Goal: Task Accomplishment & Management: Use online tool/utility

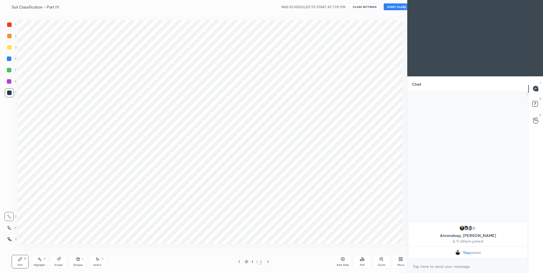
scroll to position [237, 385]
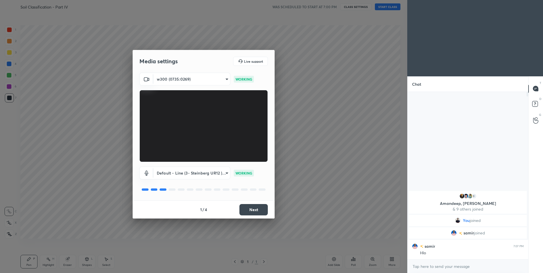
click at [258, 214] on button "Next" at bounding box center [254, 209] width 28 height 11
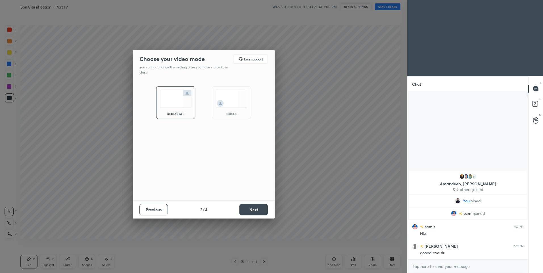
click at [256, 208] on button "Next" at bounding box center [254, 209] width 28 height 11
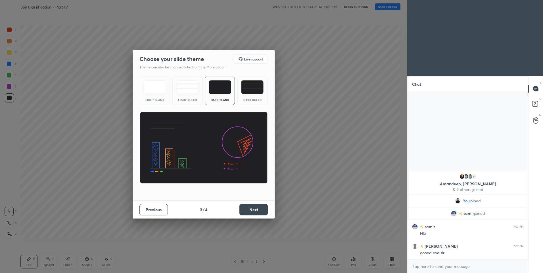
drag, startPoint x: 259, startPoint y: 94, endPoint x: 259, endPoint y: 172, distance: 77.6
click at [259, 95] on div "Dark Ruled" at bounding box center [253, 91] width 30 height 28
click at [251, 209] on button "Next" at bounding box center [254, 209] width 28 height 11
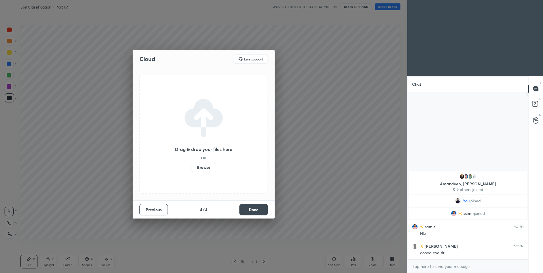
click at [251, 209] on button "Done" at bounding box center [254, 209] width 28 height 11
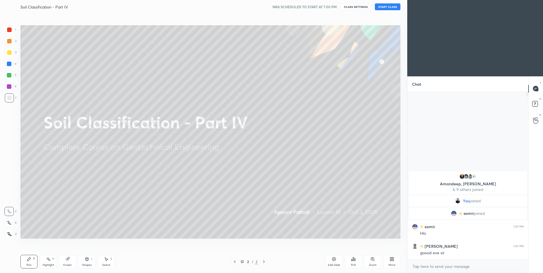
click at [387, 6] on button "START CLASS" at bounding box center [388, 6] width 26 height 7
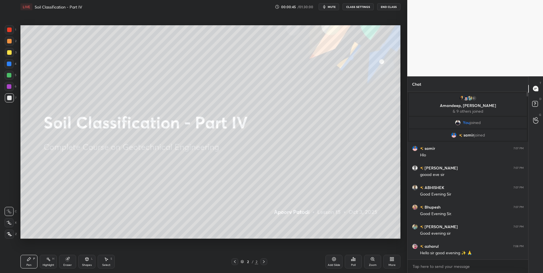
click at [10, 224] on icon at bounding box center [9, 223] width 5 height 4
click at [12, 40] on div at bounding box center [9, 41] width 9 height 9
click at [10, 99] on div at bounding box center [9, 98] width 5 height 5
click at [366, 5] on button "CLASS SETTINGS" at bounding box center [358, 6] width 31 height 7
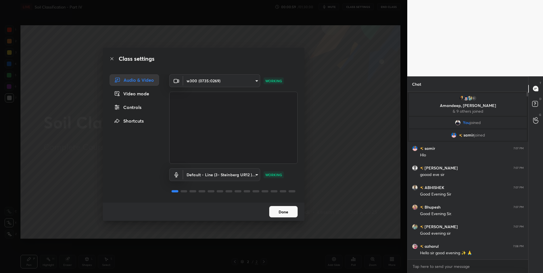
click at [289, 213] on button "Done" at bounding box center [283, 211] width 28 height 11
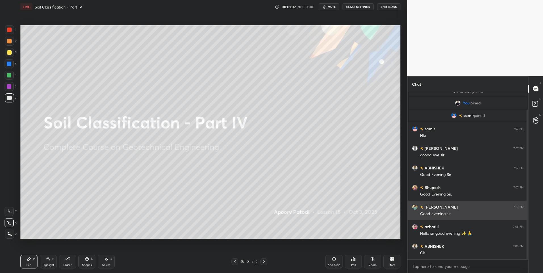
scroll to position [39, 0]
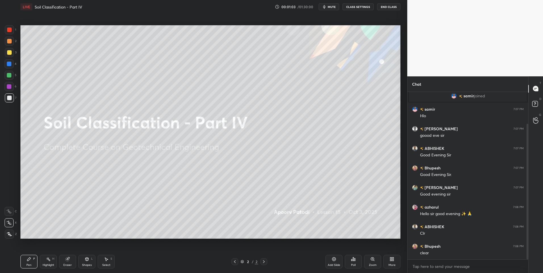
click at [10, 42] on div at bounding box center [9, 41] width 5 height 5
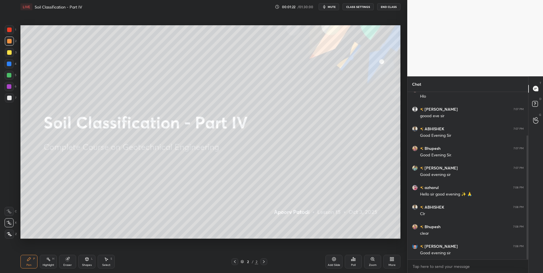
click at [328, 258] on div "Add Slide" at bounding box center [334, 262] width 17 height 14
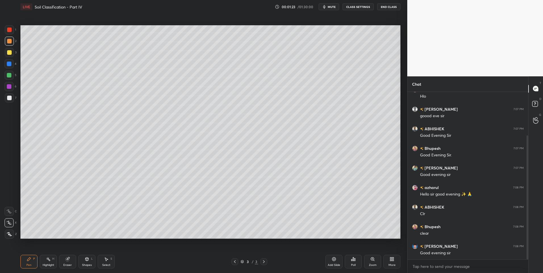
click at [27, 264] on div "Pen" at bounding box center [28, 265] width 5 height 3
click at [9, 99] on div at bounding box center [9, 98] width 5 height 5
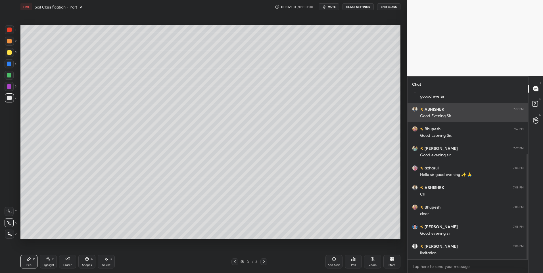
scroll to position [98, 0]
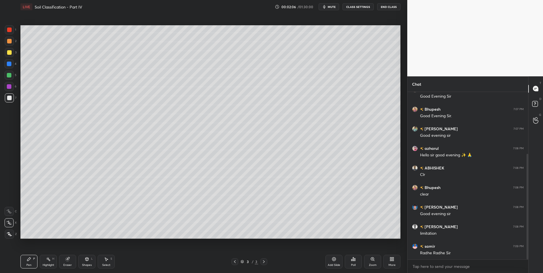
click at [108, 264] on div "Select" at bounding box center [106, 265] width 8 height 3
click at [102, 264] on div "Select" at bounding box center [106, 265] width 8 height 3
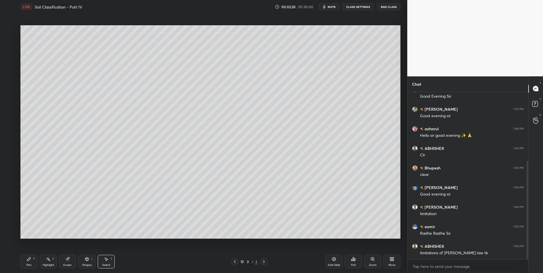
click at [25, 263] on div "Pen P" at bounding box center [28, 262] width 17 height 14
click at [71, 262] on div "Eraser" at bounding box center [67, 262] width 17 height 14
click at [108, 260] on icon at bounding box center [106, 259] width 3 height 3
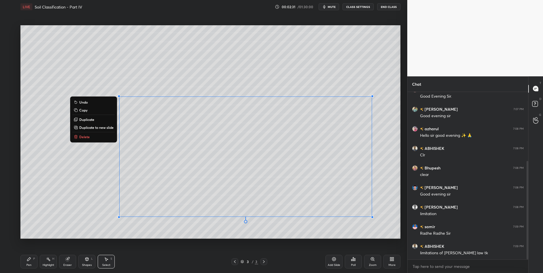
click at [88, 135] on p "Delete" at bounding box center [84, 137] width 11 height 5
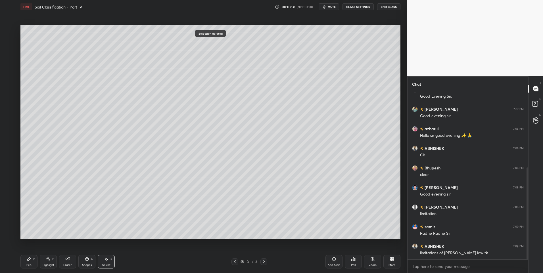
scroll to position [137, 0]
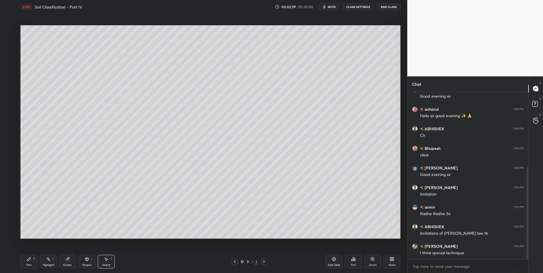
click at [32, 267] on div "Pen P" at bounding box center [28, 262] width 17 height 14
click at [42, 261] on div "Highlight H" at bounding box center [48, 262] width 17 height 14
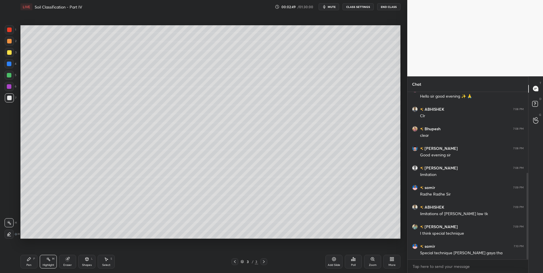
click at [101, 262] on div "Select S" at bounding box center [106, 262] width 17 height 14
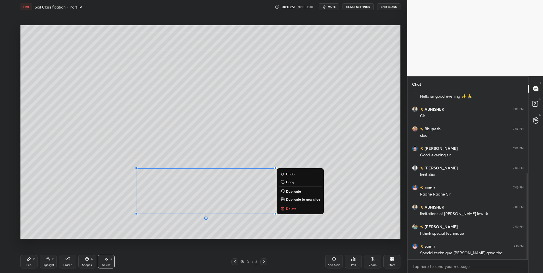
click at [297, 207] on button "Delete" at bounding box center [300, 208] width 42 height 7
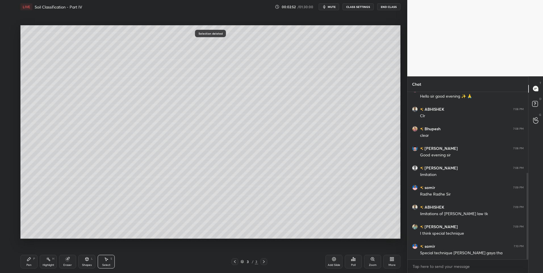
click at [28, 258] on icon at bounding box center [29, 259] width 5 height 5
click at [8, 40] on div at bounding box center [9, 41] width 5 height 5
click at [34, 263] on div "Pen P" at bounding box center [28, 262] width 17 height 14
click at [8, 31] on div at bounding box center [9, 30] width 5 height 5
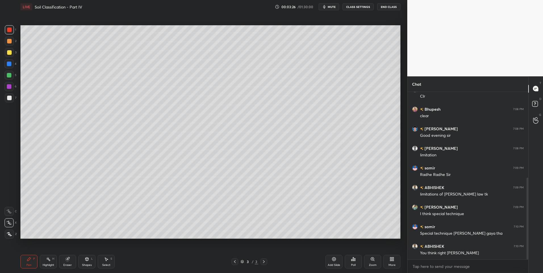
click at [84, 262] on div "Shapes L" at bounding box center [86, 262] width 17 height 14
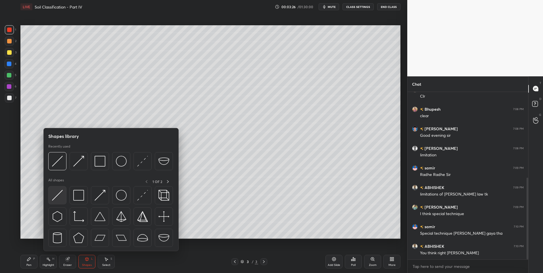
click at [51, 197] on div at bounding box center [57, 195] width 18 height 18
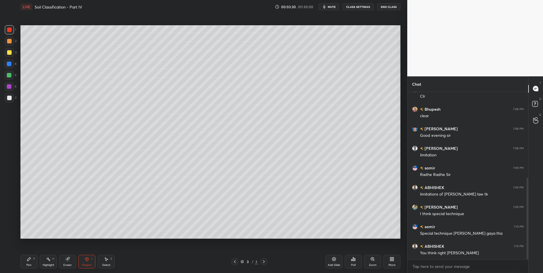
click at [83, 265] on div "Shapes" at bounding box center [87, 265] width 10 height 3
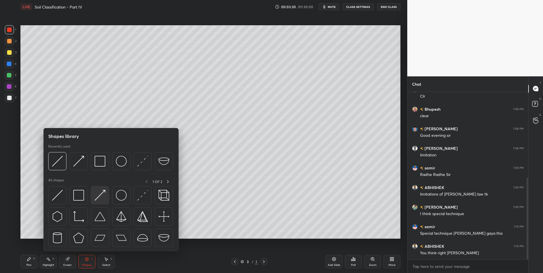
click at [101, 198] on img at bounding box center [100, 195] width 11 height 11
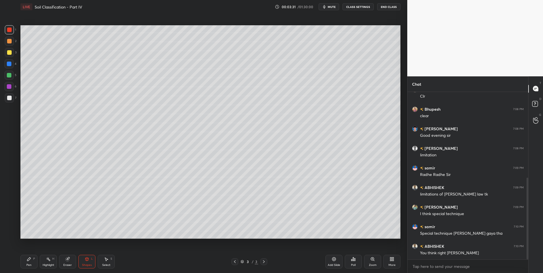
click at [6, 95] on div at bounding box center [9, 97] width 9 height 9
click at [28, 259] on icon at bounding box center [29, 259] width 5 height 5
click at [30, 260] on icon at bounding box center [29, 259] width 5 height 5
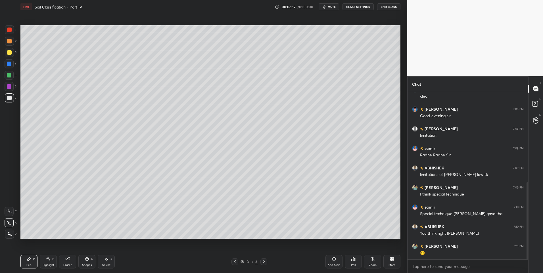
click at [10, 41] on div at bounding box center [9, 41] width 5 height 5
click at [105, 263] on div "Select S" at bounding box center [106, 262] width 17 height 14
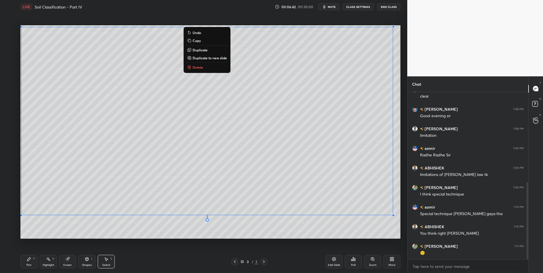
click at [25, 262] on div "Pen P" at bounding box center [28, 262] width 17 height 14
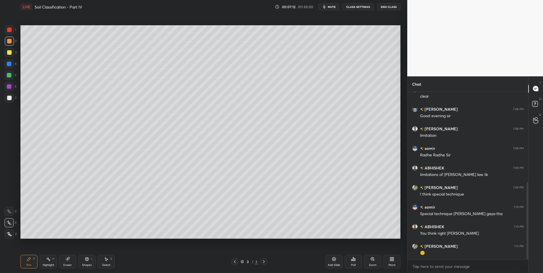
click at [88, 261] on icon at bounding box center [87, 259] width 5 height 5
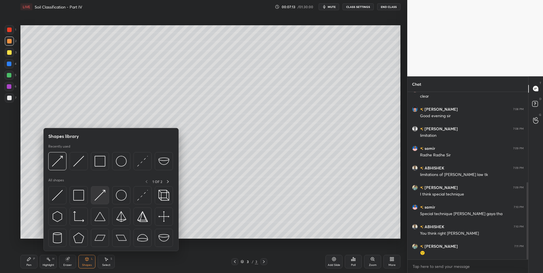
click at [101, 192] on img at bounding box center [100, 195] width 11 height 11
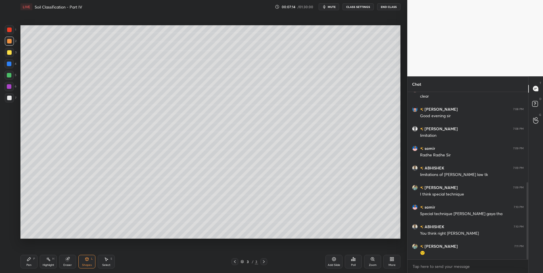
click at [10, 98] on div at bounding box center [9, 98] width 5 height 5
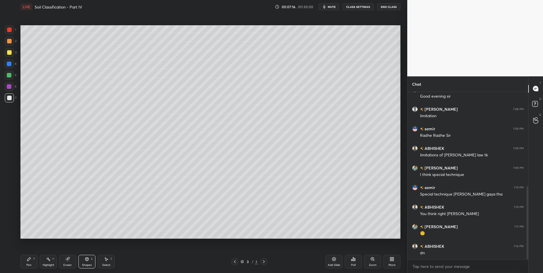
scroll to position [235, 0]
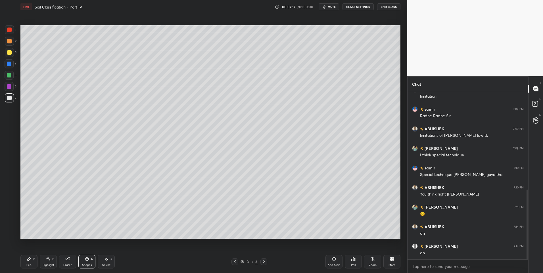
click at [335, 262] on div "Add Slide" at bounding box center [334, 262] width 17 height 14
click at [86, 261] on icon at bounding box center [87, 259] width 5 height 5
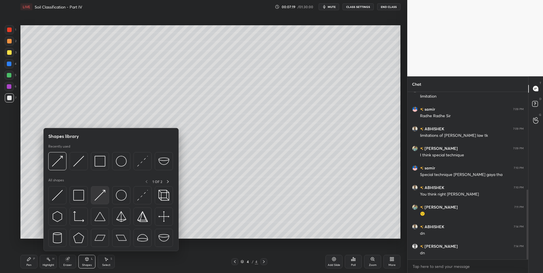
click at [100, 194] on img at bounding box center [100, 195] width 11 height 11
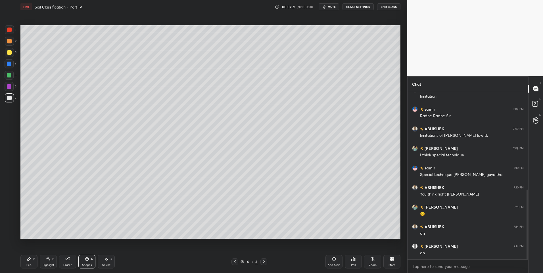
click at [30, 259] on icon at bounding box center [28, 259] width 3 height 3
click at [33, 261] on div "Pen P" at bounding box center [28, 262] width 17 height 14
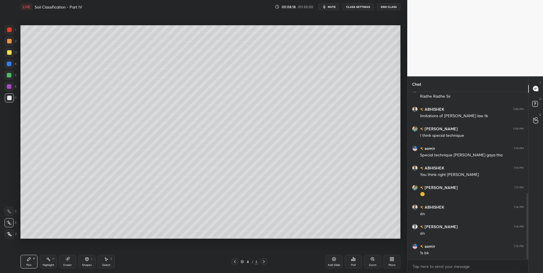
click at [234, 261] on icon at bounding box center [235, 262] width 5 height 5
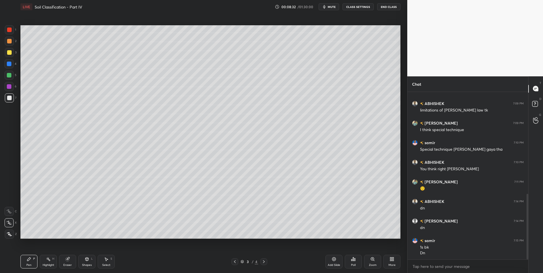
click at [265, 263] on icon at bounding box center [264, 262] width 5 height 5
click at [88, 261] on icon at bounding box center [87, 259] width 5 height 5
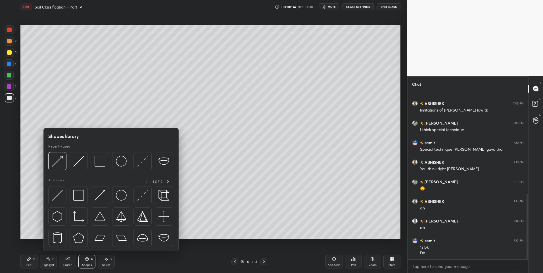
click at [97, 205] on div at bounding box center [111, 218] width 126 height 64
click at [99, 196] on img at bounding box center [100, 195] width 11 height 11
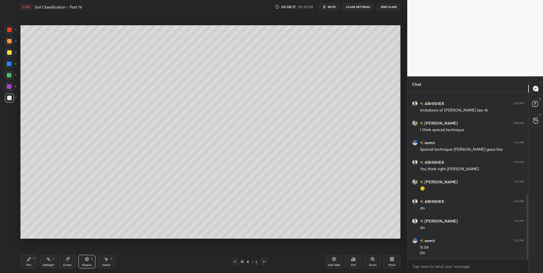
click at [32, 264] on div "Pen P" at bounding box center [28, 262] width 17 height 14
click at [83, 260] on div "Shapes L" at bounding box center [86, 262] width 17 height 14
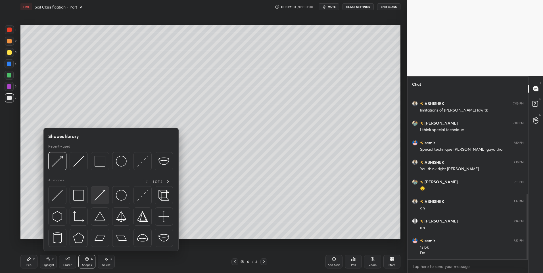
click at [96, 198] on img at bounding box center [100, 195] width 11 height 11
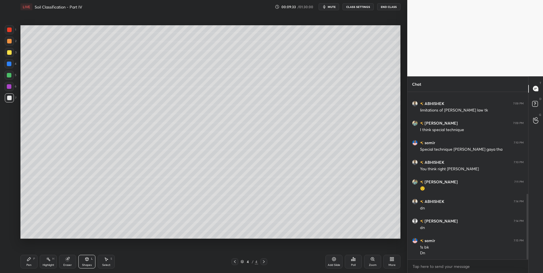
click at [29, 262] on div "Pen P" at bounding box center [28, 262] width 17 height 14
click at [30, 263] on div "Pen P" at bounding box center [28, 262] width 17 height 14
click at [51, 261] on div "Highlight H" at bounding box center [48, 262] width 17 height 14
click at [11, 37] on div at bounding box center [9, 41] width 9 height 9
click at [11, 40] on div at bounding box center [9, 41] width 5 height 5
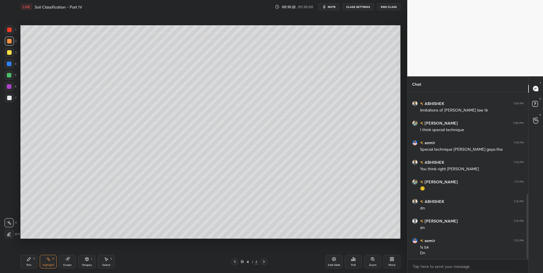
click at [236, 260] on icon at bounding box center [235, 262] width 5 height 5
click at [236, 261] on icon at bounding box center [235, 262] width 5 height 5
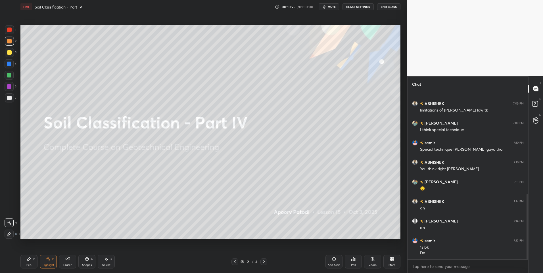
click at [264, 261] on icon at bounding box center [264, 262] width 5 height 5
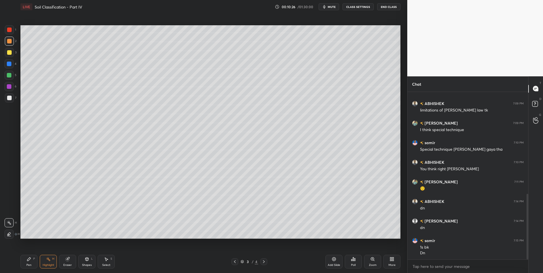
click at [26, 261] on div "Pen P" at bounding box center [28, 262] width 17 height 14
click at [12, 75] on div at bounding box center [9, 75] width 9 height 9
click at [53, 262] on div "Highlight H" at bounding box center [48, 262] width 17 height 14
click at [53, 263] on div "Highlight H" at bounding box center [48, 262] width 17 height 14
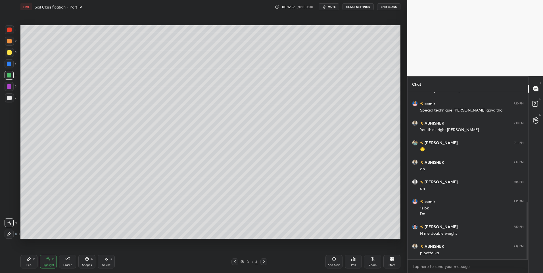
scroll to position [319, 0]
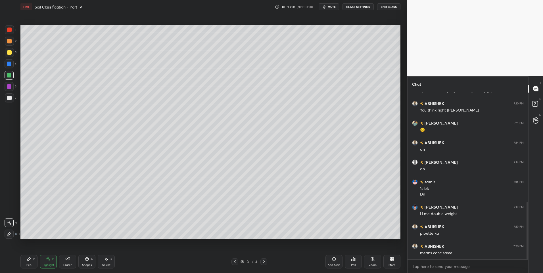
click at [265, 264] on icon at bounding box center [264, 262] width 5 height 5
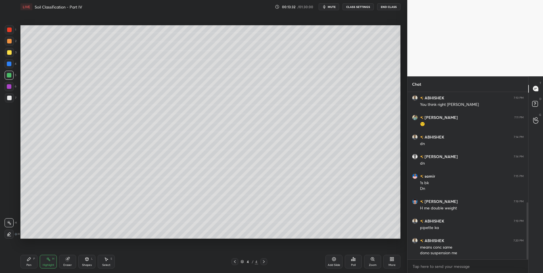
scroll to position [331, 0]
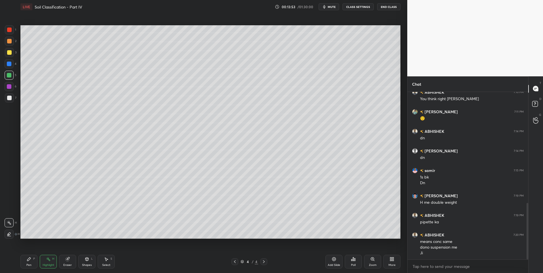
click at [27, 265] on div "Pen" at bounding box center [28, 265] width 5 height 3
click at [5, 100] on div at bounding box center [9, 97] width 9 height 9
click at [105, 260] on icon at bounding box center [106, 259] width 5 height 5
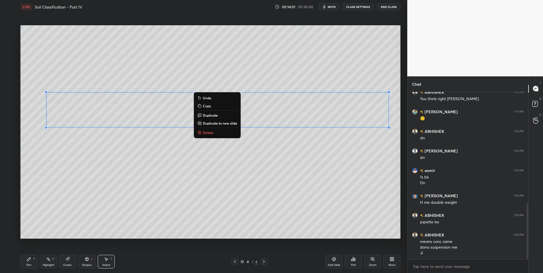
click at [48, 264] on div "Highlight" at bounding box center [49, 265] width 12 height 3
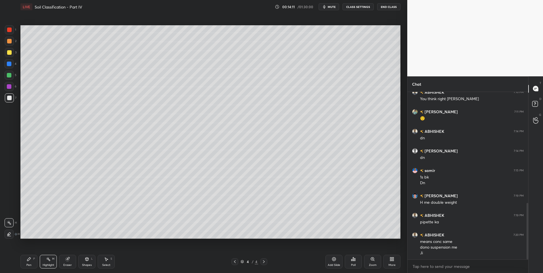
click at [31, 260] on icon at bounding box center [29, 259] width 5 height 5
click at [52, 261] on div "Highlight H" at bounding box center [48, 262] width 17 height 14
click at [24, 269] on div "Pen P Highlight H Eraser Shapes L Select S 4 / 4 Add Slide Poll Zoom More" at bounding box center [210, 262] width 380 height 23
click at [30, 260] on icon at bounding box center [28, 259] width 3 height 3
click at [8, 76] on div at bounding box center [9, 75] width 5 height 5
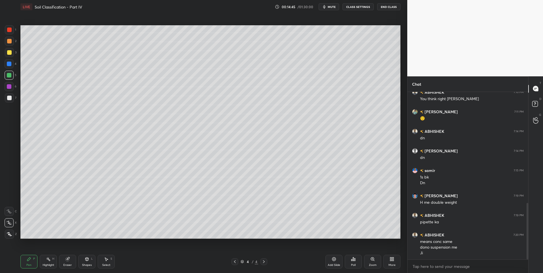
click at [56, 262] on div "Highlight H" at bounding box center [48, 262] width 17 height 14
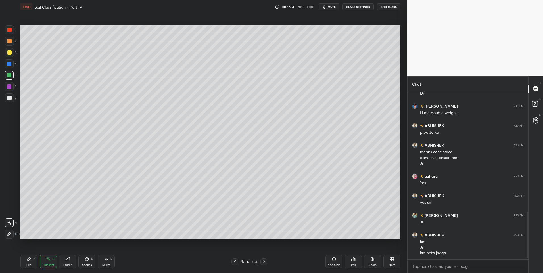
scroll to position [440, 0]
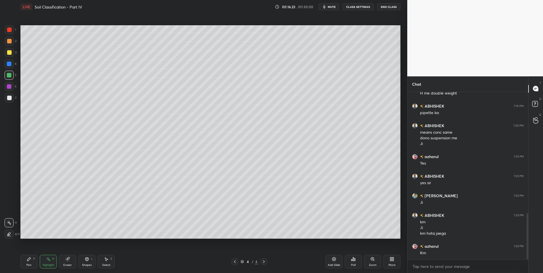
click at [49, 262] on div "Highlight H" at bounding box center [48, 262] width 17 height 14
click at [68, 262] on div "Eraser" at bounding box center [67, 262] width 17 height 14
click at [11, 222] on icon at bounding box center [9, 223] width 5 height 5
click at [50, 266] on div "Highlight" at bounding box center [49, 265] width 12 height 3
click at [32, 264] on div "Pen P" at bounding box center [28, 262] width 17 height 14
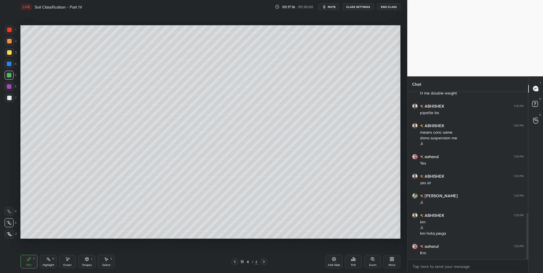
click at [9, 40] on div at bounding box center [9, 41] width 5 height 5
click at [29, 264] on div "Pen" at bounding box center [28, 265] width 5 height 3
click at [7, 45] on div at bounding box center [9, 41] width 9 height 9
click at [262, 261] on icon at bounding box center [264, 262] width 5 height 5
click at [334, 259] on icon at bounding box center [334, 259] width 5 height 5
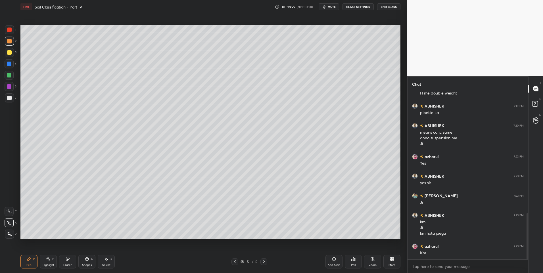
click at [87, 265] on div "Shapes" at bounding box center [87, 265] width 10 height 3
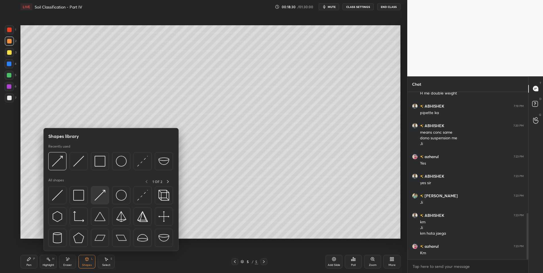
click at [100, 198] on img at bounding box center [100, 195] width 11 height 11
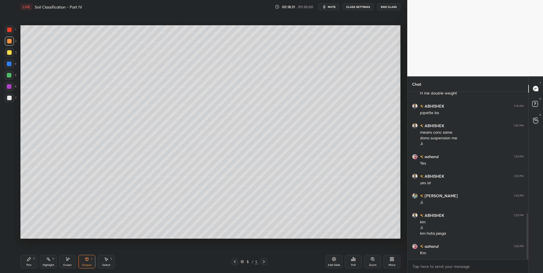
click at [31, 263] on div "Pen P" at bounding box center [28, 262] width 17 height 14
click at [85, 262] on div "Shapes L" at bounding box center [86, 262] width 17 height 14
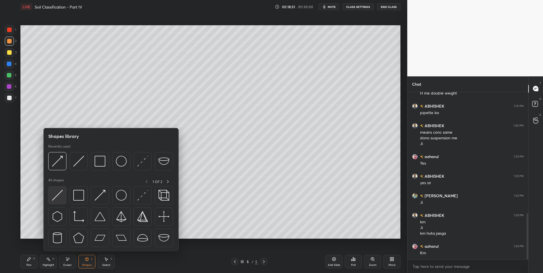
click at [56, 202] on div at bounding box center [57, 195] width 18 height 18
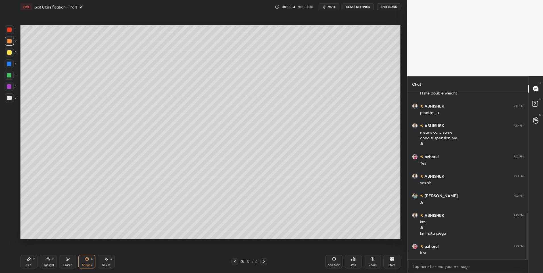
click at [30, 264] on div "Pen" at bounding box center [28, 265] width 5 height 3
click at [7, 97] on div at bounding box center [9, 98] width 5 height 5
click at [106, 264] on div "Select" at bounding box center [106, 265] width 8 height 3
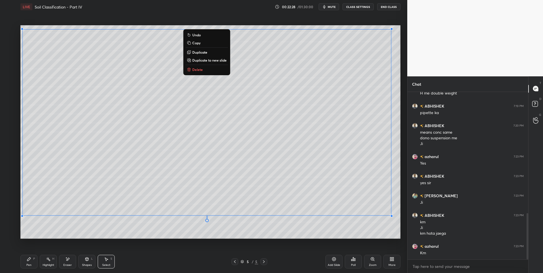
click at [29, 263] on div "Pen P" at bounding box center [28, 262] width 17 height 14
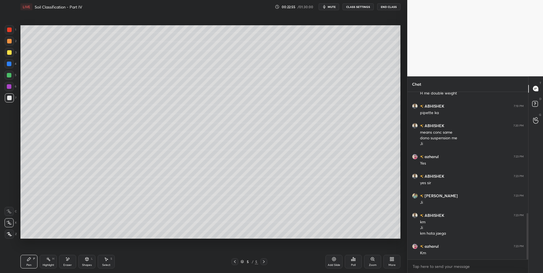
click at [51, 265] on div "Highlight" at bounding box center [49, 265] width 12 height 3
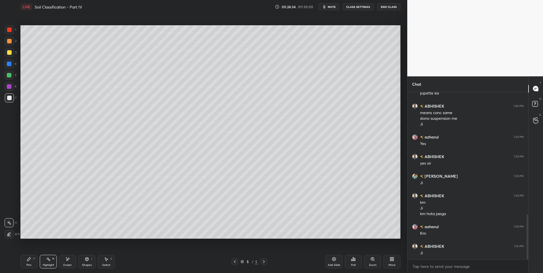
click at [30, 264] on div "Pen" at bounding box center [28, 265] width 5 height 3
click at [9, 75] on div at bounding box center [9, 75] width 5 height 5
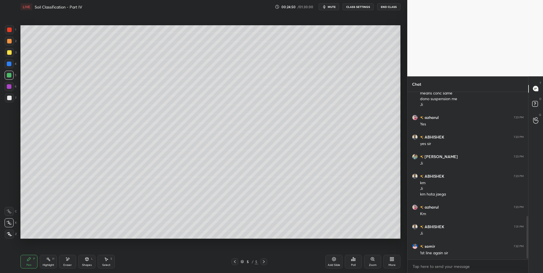
scroll to position [499, 0]
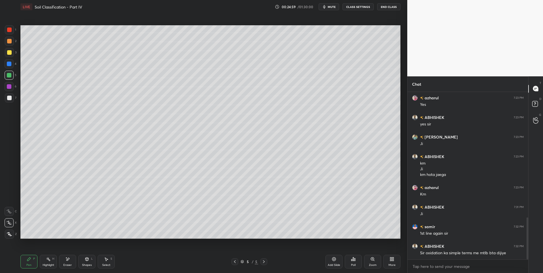
click at [50, 259] on icon at bounding box center [48, 259] width 5 height 5
click at [30, 265] on div "Pen" at bounding box center [28, 265] width 5 height 3
click at [10, 34] on div "1" at bounding box center [10, 30] width 11 height 11
click at [264, 261] on icon at bounding box center [264, 262] width 5 height 5
click at [333, 263] on div "Add Slide" at bounding box center [334, 262] width 17 height 14
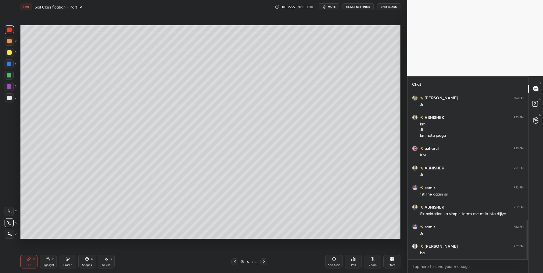
scroll to position [558, 0]
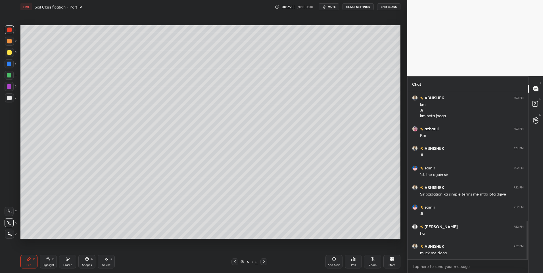
click at [50, 267] on div "Highlight" at bounding box center [49, 265] width 12 height 3
click at [52, 265] on div "Highlight" at bounding box center [49, 265] width 12 height 3
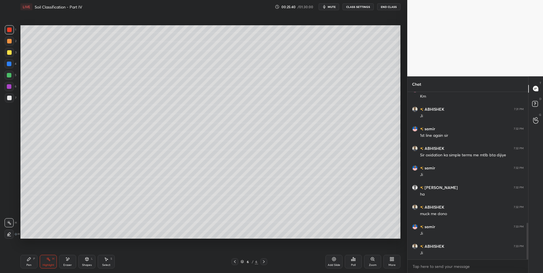
scroll to position [617, 0]
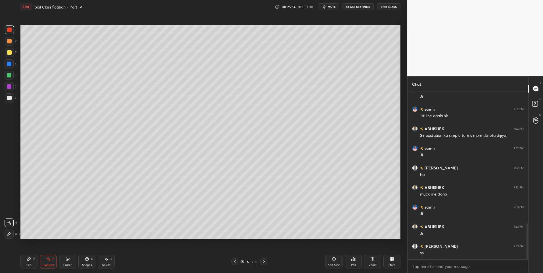
click at [234, 261] on icon at bounding box center [235, 262] width 5 height 5
click at [51, 261] on div "Highlight H" at bounding box center [48, 262] width 17 height 14
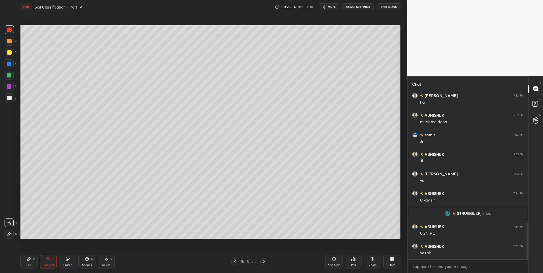
scroll to position [626, 0]
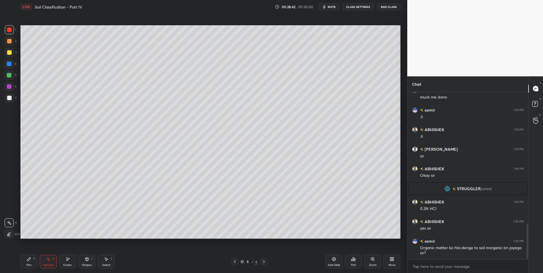
click at [265, 260] on icon at bounding box center [264, 262] width 5 height 5
click at [26, 265] on div "Pen" at bounding box center [28, 265] width 5 height 3
click at [9, 74] on div at bounding box center [9, 75] width 5 height 5
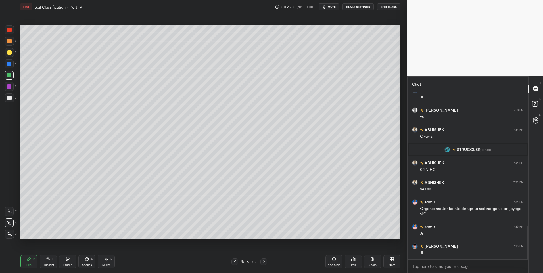
scroll to position [684, 0]
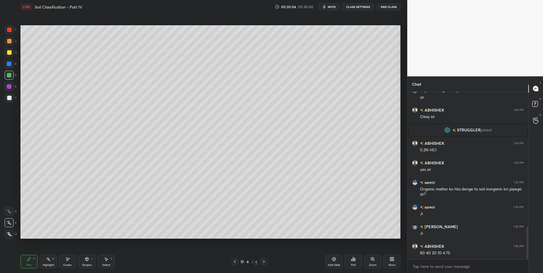
click at [104, 263] on div "Select S" at bounding box center [106, 262] width 17 height 14
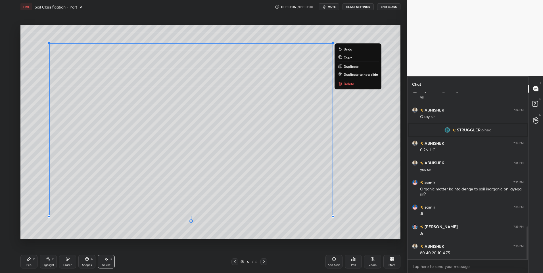
click at [345, 85] on p "Delete" at bounding box center [349, 84] width 11 height 5
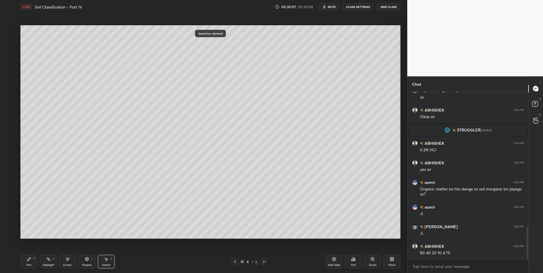
click at [30, 266] on div "Pen" at bounding box center [28, 265] width 5 height 3
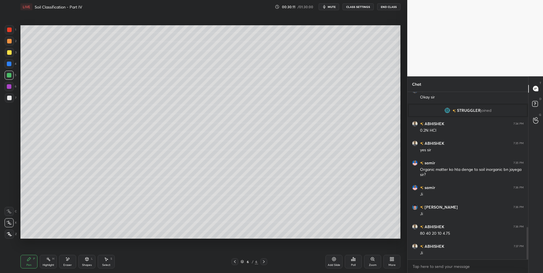
scroll to position [724, 0]
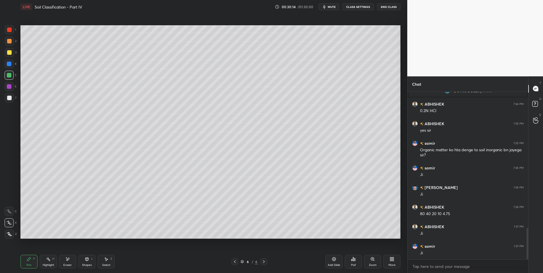
click at [231, 264] on div "6 / 6" at bounding box center [249, 262] width 153 height 7
click at [233, 262] on icon at bounding box center [235, 262] width 5 height 5
click at [48, 264] on div "Highlight" at bounding box center [49, 265] width 12 height 3
click at [31, 265] on div "Pen" at bounding box center [28, 265] width 5 height 3
click at [9, 99] on div at bounding box center [9, 98] width 5 height 5
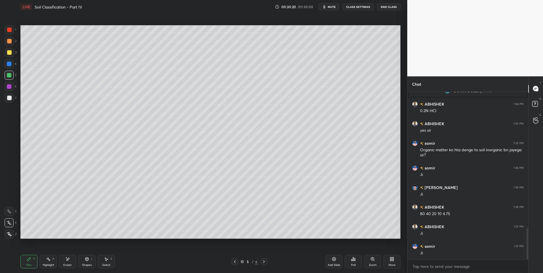
click at [9, 100] on div at bounding box center [9, 98] width 5 height 5
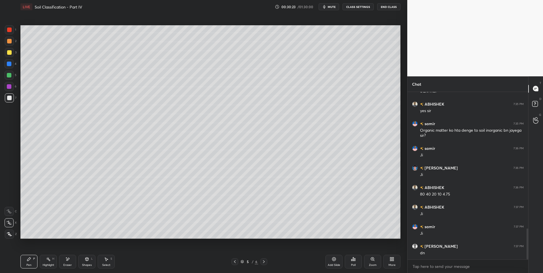
scroll to position [763, 0]
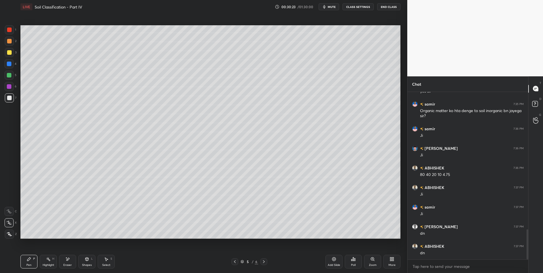
click at [8, 40] on div at bounding box center [9, 41] width 5 height 5
click at [265, 263] on icon at bounding box center [264, 262] width 5 height 5
click at [84, 266] on div "Shapes" at bounding box center [87, 265] width 10 height 3
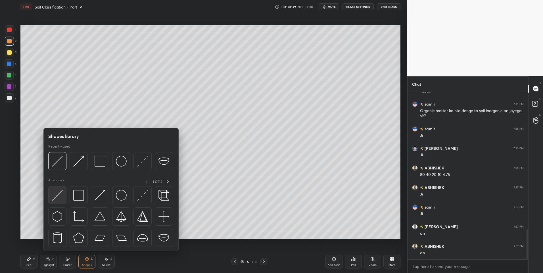
click at [53, 198] on img at bounding box center [57, 195] width 11 height 11
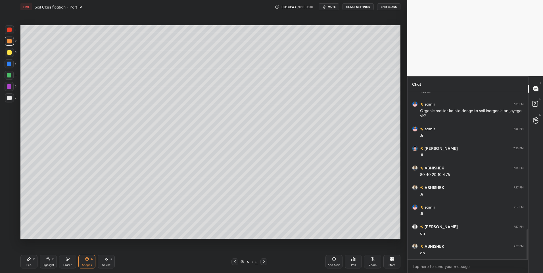
click at [28, 263] on div "Pen P" at bounding box center [28, 262] width 17 height 14
click at [8, 100] on div at bounding box center [9, 98] width 5 height 5
click at [49, 260] on rect at bounding box center [48, 260] width 3 height 3
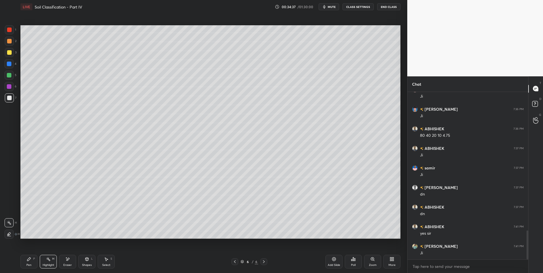
scroll to position [822, 0]
click at [28, 265] on div "Pen" at bounding box center [28, 265] width 5 height 3
click at [9, 74] on div at bounding box center [9, 75] width 5 height 5
click at [264, 262] on icon at bounding box center [264, 262] width 5 height 5
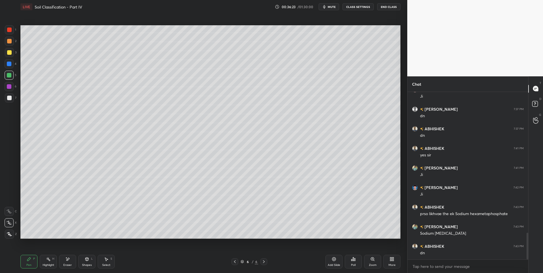
click at [330, 261] on div "Add Slide" at bounding box center [334, 262] width 17 height 14
click at [234, 259] on div at bounding box center [235, 262] width 7 height 7
click at [264, 259] on div at bounding box center [264, 262] width 7 height 7
click at [49, 263] on div "Highlight H" at bounding box center [48, 262] width 17 height 14
click at [106, 262] on div "Select S" at bounding box center [106, 262] width 17 height 14
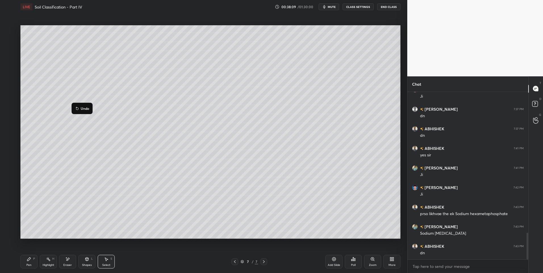
click at [56, 168] on div "0 ° Undo Copy Duplicate Duplicate to new slide Delete" at bounding box center [210, 132] width 380 height 214
click at [27, 261] on icon at bounding box center [28, 259] width 3 height 3
click at [10, 45] on div at bounding box center [9, 41] width 9 height 9
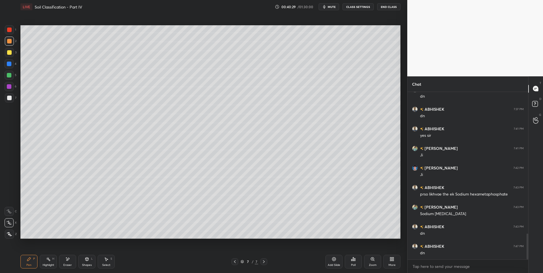
scroll to position [920, 0]
click at [47, 263] on div "Highlight H" at bounding box center [48, 262] width 17 height 14
click at [234, 264] on icon at bounding box center [235, 262] width 5 height 5
click at [262, 262] on icon at bounding box center [264, 262] width 5 height 5
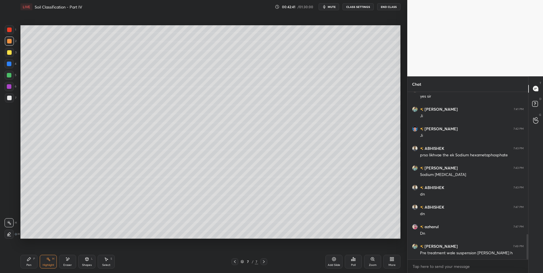
click at [333, 260] on icon at bounding box center [334, 259] width 5 height 5
click at [32, 260] on div "Pen P" at bounding box center [28, 262] width 17 height 14
click at [9, 99] on div at bounding box center [9, 98] width 5 height 5
click at [48, 261] on icon at bounding box center [48, 259] width 5 height 5
click at [26, 260] on div "Pen P" at bounding box center [28, 262] width 17 height 14
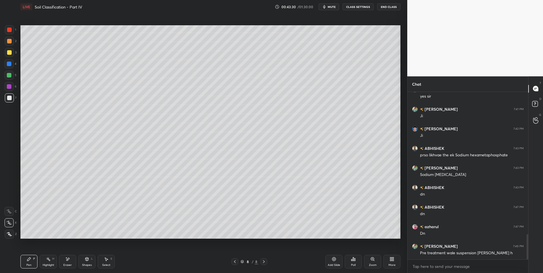
click at [235, 263] on icon at bounding box center [235, 262] width 5 height 5
click at [237, 263] on icon at bounding box center [235, 262] width 5 height 5
click at [237, 263] on div at bounding box center [235, 262] width 7 height 7
click at [45, 264] on div "Highlight" at bounding box center [49, 265] width 12 height 3
click at [46, 264] on div "Highlight" at bounding box center [49, 265] width 12 height 3
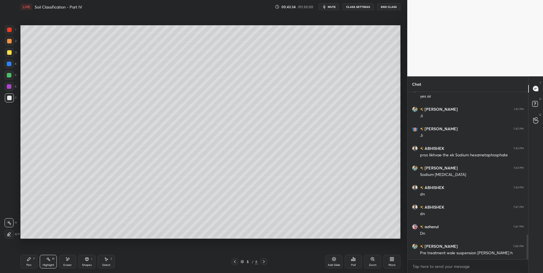
scroll to position [959, 0]
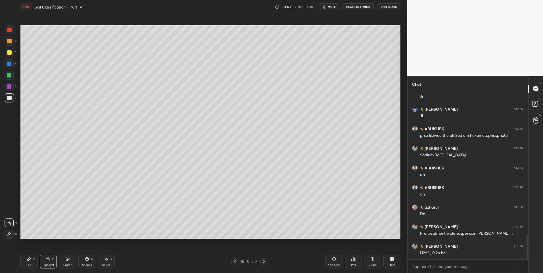
click at [264, 262] on icon at bounding box center [264, 262] width 5 height 5
click at [264, 263] on icon at bounding box center [264, 262] width 5 height 5
click at [265, 262] on icon at bounding box center [264, 262] width 5 height 5
click at [25, 265] on div "Pen P" at bounding box center [28, 262] width 17 height 14
click at [29, 265] on div "Pen" at bounding box center [28, 265] width 5 height 3
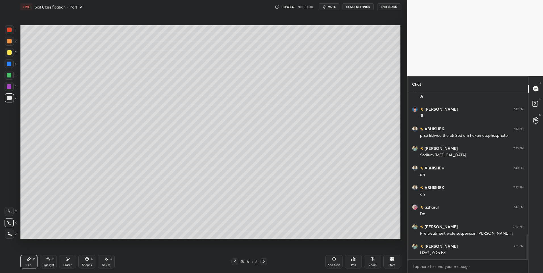
click at [51, 267] on div "Highlight" at bounding box center [49, 265] width 12 height 3
click at [31, 261] on icon at bounding box center [29, 259] width 5 height 5
click at [32, 261] on div "Pen P" at bounding box center [28, 262] width 17 height 14
click at [70, 261] on div "Eraser" at bounding box center [67, 262] width 17 height 14
click at [24, 261] on div "Pen P" at bounding box center [28, 262] width 17 height 14
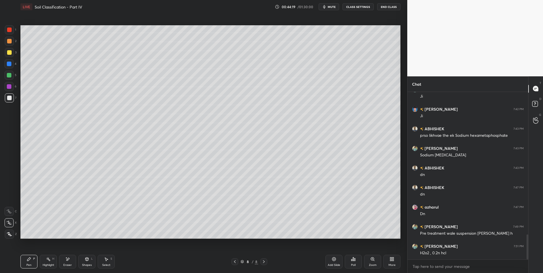
click at [44, 261] on div "Highlight H" at bounding box center [48, 262] width 17 height 14
click at [27, 262] on div "Pen P" at bounding box center [28, 262] width 17 height 14
click at [11, 73] on div at bounding box center [9, 75] width 5 height 5
click at [51, 261] on div "Highlight H" at bounding box center [48, 262] width 17 height 14
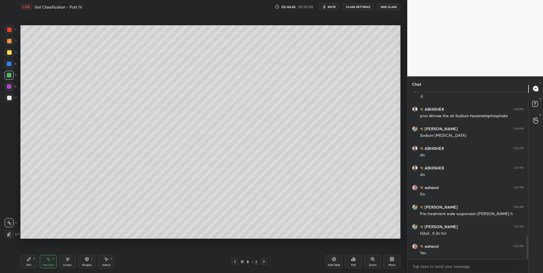
click at [32, 263] on div "Pen P" at bounding box center [28, 262] width 17 height 14
click at [32, 259] on div "Pen P" at bounding box center [28, 262] width 17 height 14
click at [237, 262] on icon at bounding box center [235, 262] width 5 height 5
click at [261, 264] on div at bounding box center [264, 262] width 7 height 7
click at [69, 264] on div "Eraser" at bounding box center [67, 265] width 9 height 3
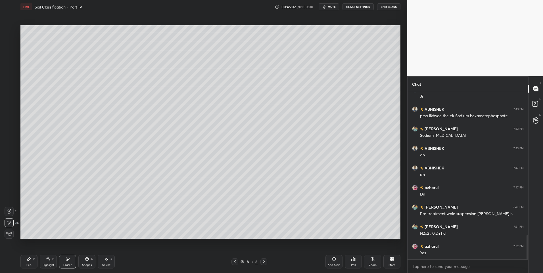
click at [52, 264] on div "Highlight" at bounding box center [49, 265] width 12 height 3
click at [28, 267] on div "Pen" at bounding box center [28, 265] width 5 height 3
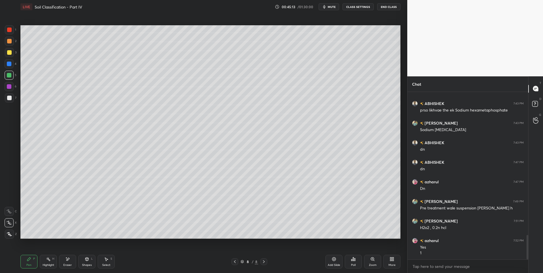
click at [46, 263] on div "Highlight H" at bounding box center [48, 262] width 17 height 14
click at [238, 261] on div at bounding box center [235, 262] width 7 height 7
click at [266, 263] on div at bounding box center [264, 262] width 7 height 7
click at [51, 261] on div "Highlight H" at bounding box center [48, 262] width 17 height 14
click at [236, 262] on icon at bounding box center [235, 262] width 5 height 5
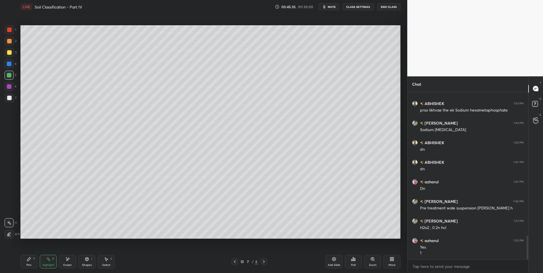
scroll to position [1004, 0]
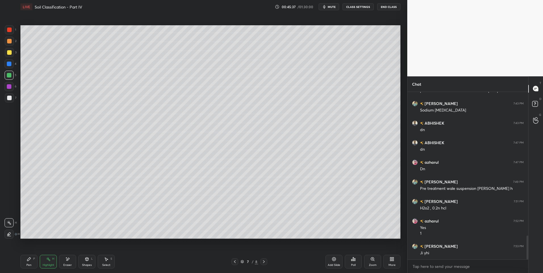
click at [265, 262] on icon at bounding box center [264, 262] width 5 height 5
click at [108, 260] on icon at bounding box center [106, 259] width 3 height 3
click at [48, 266] on div "Highlight" at bounding box center [49, 265] width 12 height 3
click at [108, 258] on icon at bounding box center [106, 259] width 5 height 5
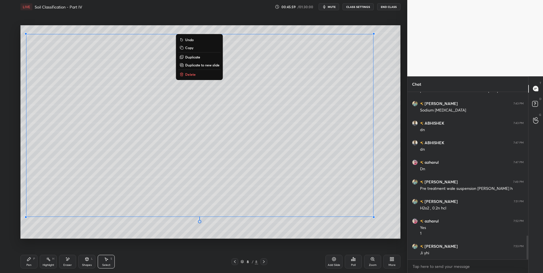
click at [212, 76] on button "Delete" at bounding box center [199, 74] width 42 height 7
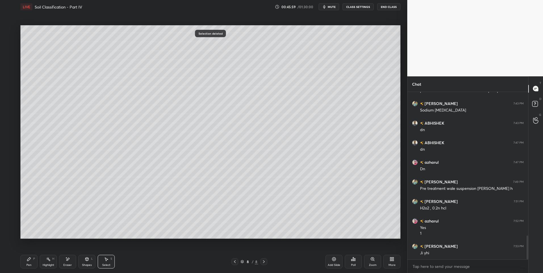
click at [302, 86] on div "0 ° Undo Copy Duplicate Duplicate to new slide Delete" at bounding box center [210, 132] width 380 height 214
click at [28, 266] on div "Pen" at bounding box center [28, 265] width 5 height 3
click at [232, 264] on div at bounding box center [235, 262] width 7 height 7
click at [266, 260] on icon at bounding box center [264, 262] width 5 height 5
click at [10, 100] on div at bounding box center [9, 98] width 5 height 5
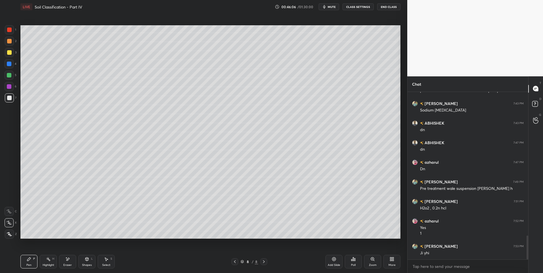
click at [12, 101] on div at bounding box center [9, 97] width 9 height 9
click at [9, 77] on div at bounding box center [9, 75] width 5 height 5
click at [9, 78] on div at bounding box center [9, 75] width 9 height 9
click at [90, 266] on div "Shapes" at bounding box center [87, 265] width 10 height 3
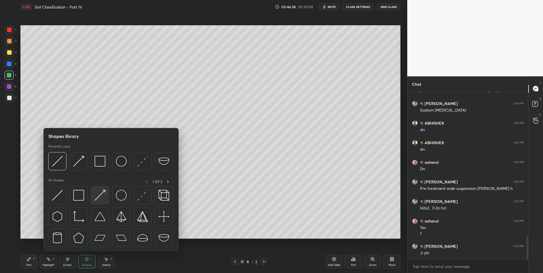
click at [105, 192] on img at bounding box center [100, 195] width 11 height 11
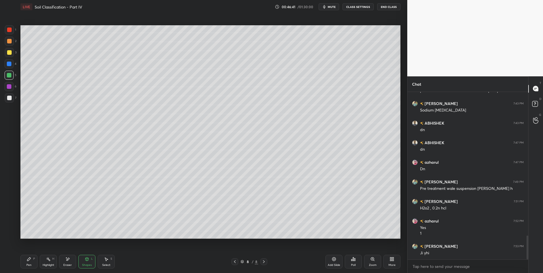
click at [49, 263] on div "Highlight H" at bounding box center [48, 262] width 17 height 14
click at [49, 264] on div "Highlight" at bounding box center [49, 265] width 12 height 3
click at [26, 263] on div "Pen P" at bounding box center [28, 262] width 17 height 14
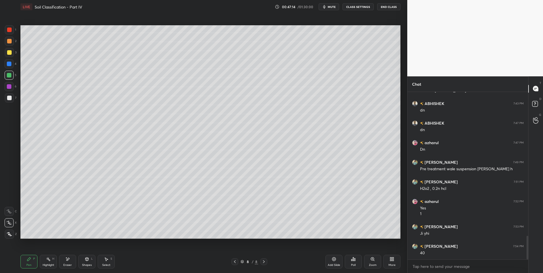
click at [106, 263] on div "Select S" at bounding box center [106, 262] width 17 height 14
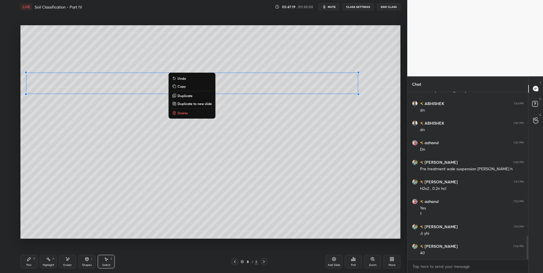
click at [24, 264] on div "Pen P" at bounding box center [28, 262] width 17 height 14
click at [25, 264] on div "Pen P" at bounding box center [28, 262] width 17 height 14
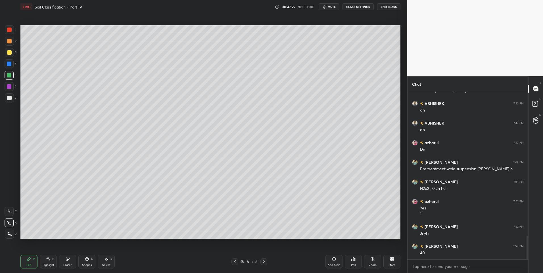
click at [109, 266] on div "Select" at bounding box center [106, 265] width 8 height 3
click at [48, 145] on div "0 ° Undo Copy Duplicate Duplicate to new slide Delete" at bounding box center [210, 132] width 380 height 214
click at [29, 264] on div "Pen" at bounding box center [28, 265] width 5 height 3
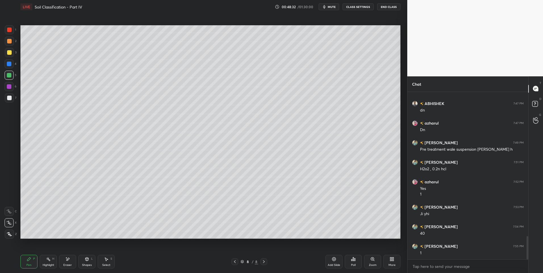
scroll to position [1063, 0]
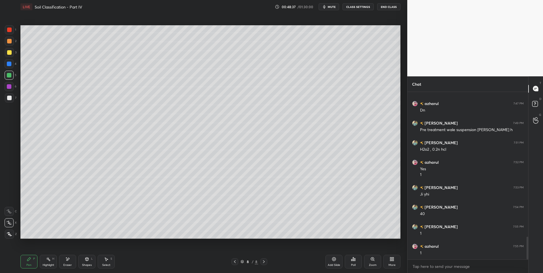
click at [12, 41] on div at bounding box center [9, 41] width 9 height 9
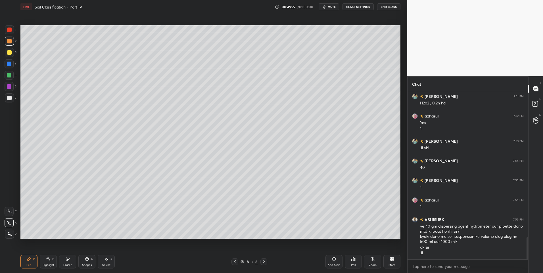
scroll to position [1115, 0]
click at [63, 261] on div "Eraser" at bounding box center [67, 262] width 17 height 14
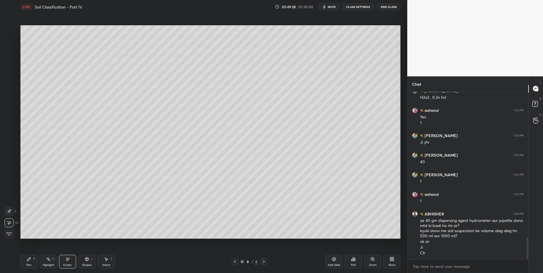
click at [48, 263] on div "Highlight H" at bounding box center [48, 262] width 17 height 14
click at [50, 262] on div "Highlight H" at bounding box center [48, 262] width 17 height 14
click at [236, 262] on icon at bounding box center [235, 262] width 5 height 5
click at [265, 262] on icon at bounding box center [264, 262] width 5 height 5
click at [22, 263] on div "Pen P" at bounding box center [28, 262] width 17 height 14
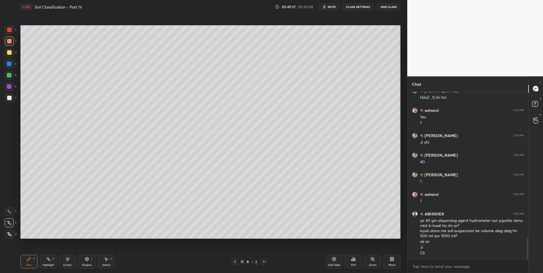
click at [11, 97] on div at bounding box center [9, 98] width 5 height 5
click at [45, 268] on div "Highlight H" at bounding box center [48, 262] width 17 height 14
click at [47, 264] on div "Highlight" at bounding box center [49, 265] width 12 height 3
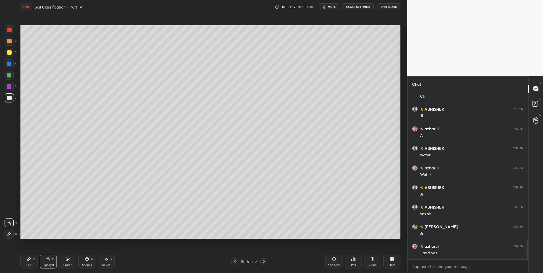
scroll to position [1291, 0]
click at [48, 261] on icon at bounding box center [48, 259] width 5 height 5
click at [66, 267] on div "Eraser" at bounding box center [67, 262] width 17 height 14
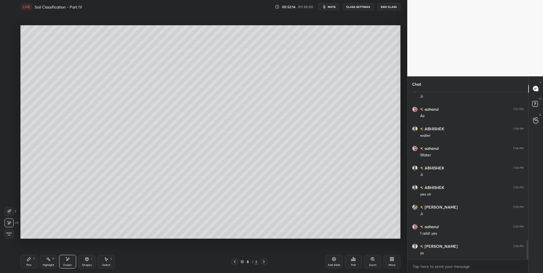
click at [29, 259] on icon at bounding box center [28, 259] width 3 height 3
click at [32, 263] on div "Pen P" at bounding box center [28, 262] width 17 height 14
click at [36, 261] on div "Pen P" at bounding box center [28, 262] width 17 height 14
click at [9, 45] on div at bounding box center [9, 41] width 9 height 9
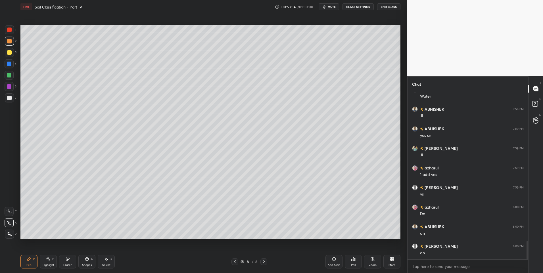
click at [9, 77] on div at bounding box center [9, 75] width 5 height 5
click at [13, 76] on div at bounding box center [9, 75] width 9 height 9
click at [265, 263] on icon at bounding box center [264, 262] width 5 height 5
click at [332, 261] on div "Add Slide" at bounding box center [334, 262] width 17 height 14
click at [25, 262] on div "Pen P" at bounding box center [28, 262] width 17 height 14
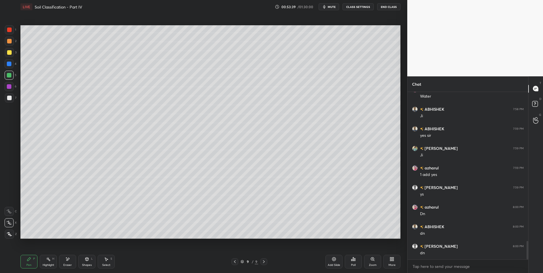
click at [10, 31] on div at bounding box center [9, 30] width 5 height 5
click at [84, 265] on div "Shapes" at bounding box center [87, 265] width 10 height 3
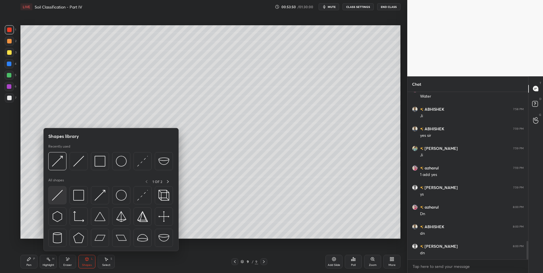
click at [57, 195] on img at bounding box center [57, 195] width 11 height 11
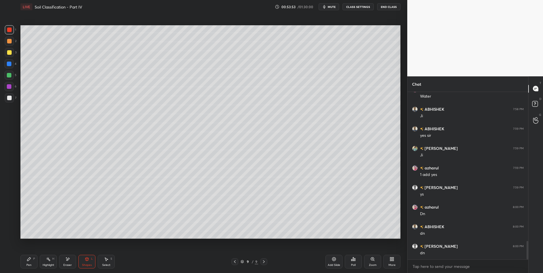
click at [26, 261] on div "Pen P" at bounding box center [28, 262] width 17 height 14
click at [26, 260] on div "Pen P" at bounding box center [28, 262] width 17 height 14
click at [86, 258] on icon at bounding box center [87, 259] width 3 height 3
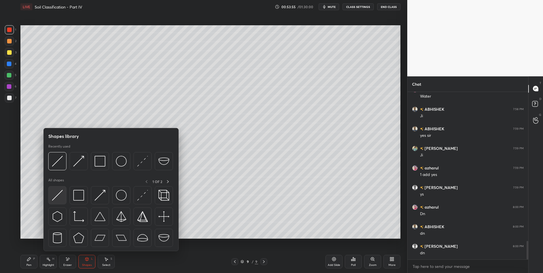
click at [58, 194] on img at bounding box center [57, 195] width 11 height 11
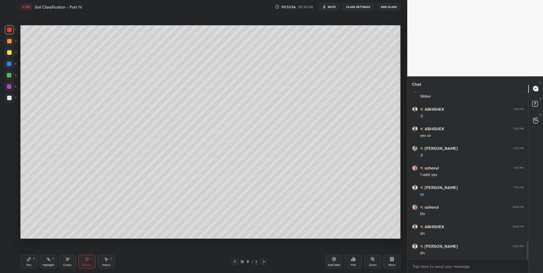
click at [8, 96] on div at bounding box center [9, 98] width 5 height 5
click at [105, 261] on icon at bounding box center [106, 259] width 5 height 5
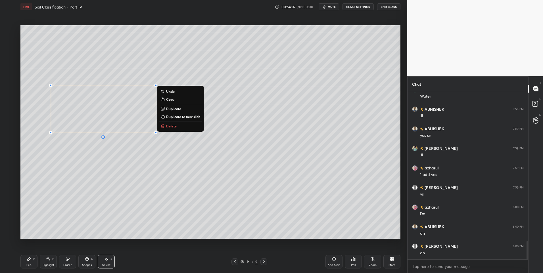
click at [75, 115] on div "0 ° Undo Copy Duplicate Duplicate to new slide Delete" at bounding box center [210, 132] width 380 height 214
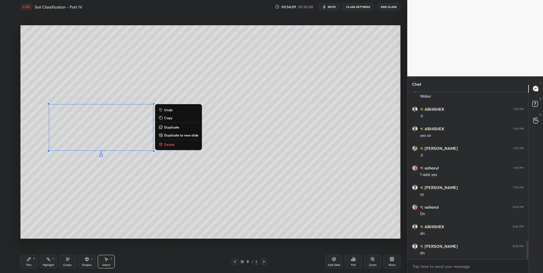
click at [113, 234] on div "0 ° Undo Copy Duplicate Duplicate to new slide Delete" at bounding box center [210, 132] width 380 height 214
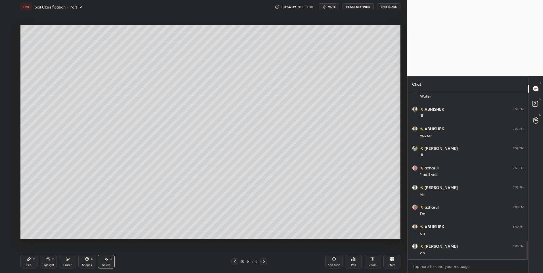
click at [83, 260] on div "Shapes L" at bounding box center [86, 262] width 17 height 14
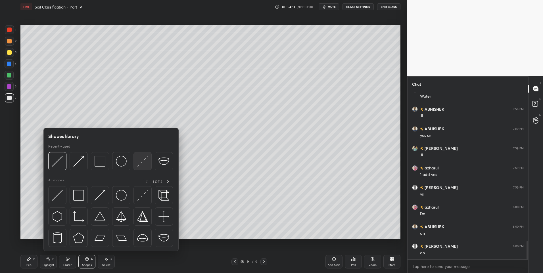
click at [144, 161] on img at bounding box center [142, 161] width 11 height 11
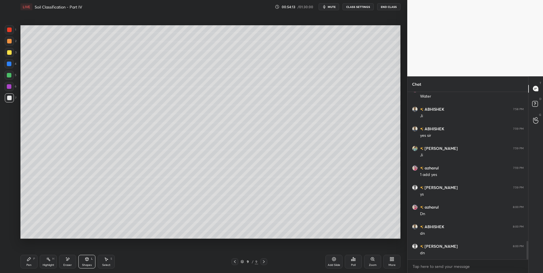
click at [11, 73] on div at bounding box center [9, 75] width 9 height 9
click at [33, 262] on div "Pen P" at bounding box center [28, 262] width 17 height 14
click at [12, 101] on div at bounding box center [9, 97] width 9 height 9
click at [8, 45] on div at bounding box center [9, 41] width 9 height 9
click at [8, 86] on div at bounding box center [9, 86] width 5 height 5
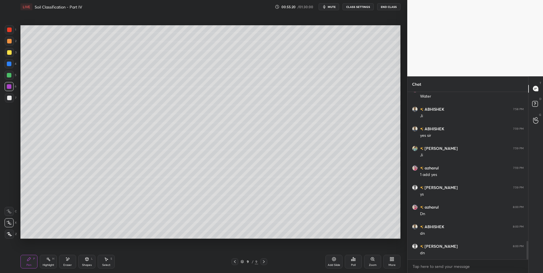
click at [9, 52] on div at bounding box center [9, 52] width 5 height 5
click at [105, 259] on icon at bounding box center [106, 259] width 5 height 5
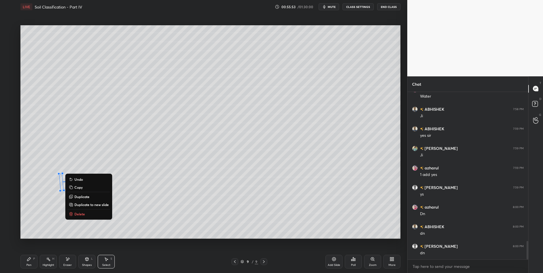
click at [78, 216] on p "Delete" at bounding box center [79, 214] width 11 height 5
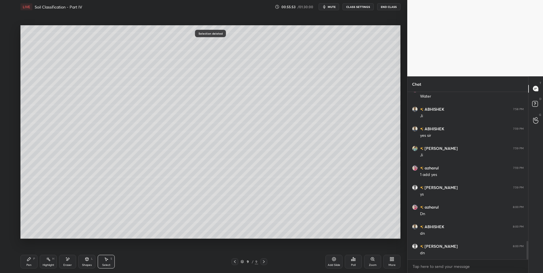
click at [86, 262] on div "Shapes L" at bounding box center [86, 262] width 17 height 14
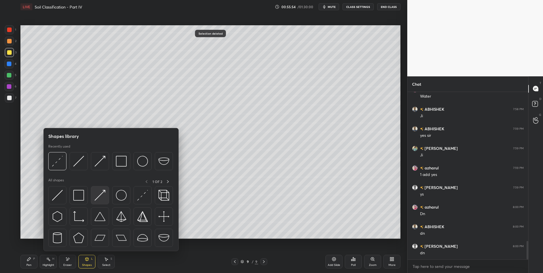
click at [93, 189] on div at bounding box center [100, 195] width 18 height 18
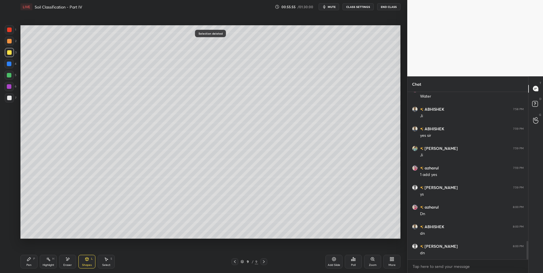
click at [13, 88] on div at bounding box center [9, 86] width 9 height 9
click at [30, 264] on div "Pen" at bounding box center [28, 265] width 5 height 3
click at [90, 263] on div "Shapes L" at bounding box center [86, 262] width 17 height 14
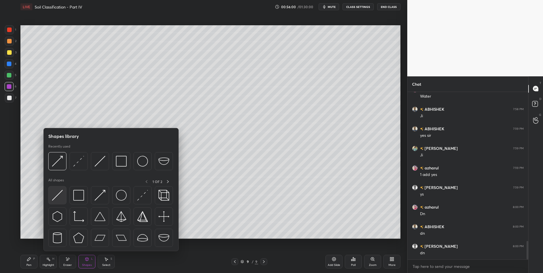
click at [64, 196] on div at bounding box center [57, 195] width 18 height 18
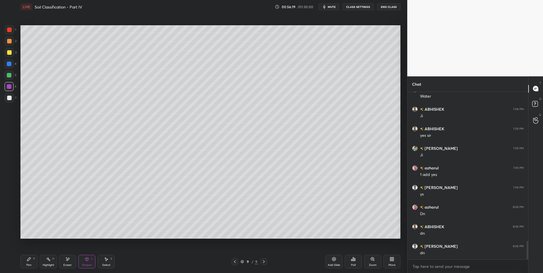
click at [10, 63] on div at bounding box center [9, 64] width 5 height 5
click at [87, 264] on div "Shapes" at bounding box center [87, 265] width 10 height 3
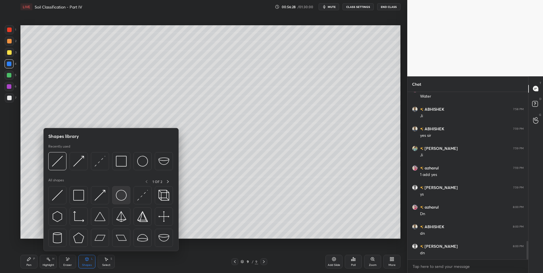
click at [119, 193] on img at bounding box center [121, 195] width 11 height 11
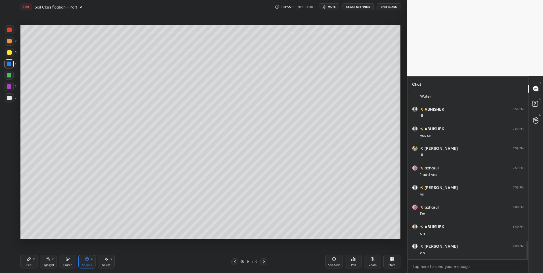
click at [108, 261] on icon at bounding box center [106, 259] width 5 height 5
click at [127, 87] on div "0 ° Undo Copy Duplicate Duplicate to new slide Delete" at bounding box center [210, 132] width 380 height 214
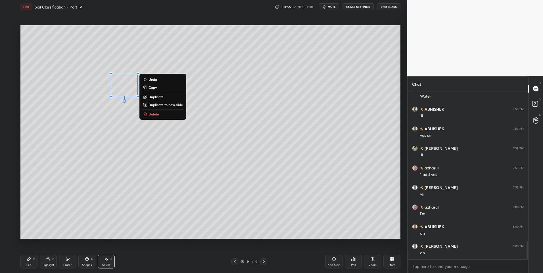
click at [196, 83] on div "0 ° Undo Copy Duplicate Duplicate to new slide Delete" at bounding box center [210, 132] width 380 height 214
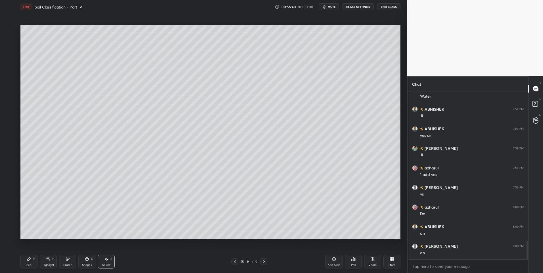
click at [86, 265] on div "Shapes" at bounding box center [87, 265] width 10 height 3
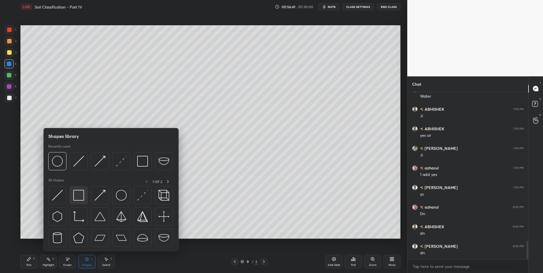
click at [76, 198] on img at bounding box center [78, 195] width 11 height 11
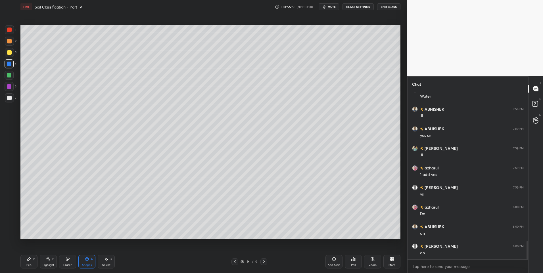
click at [87, 262] on div "Shapes L" at bounding box center [86, 262] width 17 height 14
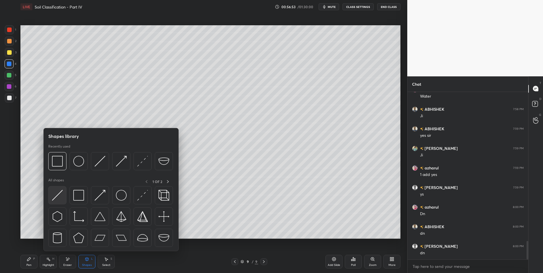
click at [56, 194] on img at bounding box center [57, 195] width 11 height 11
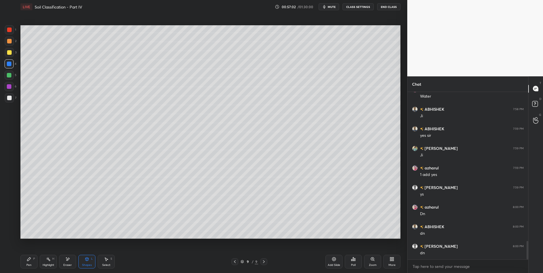
click at [32, 265] on div "Pen P" at bounding box center [28, 262] width 17 height 14
click at [11, 54] on div at bounding box center [9, 52] width 5 height 5
click at [9, 97] on div at bounding box center [9, 98] width 5 height 5
click at [10, 64] on div at bounding box center [9, 64] width 5 height 5
click at [9, 89] on div at bounding box center [9, 86] width 9 height 9
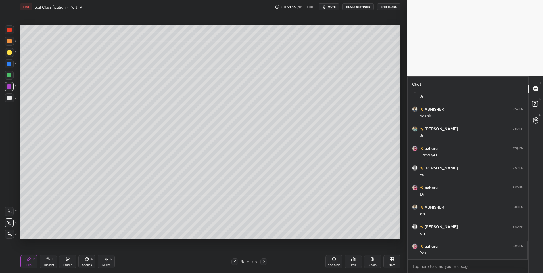
scroll to position [1389, 0]
click at [31, 262] on div "Pen P" at bounding box center [28, 262] width 17 height 14
click at [11, 98] on div at bounding box center [9, 98] width 5 height 5
click at [12, 99] on div at bounding box center [9, 97] width 9 height 9
click at [268, 264] on div "9 / 9" at bounding box center [249, 262] width 153 height 7
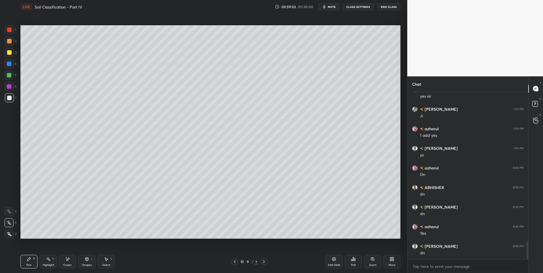
click at [335, 261] on icon at bounding box center [335, 260] width 4 height 4
click at [236, 261] on icon at bounding box center [234, 262] width 5 height 5
click at [102, 261] on div "Select S" at bounding box center [106, 262] width 17 height 14
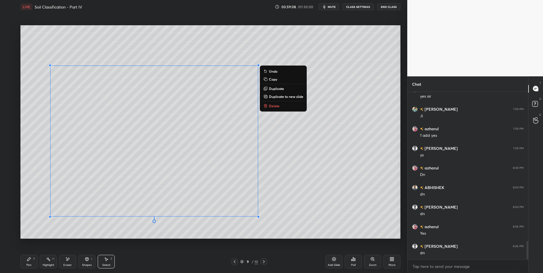
click at [320, 199] on div "0 ° Undo Copy Duplicate Duplicate to new slide Delete" at bounding box center [210, 132] width 380 height 214
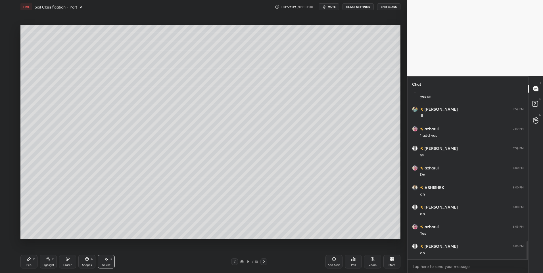
click at [265, 262] on icon at bounding box center [264, 262] width 5 height 5
click at [30, 263] on div "Pen P" at bounding box center [28, 262] width 17 height 14
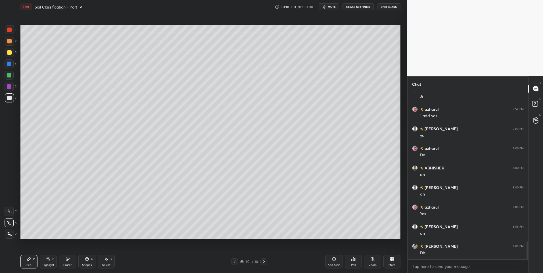
click at [65, 263] on div "Eraser" at bounding box center [67, 262] width 17 height 14
click at [29, 264] on div "Pen" at bounding box center [28, 265] width 5 height 3
click at [30, 263] on div "Pen P" at bounding box center [28, 262] width 17 height 14
click at [52, 263] on div "Highlight H" at bounding box center [48, 262] width 17 height 14
click at [236, 262] on icon at bounding box center [234, 262] width 5 height 5
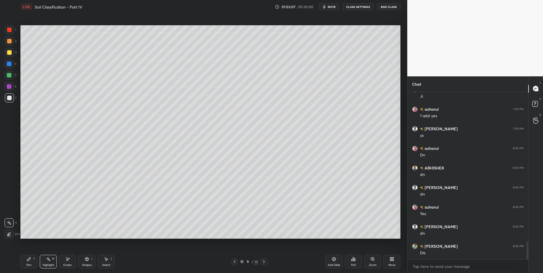
click at [264, 263] on icon at bounding box center [264, 262] width 5 height 5
click at [234, 261] on icon at bounding box center [234, 262] width 5 height 5
click at [265, 261] on icon at bounding box center [264, 262] width 5 height 5
click at [236, 263] on icon at bounding box center [234, 262] width 5 height 5
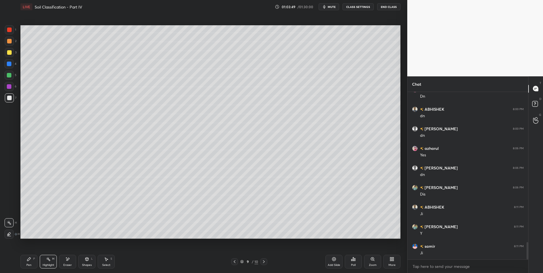
click at [268, 262] on div "9 / 10" at bounding box center [249, 262] width 153 height 7
click at [263, 263] on icon at bounding box center [264, 262] width 5 height 5
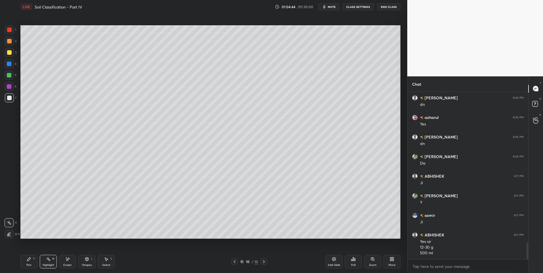
scroll to position [1518, 0]
click at [233, 261] on icon at bounding box center [234, 262] width 5 height 5
click at [266, 263] on icon at bounding box center [264, 262] width 5 height 5
click at [234, 262] on icon at bounding box center [234, 262] width 5 height 5
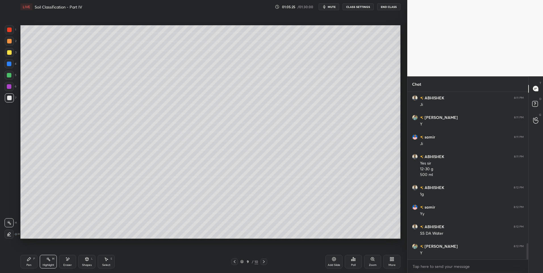
click at [266, 265] on div at bounding box center [264, 262] width 7 height 7
click at [235, 263] on icon at bounding box center [234, 262] width 5 height 5
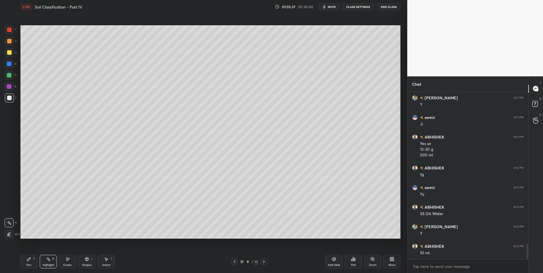
click at [264, 263] on icon at bounding box center [264, 262] width 5 height 5
click at [88, 264] on div "Shapes" at bounding box center [87, 265] width 10 height 3
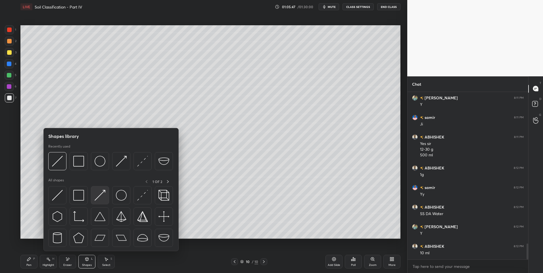
click at [99, 198] on img at bounding box center [100, 195] width 11 height 11
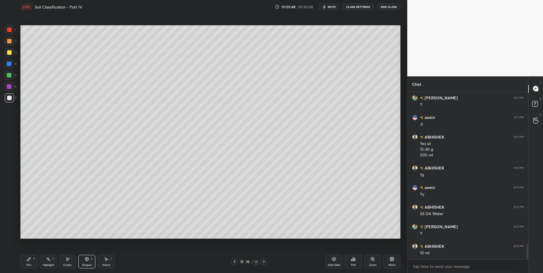
click at [8, 39] on div at bounding box center [9, 41] width 5 height 5
click at [28, 261] on icon at bounding box center [28, 259] width 3 height 3
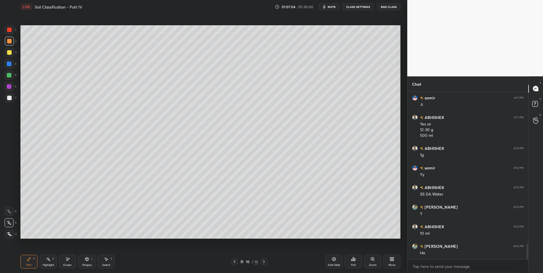
click at [107, 261] on icon at bounding box center [106, 259] width 5 height 5
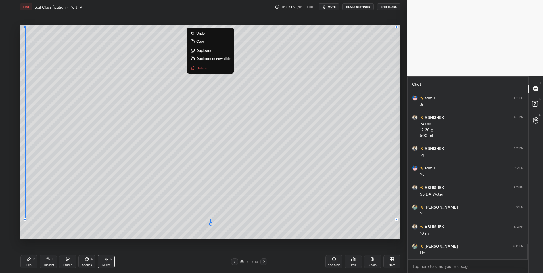
click at [25, 263] on div "Pen P" at bounding box center [28, 262] width 17 height 14
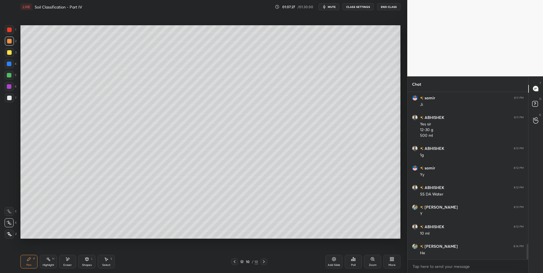
scroll to position [1636, 0]
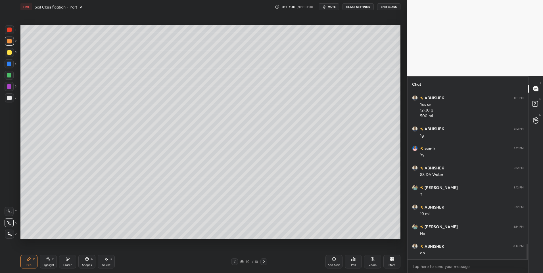
click at [333, 259] on icon at bounding box center [335, 260] width 4 height 4
click at [91, 259] on div "Shapes L" at bounding box center [86, 262] width 17 height 14
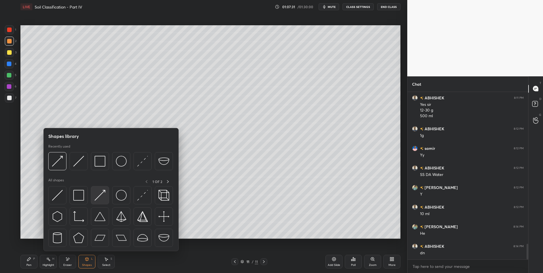
click at [99, 198] on img at bounding box center [100, 195] width 11 height 11
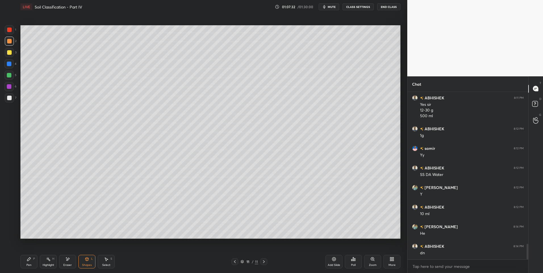
scroll to position [154, 119]
click at [26, 262] on div "Pen P" at bounding box center [28, 262] width 17 height 14
click at [28, 261] on icon at bounding box center [28, 259] width 3 height 3
click at [86, 262] on div "Shapes L" at bounding box center [86, 262] width 17 height 14
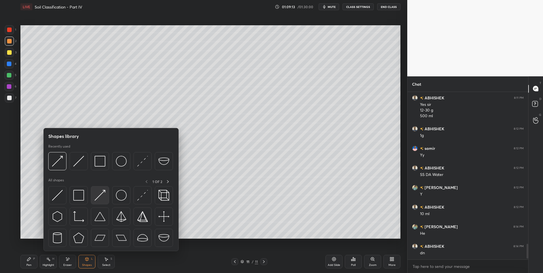
click at [96, 197] on img at bounding box center [100, 195] width 11 height 11
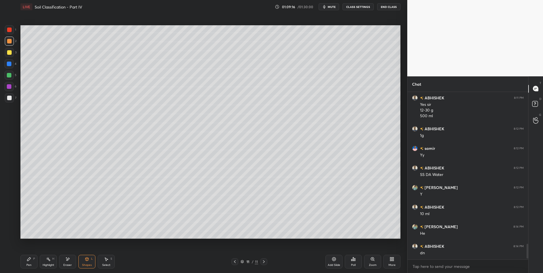
click at [26, 261] on div "Pen P" at bounding box center [28, 262] width 17 height 14
click at [27, 261] on icon at bounding box center [29, 259] width 5 height 5
click at [106, 265] on div "Select" at bounding box center [106, 265] width 8 height 3
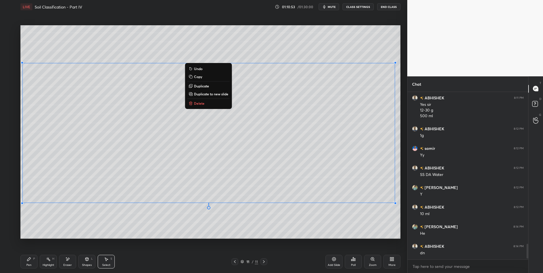
click at [31, 261] on icon at bounding box center [29, 259] width 5 height 5
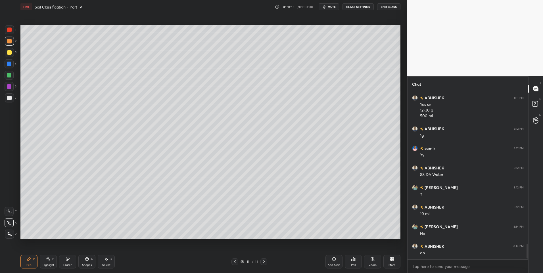
click at [106, 261] on icon at bounding box center [106, 259] width 3 height 3
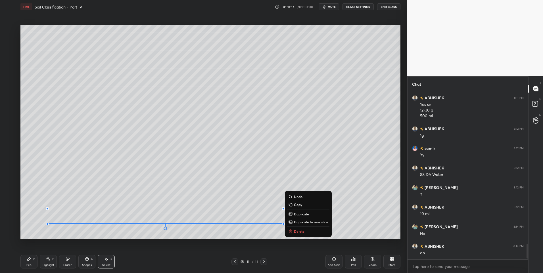
click at [30, 262] on div "Pen P" at bounding box center [28, 262] width 17 height 14
click at [29, 261] on icon at bounding box center [29, 259] width 5 height 5
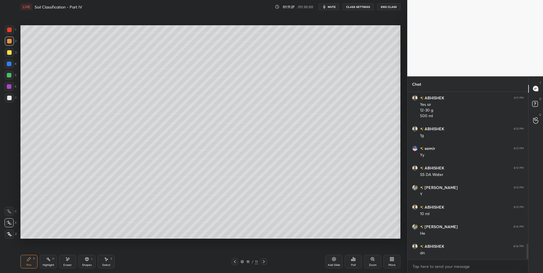
scroll to position [1655, 0]
click at [329, 260] on div "Add Slide" at bounding box center [334, 262] width 17 height 14
click at [86, 260] on icon at bounding box center [87, 259] width 3 height 3
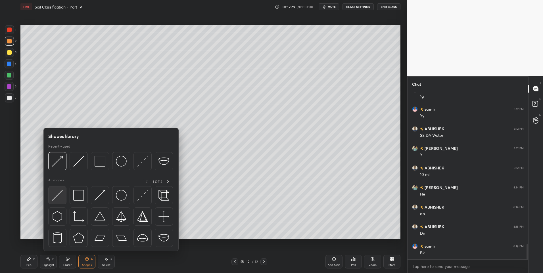
click at [61, 192] on img at bounding box center [57, 195] width 11 height 11
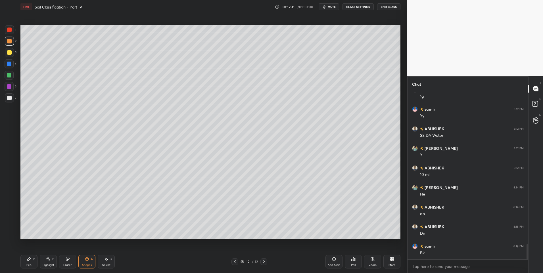
click at [27, 265] on div "Pen" at bounding box center [28, 265] width 5 height 3
click at [30, 264] on div "Pen" at bounding box center [28, 265] width 5 height 3
click at [106, 260] on icon at bounding box center [106, 259] width 3 height 3
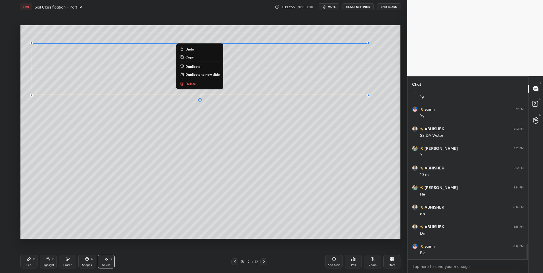
click at [30, 263] on div "Pen P" at bounding box center [28, 262] width 17 height 14
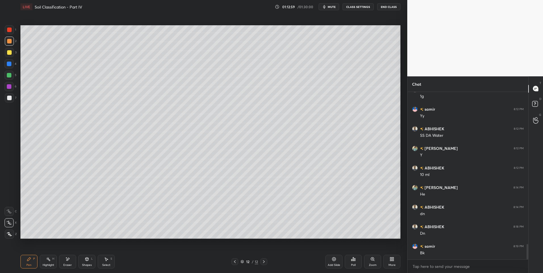
click at [87, 264] on div "Shapes" at bounding box center [87, 265] width 10 height 3
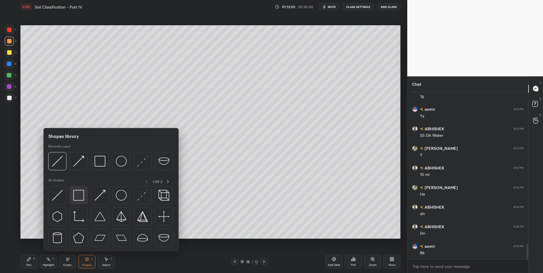
click at [74, 189] on div at bounding box center [79, 195] width 18 height 18
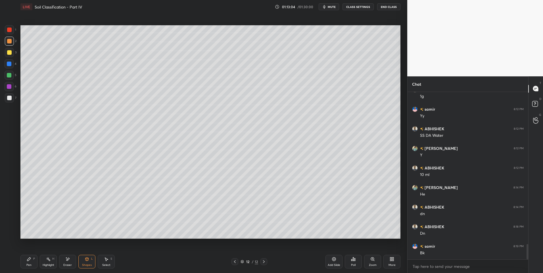
click at [49, 264] on div "Highlight" at bounding box center [49, 265] width 12 height 3
click at [9, 83] on div at bounding box center [9, 86] width 9 height 9
click at [11, 75] on div at bounding box center [9, 75] width 5 height 5
click at [236, 265] on div at bounding box center [235, 262] width 7 height 7
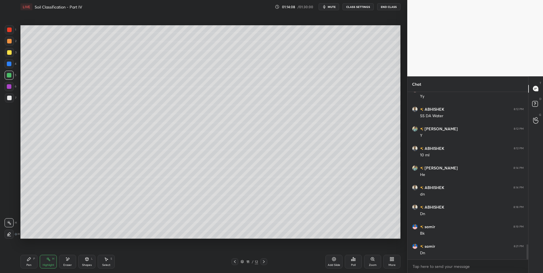
click at [236, 260] on icon at bounding box center [235, 262] width 5 height 5
click at [53, 260] on div "H" at bounding box center [53, 259] width 2 height 3
click at [238, 262] on div "10 / 12" at bounding box center [250, 262] width 36 height 7
click at [234, 261] on icon at bounding box center [235, 262] width 5 height 5
click at [50, 262] on div "Highlight H" at bounding box center [48, 262] width 17 height 14
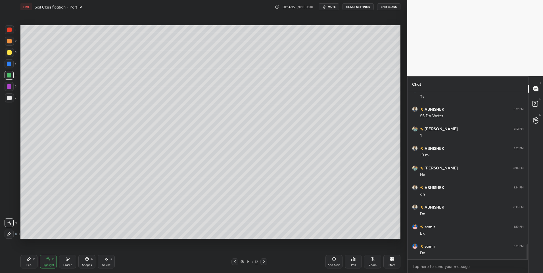
click at [47, 261] on icon at bounding box center [48, 259] width 5 height 5
click at [266, 261] on icon at bounding box center [264, 262] width 5 height 5
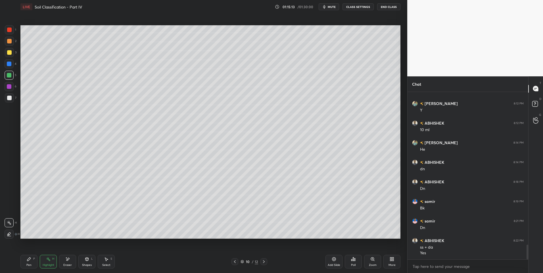
click at [237, 262] on icon at bounding box center [235, 262] width 5 height 5
click at [267, 260] on div at bounding box center [264, 262] width 7 height 7
click at [232, 263] on div at bounding box center [235, 262] width 7 height 7
click at [265, 262] on icon at bounding box center [264, 262] width 5 height 5
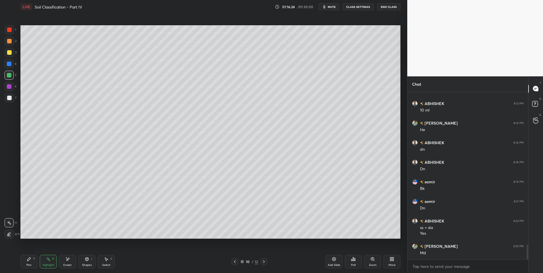
click at [237, 260] on icon at bounding box center [235, 262] width 5 height 5
click at [263, 263] on icon at bounding box center [264, 262] width 5 height 5
click at [232, 262] on div at bounding box center [235, 262] width 7 height 7
click at [265, 261] on icon at bounding box center [264, 262] width 5 height 5
click at [265, 259] on div at bounding box center [264, 262] width 7 height 7
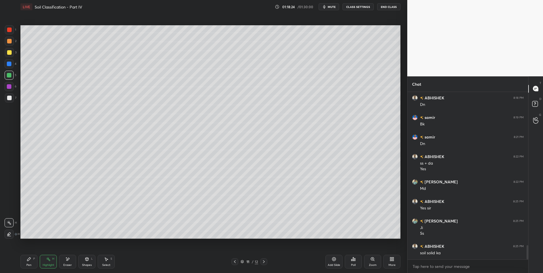
scroll to position [1824, 0]
click at [233, 262] on icon at bounding box center [235, 262] width 5 height 5
click at [234, 263] on icon at bounding box center [235, 262] width 5 height 5
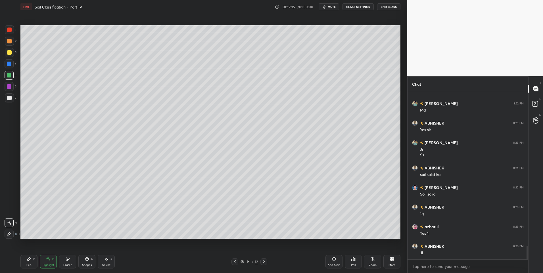
scroll to position [1902, 0]
click at [264, 262] on icon at bounding box center [264, 262] width 5 height 5
click at [262, 263] on icon at bounding box center [264, 262] width 5 height 5
click at [235, 262] on icon at bounding box center [235, 262] width 5 height 5
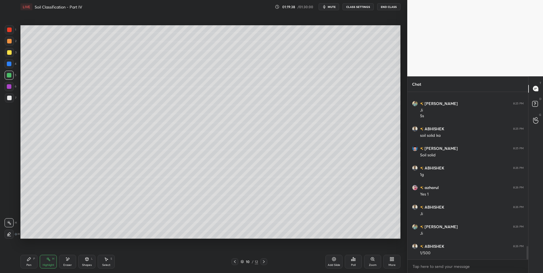
scroll to position [1941, 0]
click at [265, 262] on icon at bounding box center [264, 262] width 5 height 5
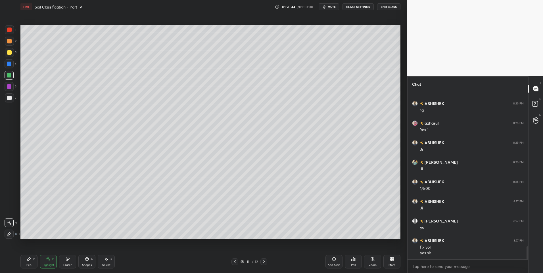
click at [237, 260] on div at bounding box center [235, 262] width 7 height 7
click at [264, 262] on icon at bounding box center [264, 262] width 2 height 3
click at [234, 261] on icon at bounding box center [235, 262] width 5 height 5
click at [232, 265] on div at bounding box center [235, 262] width 7 height 7
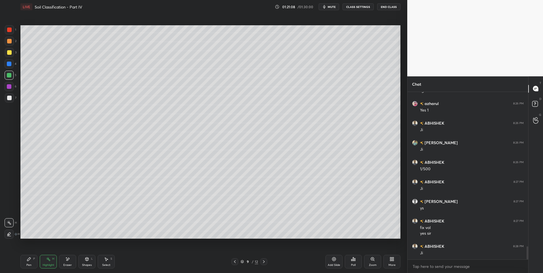
click at [263, 262] on icon at bounding box center [264, 262] width 5 height 5
click at [263, 261] on icon at bounding box center [264, 262] width 5 height 5
click at [262, 262] on icon at bounding box center [264, 262] width 5 height 5
click at [28, 264] on div "Pen" at bounding box center [28, 265] width 5 height 3
click at [7, 97] on div at bounding box center [9, 97] width 9 height 9
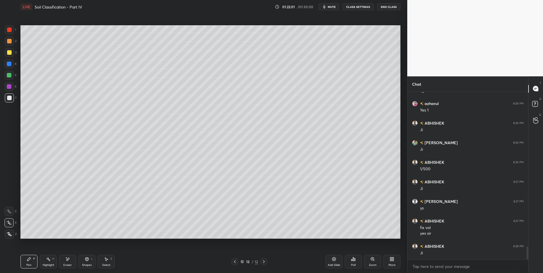
click at [11, 41] on div at bounding box center [9, 41] width 5 height 5
click at [50, 262] on div "Highlight H" at bounding box center [48, 262] width 17 height 14
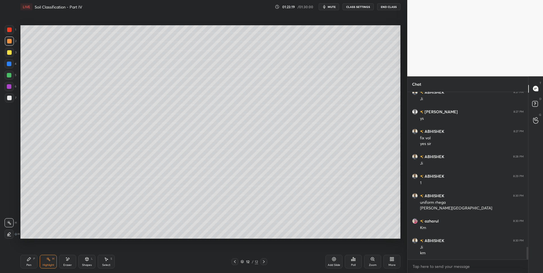
scroll to position [2115, 0]
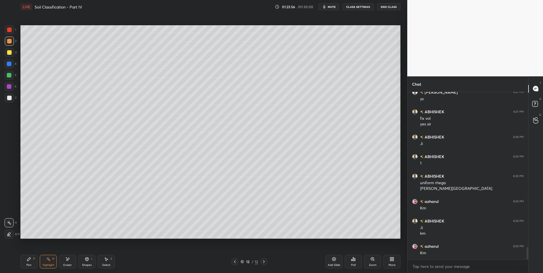
click at [103, 264] on div "Select" at bounding box center [106, 265] width 8 height 3
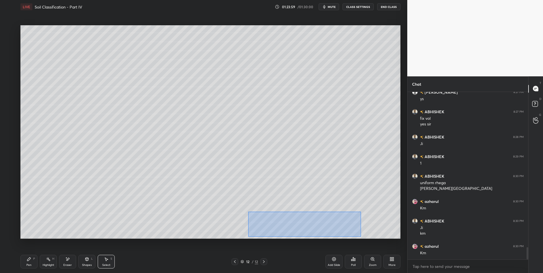
scroll to position [2135, 0]
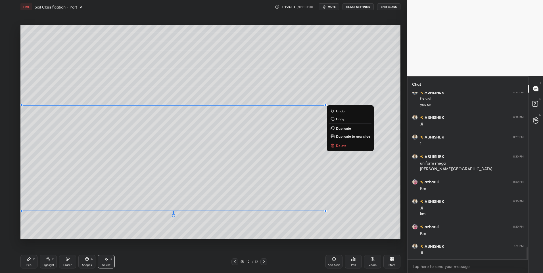
click at [344, 145] on p "Delete" at bounding box center [341, 146] width 11 height 5
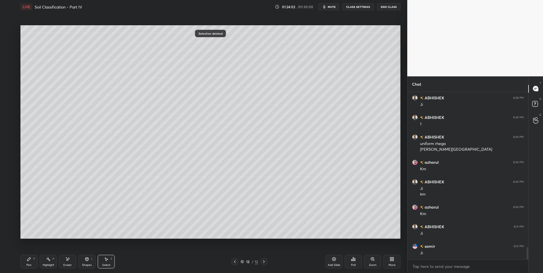
click at [309, 174] on div "0 ° Undo Copy Duplicate Duplicate to new slide Delete" at bounding box center [210, 132] width 380 height 214
click at [31, 260] on icon at bounding box center [29, 259] width 5 height 5
click at [29, 264] on div "Pen" at bounding box center [28, 265] width 5 height 3
click at [8, 99] on div at bounding box center [9, 98] width 5 height 5
click at [10, 99] on div at bounding box center [9, 98] width 5 height 5
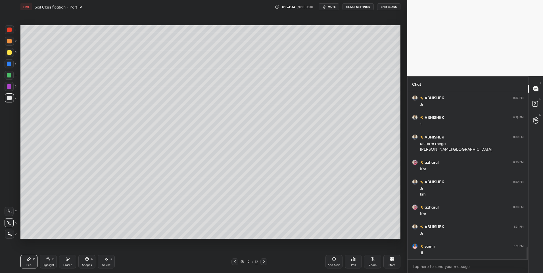
click at [9, 80] on div at bounding box center [9, 75] width 9 height 9
click at [8, 99] on div at bounding box center [9, 98] width 5 height 5
click at [86, 263] on div "Shapes L" at bounding box center [86, 262] width 17 height 14
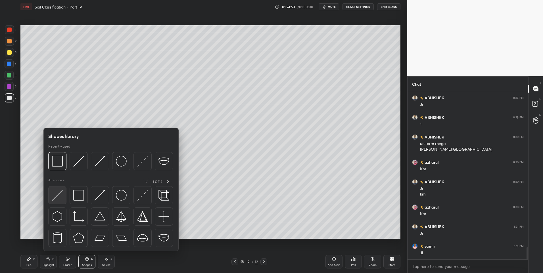
click at [61, 200] on img at bounding box center [57, 195] width 11 height 11
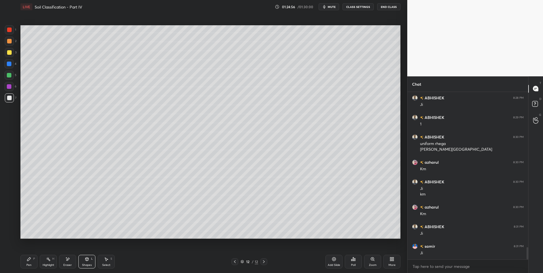
click at [27, 264] on div "Pen" at bounding box center [28, 265] width 5 height 3
click at [10, 42] on div at bounding box center [9, 41] width 5 height 5
click at [49, 264] on div "Highlight" at bounding box center [49, 265] width 12 height 3
click at [29, 262] on div "Pen P" at bounding box center [28, 262] width 17 height 14
click at [29, 264] on div "Pen" at bounding box center [28, 265] width 5 height 3
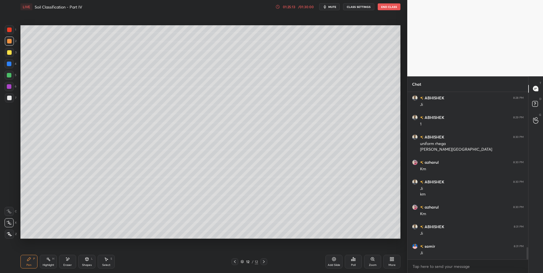
click at [102, 261] on div "Select S" at bounding box center [106, 262] width 17 height 14
click at [28, 261] on icon at bounding box center [28, 259] width 3 height 3
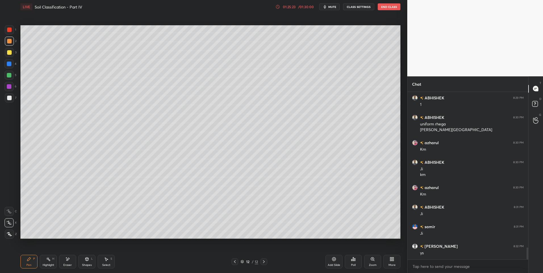
click at [86, 262] on div "Shapes L" at bounding box center [86, 262] width 17 height 14
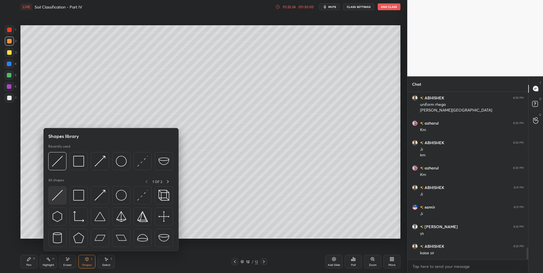
click at [59, 198] on img at bounding box center [57, 195] width 11 height 11
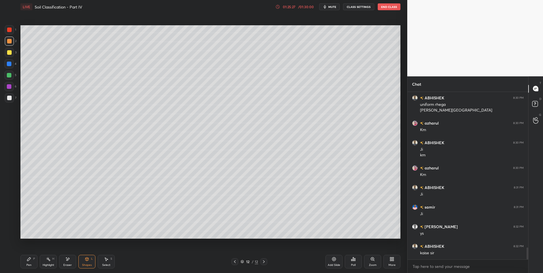
click at [27, 264] on div "Pen" at bounding box center [28, 265] width 5 height 3
click at [106, 263] on div "Select S" at bounding box center [106, 262] width 17 height 14
click at [192, 188] on div "0 ° Undo Copy Duplicate Duplicate to new slide Delete" at bounding box center [210, 132] width 380 height 214
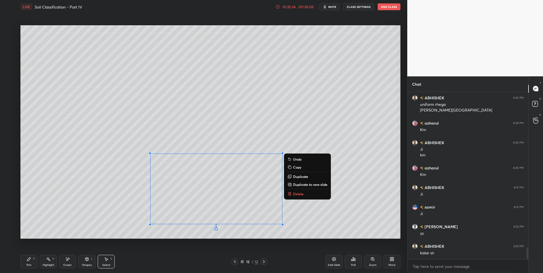
click at [188, 192] on div "0 ° Undo Copy Duplicate Duplicate to new slide Delete" at bounding box center [210, 132] width 380 height 214
click at [41, 220] on div "0 ° Undo Copy Duplicate Duplicate to new slide Delete" at bounding box center [210, 132] width 380 height 214
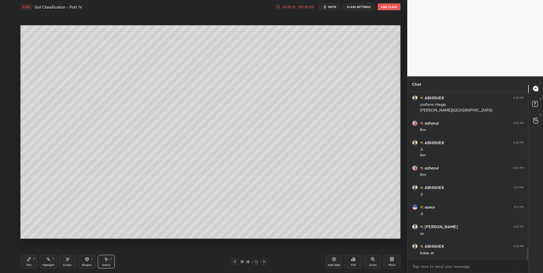
click at [28, 261] on icon at bounding box center [28, 259] width 3 height 3
click at [33, 261] on div "Pen P" at bounding box center [28, 262] width 17 height 14
click at [7, 99] on div at bounding box center [9, 98] width 5 height 5
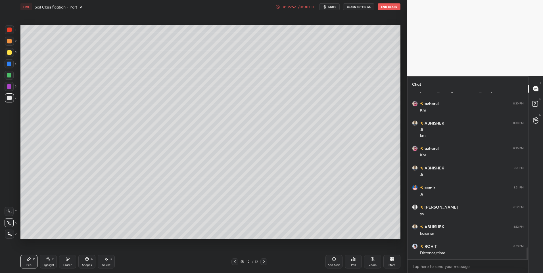
click at [48, 266] on div "Highlight" at bounding box center [49, 265] width 12 height 3
click at [30, 264] on div "Pen" at bounding box center [28, 265] width 5 height 3
click at [46, 259] on icon at bounding box center [48, 259] width 5 height 5
click at [28, 265] on div "Pen" at bounding box center [28, 265] width 5 height 3
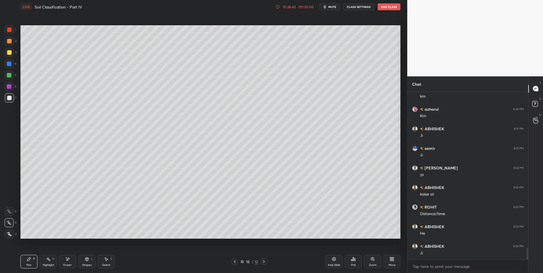
scroll to position [2272, 0]
click at [48, 262] on div "Highlight H" at bounding box center [48, 262] width 17 height 14
click at [66, 263] on div "Eraser" at bounding box center [67, 262] width 17 height 14
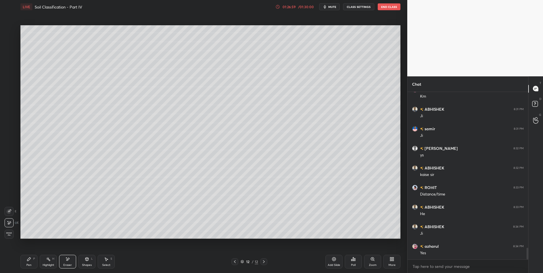
click at [27, 264] on div "Pen" at bounding box center [28, 265] width 5 height 3
click at [28, 264] on div "Pen" at bounding box center [28, 265] width 5 height 3
click at [48, 263] on div "Highlight H" at bounding box center [48, 262] width 17 height 14
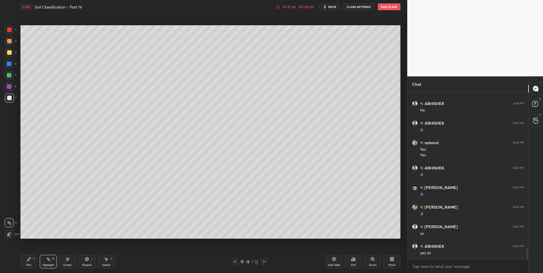
scroll to position [2395, 0]
click at [33, 266] on div "Pen P" at bounding box center [28, 262] width 17 height 14
click at [7, 42] on div at bounding box center [9, 41] width 5 height 5
click at [265, 262] on icon at bounding box center [264, 262] width 5 height 5
click at [330, 260] on div "Add Slide" at bounding box center [334, 262] width 17 height 14
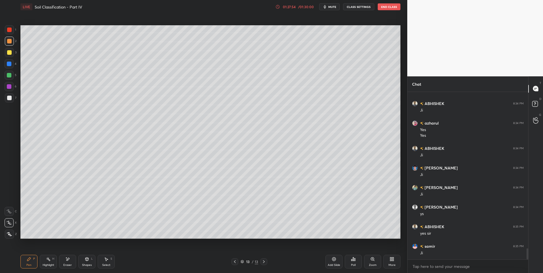
click at [27, 261] on icon at bounding box center [28, 259] width 3 height 3
click at [236, 261] on icon at bounding box center [235, 262] width 5 height 5
click at [265, 262] on icon at bounding box center [264, 262] width 5 height 5
click at [236, 261] on icon at bounding box center [235, 262] width 5 height 5
click at [264, 263] on icon at bounding box center [264, 262] width 2 height 3
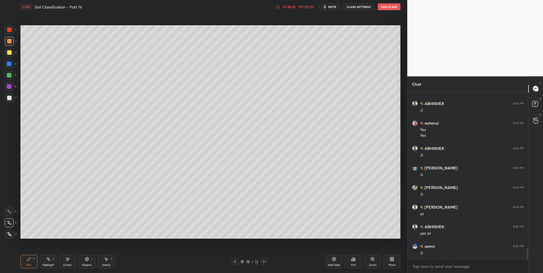
click at [86, 263] on div "Shapes L" at bounding box center [86, 262] width 17 height 14
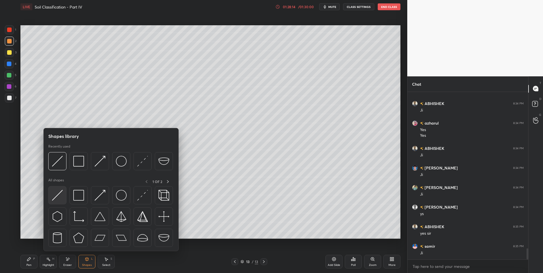
click at [52, 195] on img at bounding box center [57, 195] width 11 height 11
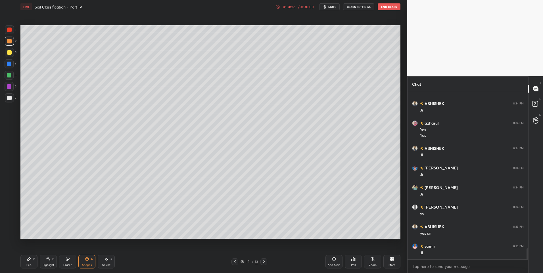
click at [30, 264] on div "Pen" at bounding box center [28, 265] width 5 height 3
click at [236, 260] on icon at bounding box center [235, 262] width 5 height 5
click at [266, 263] on icon at bounding box center [264, 262] width 5 height 5
click at [83, 260] on div "Shapes L" at bounding box center [86, 262] width 17 height 14
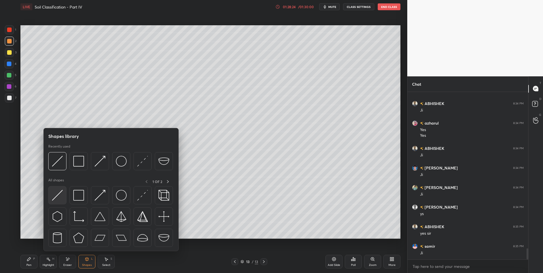
click at [50, 191] on div at bounding box center [57, 195] width 18 height 18
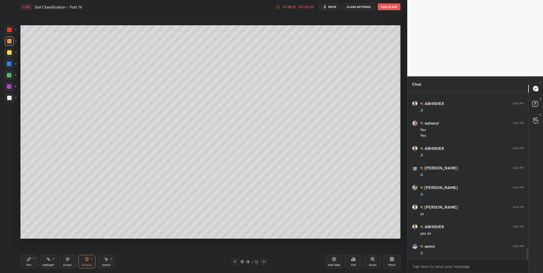
click at [86, 265] on div "Shapes" at bounding box center [87, 265] width 10 height 3
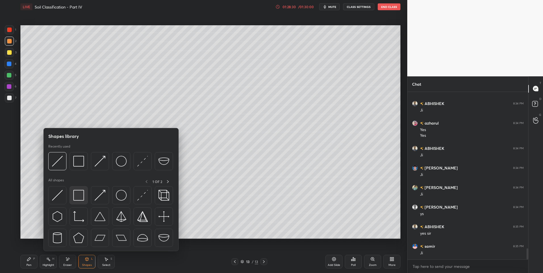
click at [82, 191] on img at bounding box center [78, 195] width 11 height 11
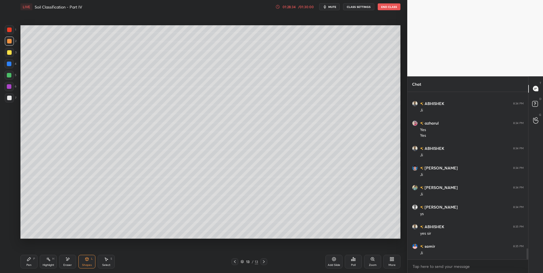
click at [28, 264] on div "Pen" at bounding box center [28, 265] width 5 height 3
click at [10, 98] on div at bounding box center [9, 98] width 5 height 5
click at [9, 75] on div at bounding box center [9, 75] width 5 height 5
click at [233, 261] on icon at bounding box center [235, 262] width 5 height 5
click at [46, 264] on div "Highlight" at bounding box center [49, 265] width 12 height 3
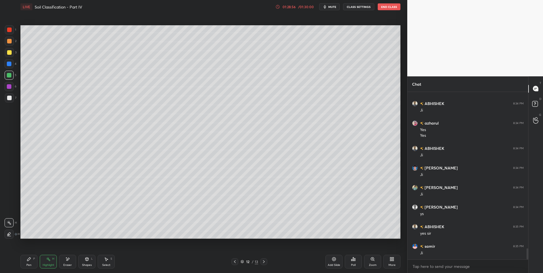
click at [233, 264] on icon at bounding box center [235, 262] width 5 height 5
click at [265, 261] on icon at bounding box center [264, 262] width 5 height 5
click at [265, 262] on icon at bounding box center [264, 262] width 5 height 5
click at [27, 264] on div "Pen" at bounding box center [28, 265] width 5 height 3
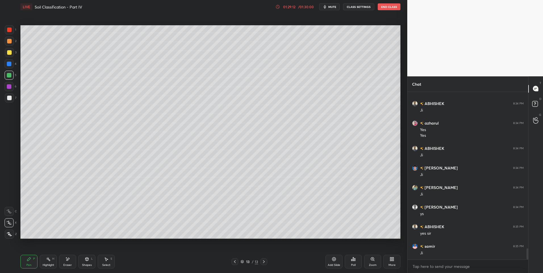
click at [105, 265] on div "Select" at bounding box center [106, 265] width 8 height 3
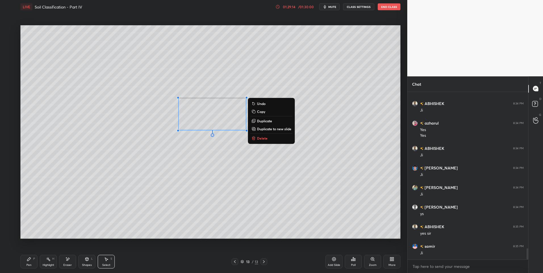
click at [86, 263] on div "Shapes L" at bounding box center [86, 262] width 17 height 14
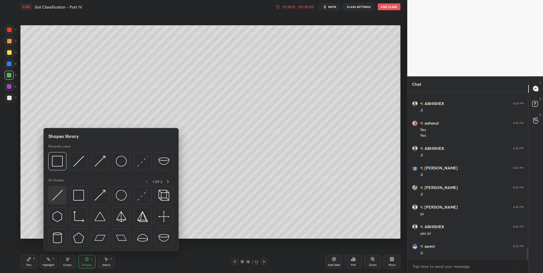
click at [57, 201] on img at bounding box center [57, 195] width 11 height 11
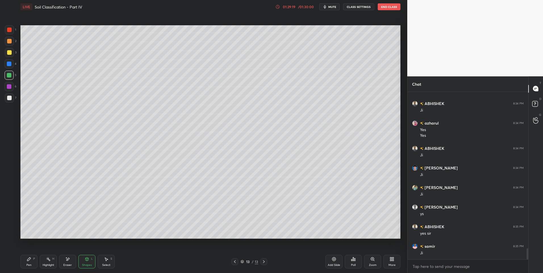
click at [47, 259] on rect at bounding box center [48, 260] width 3 height 3
click at [28, 256] on div "Pen P" at bounding box center [28, 262] width 17 height 14
click at [235, 261] on icon at bounding box center [235, 262] width 2 height 3
click at [234, 262] on icon at bounding box center [235, 262] width 2 height 3
click at [45, 264] on div "Highlight" at bounding box center [49, 265] width 12 height 3
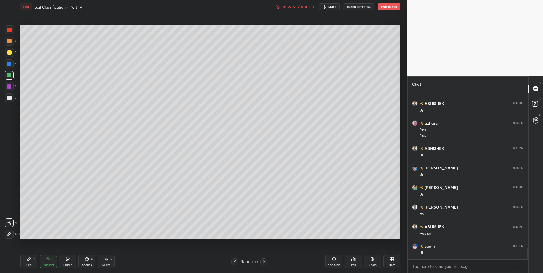
click at [263, 262] on icon at bounding box center [264, 262] width 5 height 5
click at [263, 263] on icon at bounding box center [264, 262] width 5 height 5
click at [27, 264] on div "Pen" at bounding box center [28, 265] width 5 height 3
click at [86, 260] on icon at bounding box center [87, 259] width 3 height 3
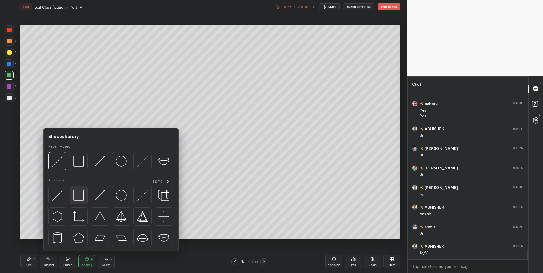
click at [81, 198] on img at bounding box center [78, 195] width 11 height 11
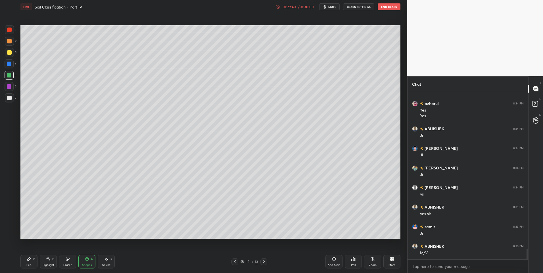
click at [108, 258] on icon at bounding box center [106, 259] width 5 height 5
click at [197, 147] on div at bounding box center [196, 148] width 2 height 2
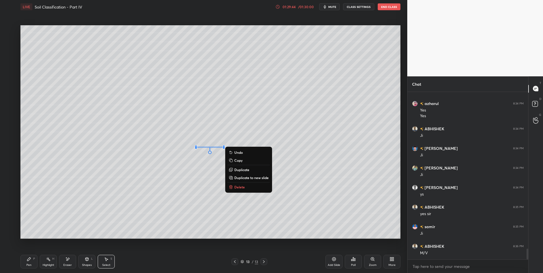
click at [174, 187] on div "0 ° Undo Copy Duplicate Duplicate to new slide Delete" at bounding box center [210, 132] width 380 height 214
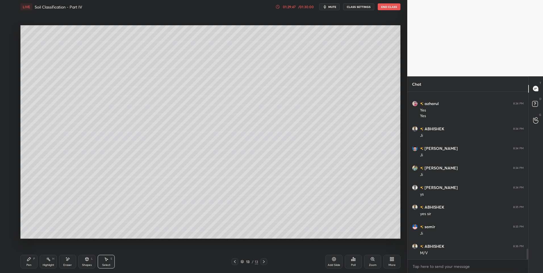
click at [47, 262] on div "Highlight H" at bounding box center [48, 262] width 17 height 14
click at [32, 261] on div "Pen P" at bounding box center [28, 262] width 17 height 14
click at [50, 261] on rect at bounding box center [48, 260] width 3 height 3
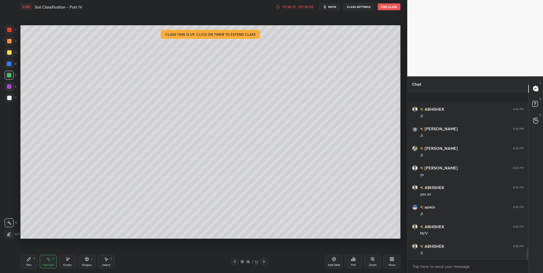
scroll to position [2474, 0]
click at [234, 261] on icon at bounding box center [235, 262] width 5 height 5
click at [264, 262] on icon at bounding box center [264, 262] width 2 height 3
click at [28, 262] on div "Pen P" at bounding box center [28, 262] width 17 height 14
click at [9, 98] on div at bounding box center [9, 98] width 5 height 5
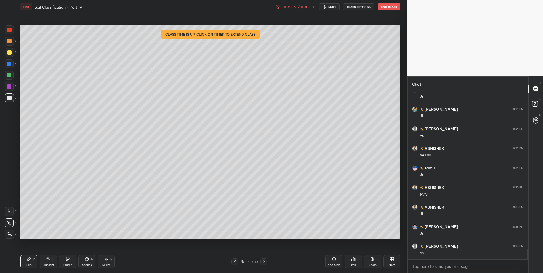
click at [8, 54] on div at bounding box center [9, 52] width 5 height 5
click at [39, 263] on div "Pen P Highlight H Eraser Shapes L Select S" at bounding box center [96, 262] width 153 height 14
click at [43, 263] on div "Highlight H" at bounding box center [48, 262] width 17 height 14
click at [235, 260] on icon at bounding box center [235, 262] width 5 height 5
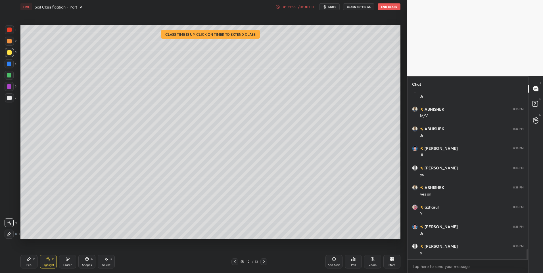
click at [263, 264] on div at bounding box center [264, 262] width 7 height 7
click at [233, 263] on icon at bounding box center [235, 262] width 5 height 5
click at [265, 261] on icon at bounding box center [264, 262] width 5 height 5
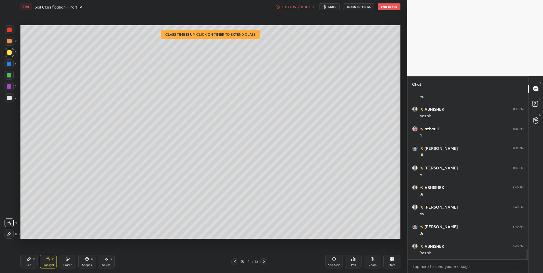
click at [66, 263] on div "Eraser" at bounding box center [67, 262] width 17 height 14
click at [28, 267] on div "Pen P" at bounding box center [28, 262] width 17 height 14
click at [26, 265] on div "Pen" at bounding box center [28, 265] width 5 height 3
click at [9, 30] on div at bounding box center [9, 30] width 5 height 5
click at [12, 99] on div at bounding box center [9, 97] width 9 height 9
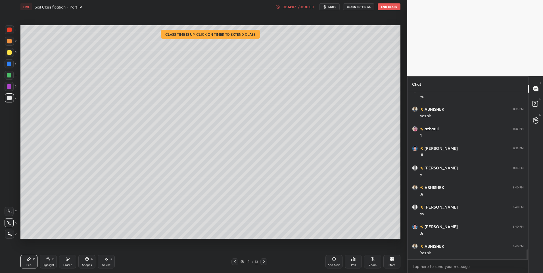
click at [89, 261] on icon at bounding box center [87, 259] width 5 height 5
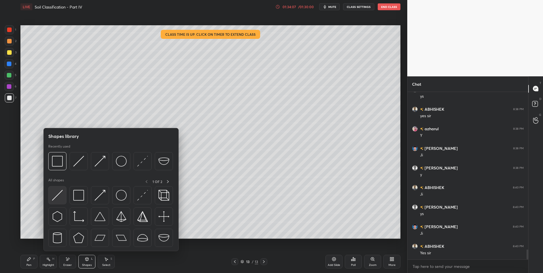
click at [57, 191] on img at bounding box center [57, 195] width 11 height 11
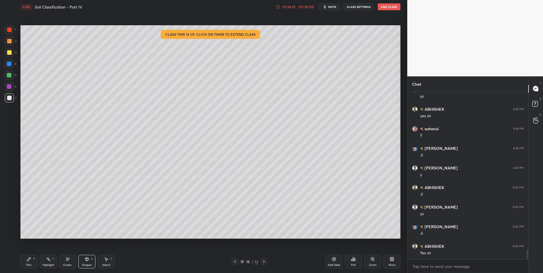
click at [30, 262] on div "Pen P" at bounding box center [28, 262] width 17 height 14
click at [102, 262] on div "Select S" at bounding box center [106, 262] width 17 height 14
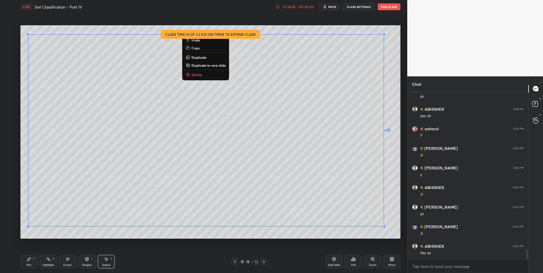
click at [242, 232] on div "0 ° Undo Copy Duplicate Duplicate to new slide Delete" at bounding box center [210, 132] width 380 height 214
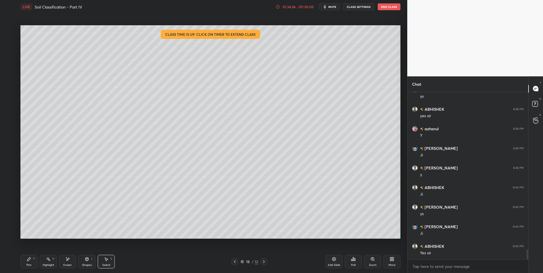
click at [84, 263] on div "Shapes L" at bounding box center [86, 262] width 17 height 14
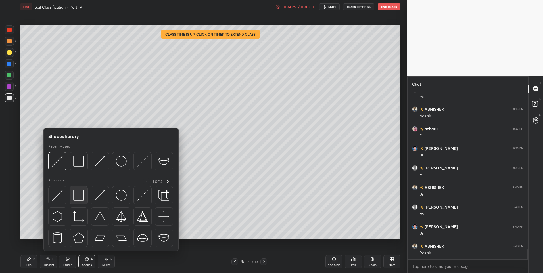
click at [80, 197] on img at bounding box center [78, 195] width 11 height 11
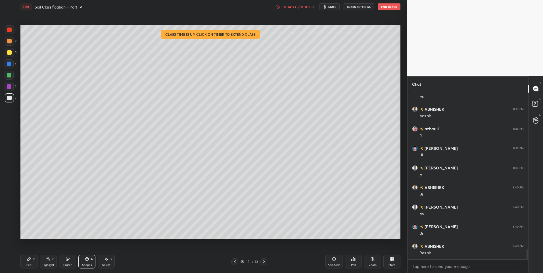
click at [46, 263] on div "Highlight H" at bounding box center [48, 262] width 17 height 14
click at [33, 264] on div "Pen P" at bounding box center [28, 262] width 17 height 14
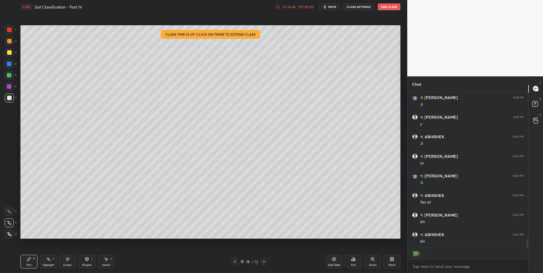
click at [48, 264] on div "Highlight" at bounding box center [49, 265] width 12 height 3
click at [46, 264] on div "Highlight" at bounding box center [49, 265] width 12 height 3
click at [11, 51] on div at bounding box center [9, 52] width 5 height 5
click at [11, 53] on div at bounding box center [9, 52] width 5 height 5
click at [13, 53] on div at bounding box center [9, 52] width 9 height 9
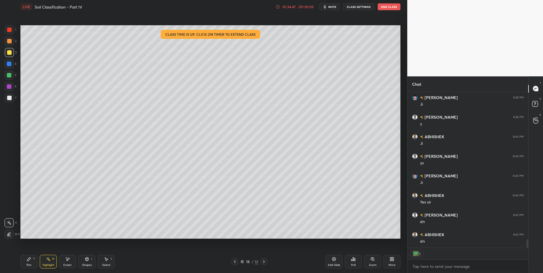
click at [14, 54] on div "3" at bounding box center [11, 52] width 12 height 9
click at [9, 41] on div at bounding box center [9, 41] width 5 height 5
click at [12, 44] on div at bounding box center [9, 41] width 9 height 9
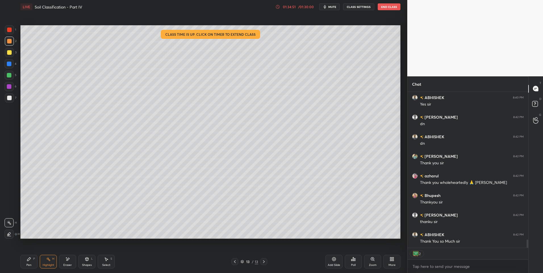
click at [385, 6] on button "End Class" at bounding box center [389, 6] width 23 height 7
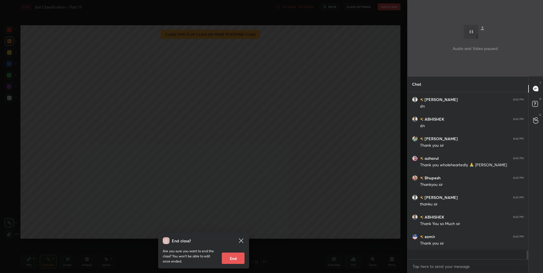
scroll to position [2788, 0]
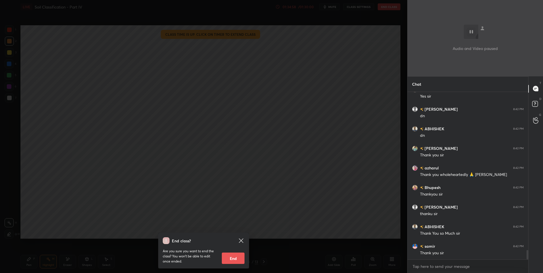
click at [233, 257] on button "End" at bounding box center [233, 258] width 23 height 11
type textarea "x"
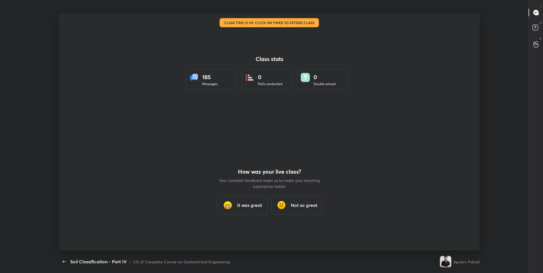
scroll to position [0, 0]
click at [252, 204] on h3 "It was great" at bounding box center [249, 205] width 25 height 7
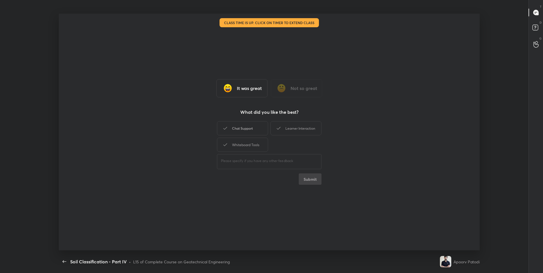
click at [253, 130] on div "Chat Support" at bounding box center [242, 128] width 51 height 14
click at [295, 130] on div "Learner Interaction" at bounding box center [296, 128] width 51 height 14
click at [258, 141] on div "Whiteboard Tools" at bounding box center [242, 145] width 51 height 14
click at [315, 179] on button "Submit" at bounding box center [310, 179] width 23 height 11
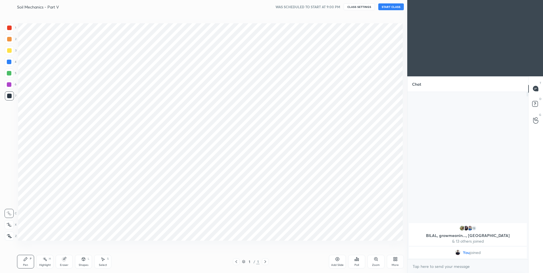
scroll to position [28182, 28034]
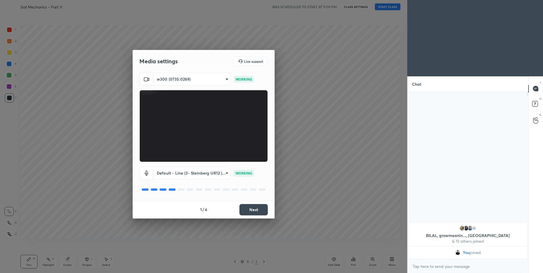
click at [262, 208] on button "Next" at bounding box center [254, 209] width 28 height 11
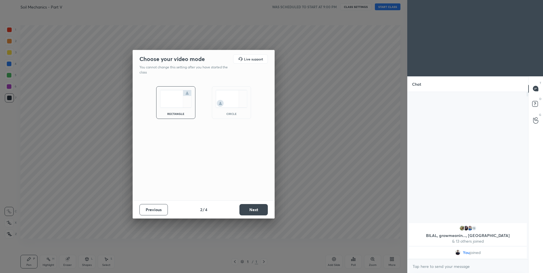
click at [262, 208] on button "Next" at bounding box center [254, 209] width 28 height 11
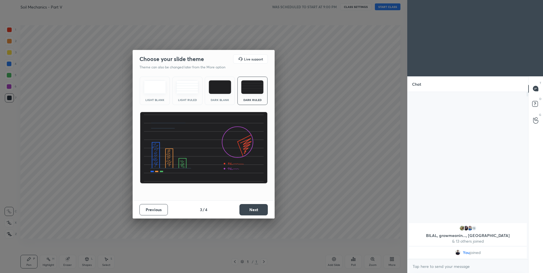
click at [263, 208] on button "Next" at bounding box center [254, 209] width 28 height 11
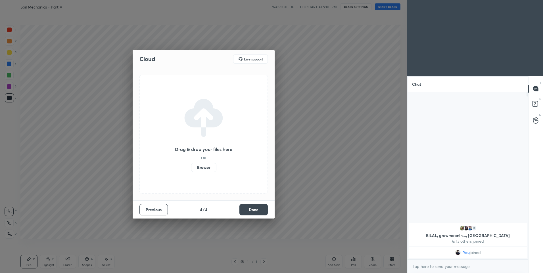
click at [263, 208] on button "Done" at bounding box center [254, 209] width 28 height 11
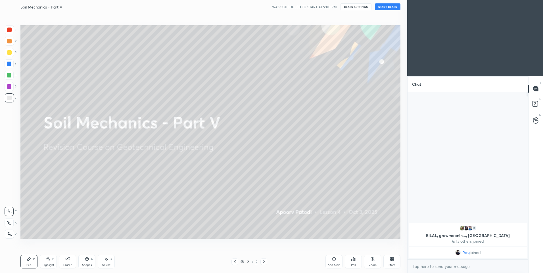
click at [390, 5] on button "START CLASS" at bounding box center [388, 6] width 26 height 7
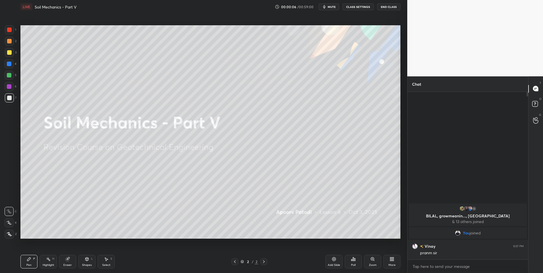
click at [12, 224] on div at bounding box center [9, 223] width 9 height 9
click at [10, 40] on div at bounding box center [9, 41] width 5 height 5
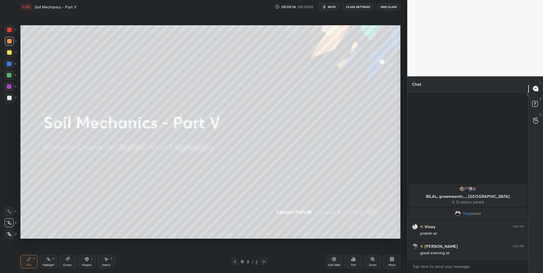
click at [7, 26] on div at bounding box center [9, 29] width 9 height 9
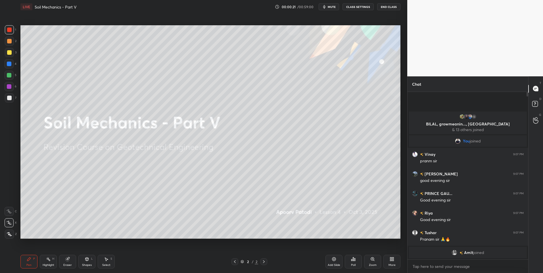
click at [9, 43] on div at bounding box center [9, 41] width 9 height 9
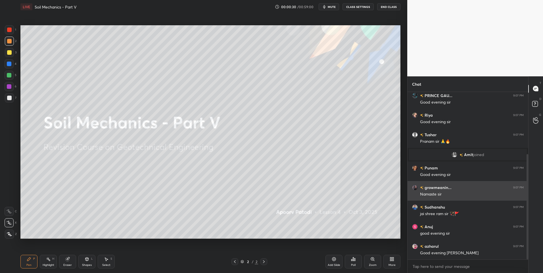
scroll to position [99, 0]
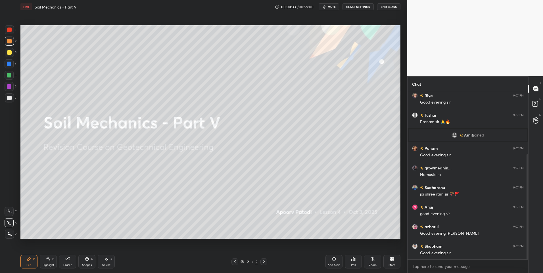
click at [9, 76] on div at bounding box center [9, 75] width 5 height 5
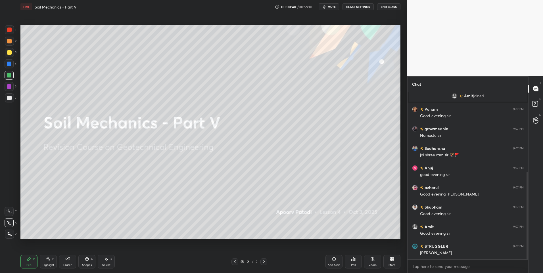
scroll to position [152, 0]
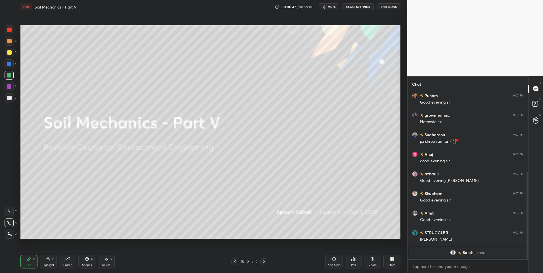
click at [397, 261] on div "More" at bounding box center [392, 262] width 17 height 14
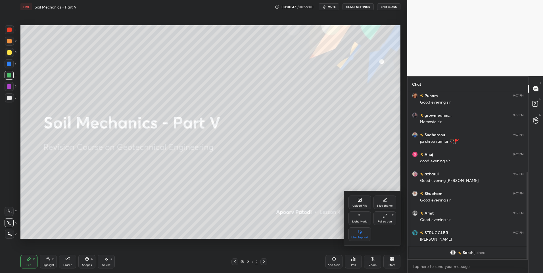
click at [363, 203] on div "Upload File" at bounding box center [360, 203] width 23 height 14
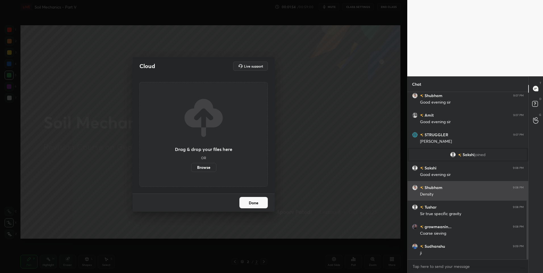
scroll to position [270, 0]
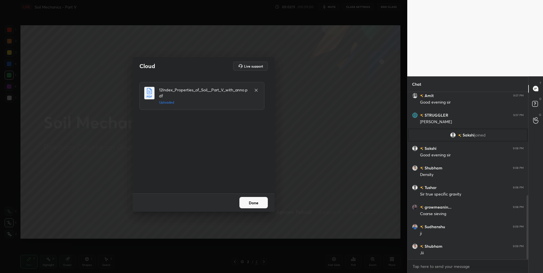
click at [251, 202] on button "Done" at bounding box center [254, 202] width 28 height 11
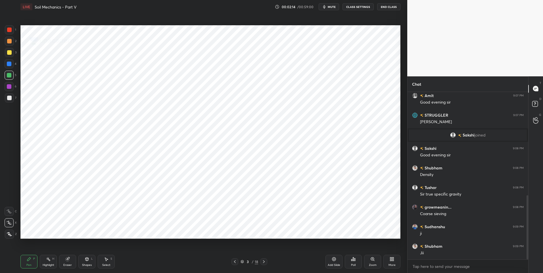
click at [264, 262] on icon at bounding box center [264, 262] width 5 height 5
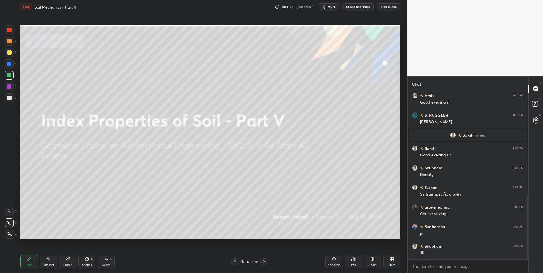
click at [265, 261] on icon at bounding box center [264, 262] width 5 height 5
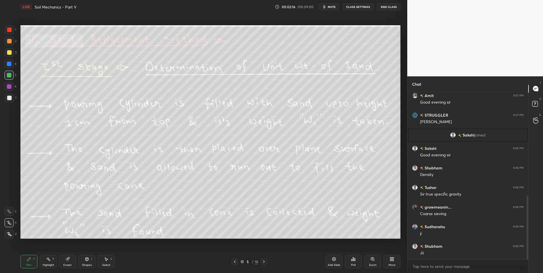
click at [265, 260] on icon at bounding box center [264, 262] width 5 height 5
click at [265, 262] on icon at bounding box center [264, 262] width 5 height 5
click at [264, 263] on icon at bounding box center [264, 262] width 2 height 3
click at [263, 263] on icon at bounding box center [264, 262] width 2 height 3
click at [264, 262] on icon at bounding box center [264, 262] width 2 height 3
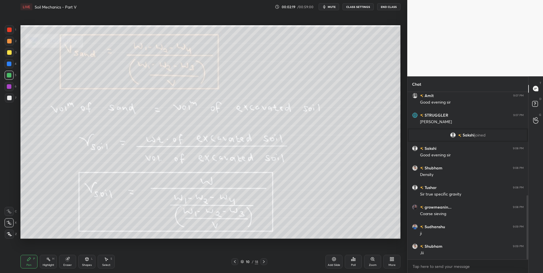
click at [265, 263] on icon at bounding box center [264, 262] width 5 height 5
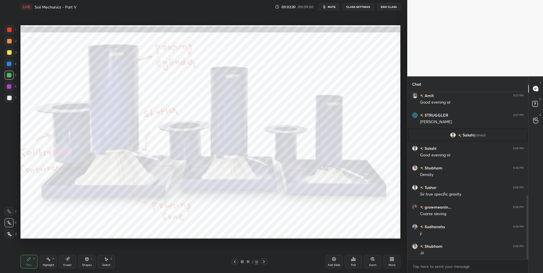
click at [266, 263] on icon at bounding box center [264, 262] width 5 height 5
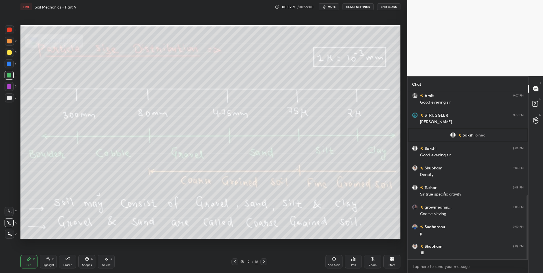
click at [266, 263] on icon at bounding box center [264, 262] width 5 height 5
click at [266, 264] on icon at bounding box center [264, 262] width 5 height 5
click at [265, 263] on icon at bounding box center [264, 262] width 5 height 5
click at [264, 264] on icon at bounding box center [264, 262] width 5 height 5
click at [46, 267] on div "Highlight" at bounding box center [49, 265] width 12 height 3
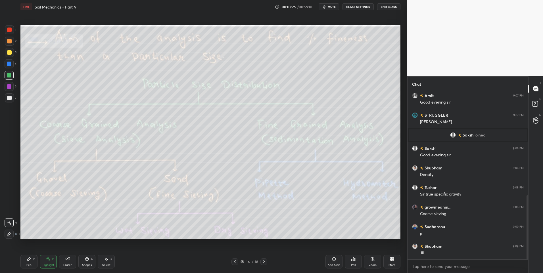
click at [49, 265] on div "Highlight" at bounding box center [49, 265] width 12 height 3
click at [264, 261] on icon at bounding box center [264, 262] width 5 height 5
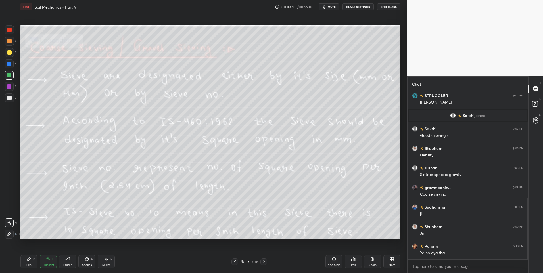
scroll to position [309, 0]
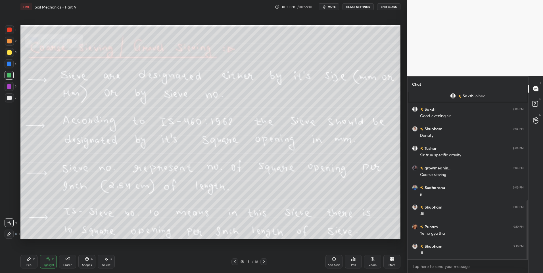
click at [259, 263] on div "17 / 18" at bounding box center [250, 262] width 36 height 7
click at [262, 262] on icon at bounding box center [264, 262] width 5 height 5
click at [263, 262] on icon at bounding box center [264, 262] width 5 height 5
click at [263, 263] on icon at bounding box center [264, 262] width 5 height 5
click at [388, 264] on div "More" at bounding box center [392, 262] width 17 height 14
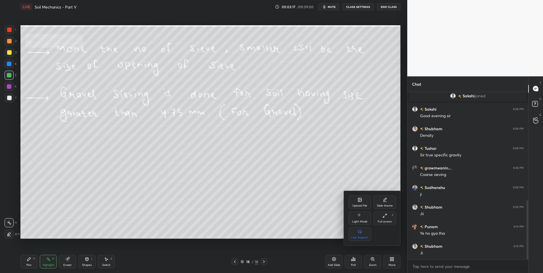
click at [361, 200] on icon at bounding box center [359, 199] width 3 height 3
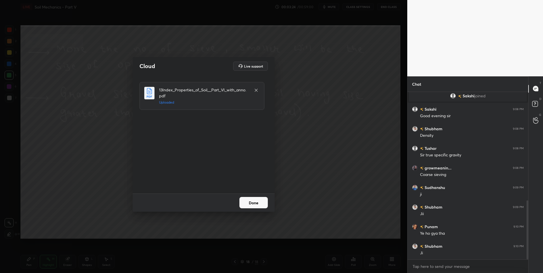
click at [255, 204] on button "Done" at bounding box center [254, 202] width 28 height 11
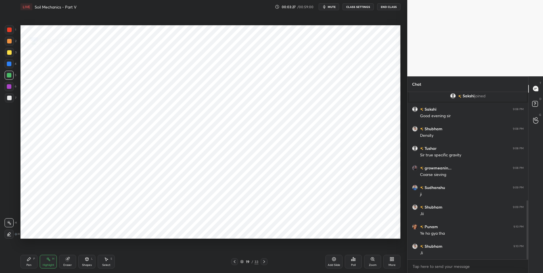
click at [267, 262] on div at bounding box center [264, 262] width 7 height 7
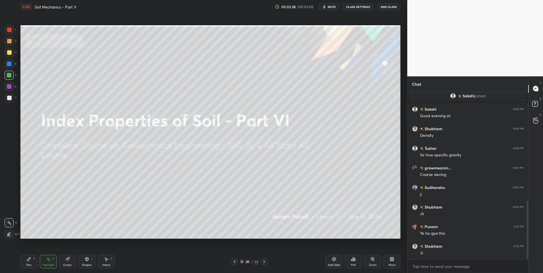
click at [263, 263] on icon at bounding box center [264, 262] width 5 height 5
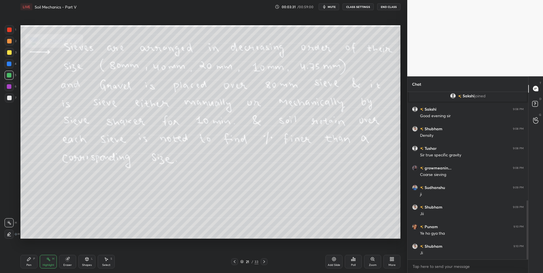
click at [28, 262] on div "Pen P" at bounding box center [28, 262] width 17 height 14
click at [11, 74] on div at bounding box center [9, 75] width 5 height 5
click at [47, 266] on div "Highlight" at bounding box center [49, 265] width 12 height 3
click at [47, 263] on div "Highlight H" at bounding box center [48, 262] width 17 height 14
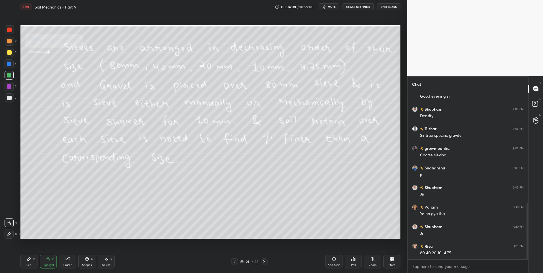
click at [32, 262] on div "Pen P" at bounding box center [28, 262] width 17 height 14
click at [49, 265] on div "Highlight" at bounding box center [49, 265] width 12 height 3
click at [264, 262] on icon at bounding box center [264, 262] width 5 height 5
click at [262, 261] on icon at bounding box center [264, 262] width 5 height 5
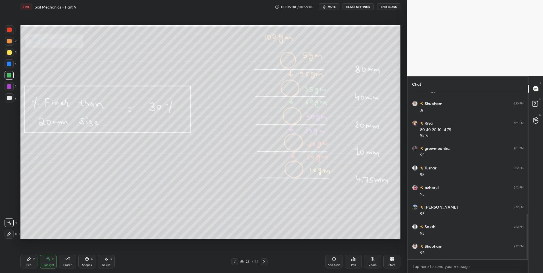
scroll to position [471, 0]
click at [51, 260] on div "Highlight H" at bounding box center [48, 262] width 17 height 14
click at [230, 261] on div "23 / 33" at bounding box center [249, 262] width 153 height 7
click at [236, 260] on icon at bounding box center [234, 262] width 5 height 5
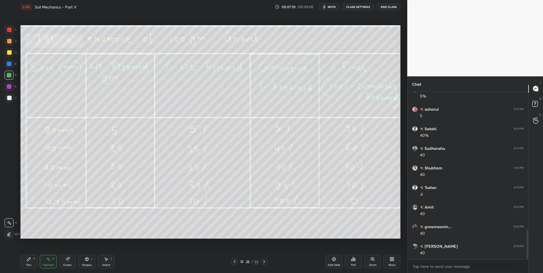
click at [264, 260] on icon at bounding box center [264, 262] width 5 height 5
click at [10, 43] on div at bounding box center [9, 41] width 9 height 9
click at [265, 261] on icon at bounding box center [264, 262] width 5 height 5
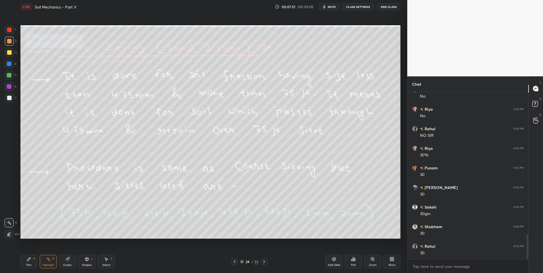
click at [238, 262] on div at bounding box center [234, 262] width 7 height 7
click at [266, 265] on div at bounding box center [264, 262] width 7 height 7
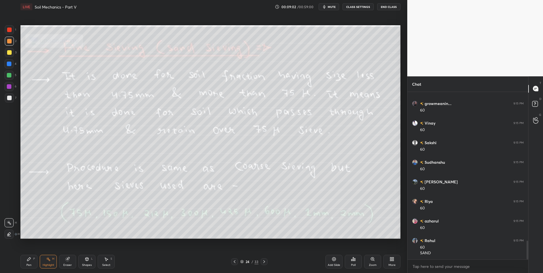
click at [35, 263] on div "Pen P" at bounding box center [28, 262] width 17 height 14
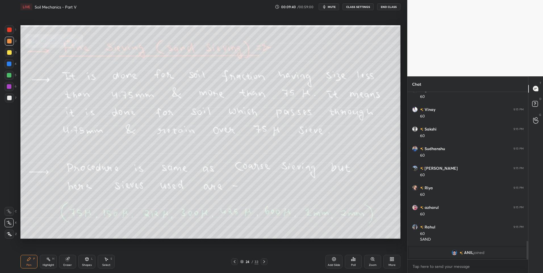
click at [68, 261] on icon at bounding box center [68, 260] width 4 height 4
click at [13, 222] on div at bounding box center [9, 223] width 9 height 9
click at [49, 261] on icon at bounding box center [48, 259] width 5 height 5
click at [109, 260] on div "Select S" at bounding box center [106, 262] width 17 height 14
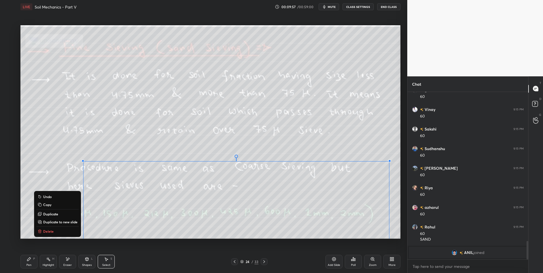
click at [65, 232] on button "Delete" at bounding box center [57, 231] width 42 height 7
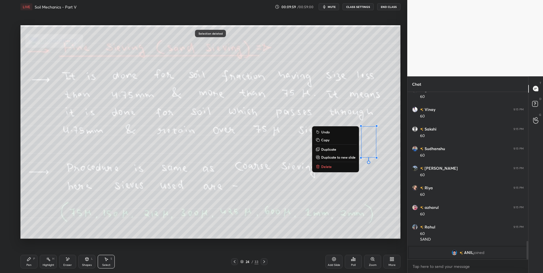
click at [327, 166] on p "Delete" at bounding box center [326, 167] width 11 height 5
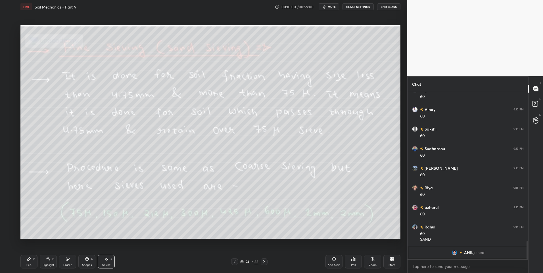
click at [46, 263] on div "Highlight H" at bounding box center [48, 262] width 17 height 14
click at [48, 263] on div "Highlight H" at bounding box center [48, 262] width 17 height 14
click at [265, 261] on icon at bounding box center [264, 262] width 5 height 5
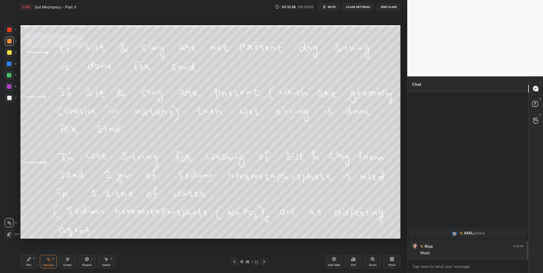
scroll to position [1159, 0]
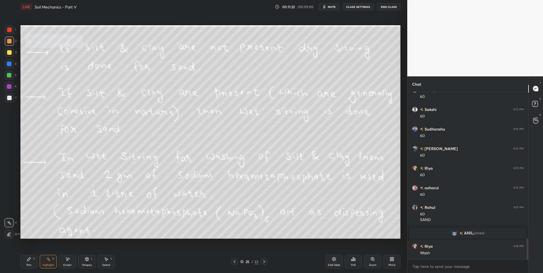
click at [30, 261] on icon at bounding box center [29, 259] width 5 height 5
click at [10, 75] on div at bounding box center [9, 75] width 5 height 5
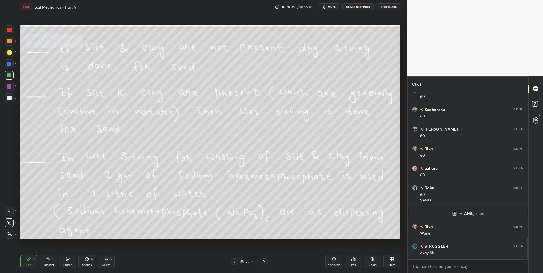
click at [263, 262] on icon at bounding box center [264, 262] width 5 height 5
click at [47, 265] on div "Highlight" at bounding box center [49, 265] width 12 height 3
click at [24, 263] on div "Pen P" at bounding box center [28, 262] width 17 height 14
click at [42, 266] on div "Highlight H" at bounding box center [48, 262] width 17 height 14
click at [28, 264] on div "Pen" at bounding box center [28, 265] width 5 height 3
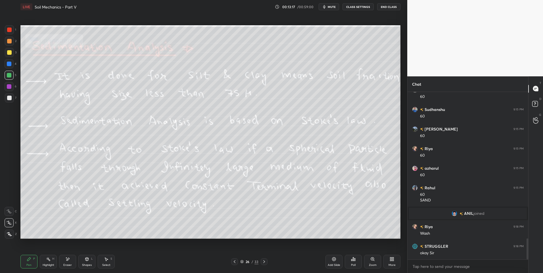
click at [7, 50] on div at bounding box center [9, 52] width 9 height 9
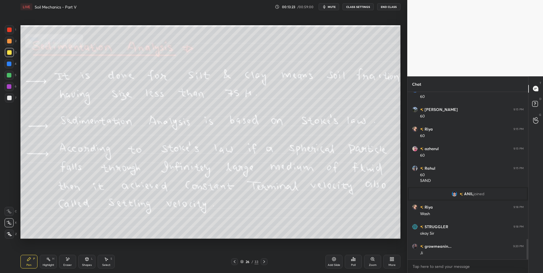
scroll to position [1217, 0]
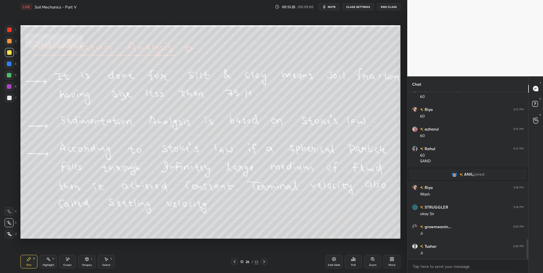
click at [50, 264] on div "Highlight" at bounding box center [49, 265] width 12 height 3
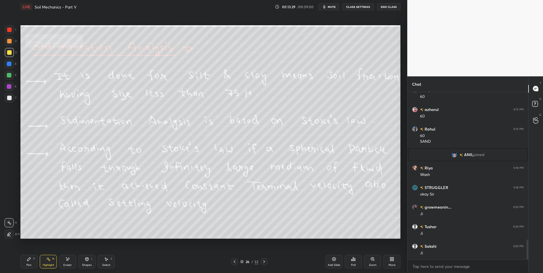
scroll to position [1257, 0]
click at [71, 263] on div "Eraser" at bounding box center [67, 262] width 17 height 14
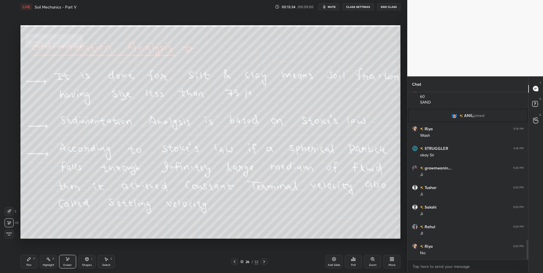
click at [44, 261] on div "Highlight H" at bounding box center [48, 262] width 17 height 14
click at [47, 264] on div "Highlight" at bounding box center [49, 265] width 12 height 3
click at [50, 264] on div "Highlight" at bounding box center [49, 265] width 12 height 3
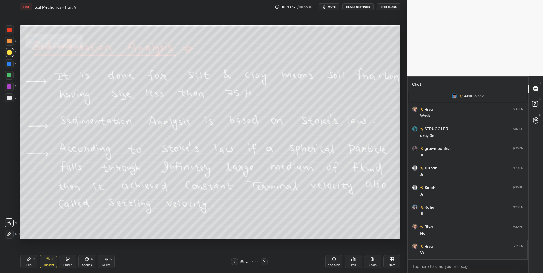
click at [263, 264] on div at bounding box center [264, 262] width 7 height 7
click at [265, 262] on icon at bounding box center [264, 262] width 5 height 5
click at [32, 260] on div "Pen P" at bounding box center [28, 262] width 17 height 14
click at [10, 97] on div at bounding box center [9, 98] width 5 height 5
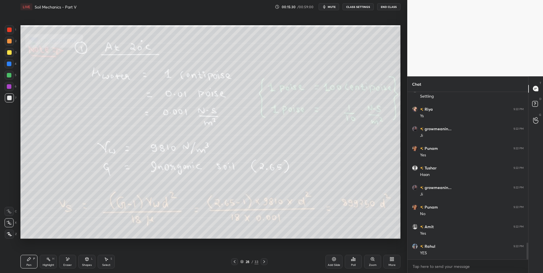
scroll to position [1506, 0]
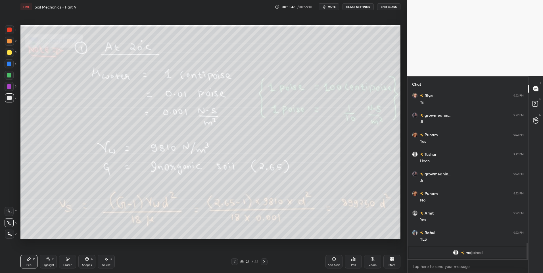
click at [67, 261] on icon at bounding box center [68, 259] width 3 height 3
click at [49, 262] on div "Highlight H" at bounding box center [48, 262] width 17 height 14
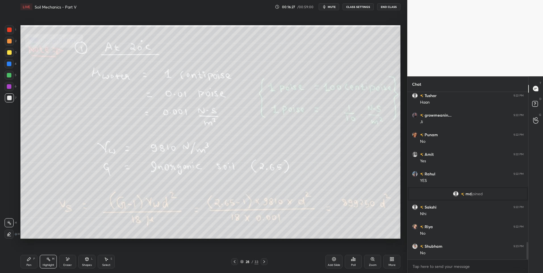
click at [29, 261] on icon at bounding box center [29, 259] width 5 height 5
click at [68, 260] on icon at bounding box center [68, 259] width 3 height 3
click at [50, 265] on div "Highlight" at bounding box center [49, 265] width 12 height 3
click at [264, 261] on icon at bounding box center [264, 262] width 5 height 5
click at [234, 261] on icon at bounding box center [234, 262] width 5 height 5
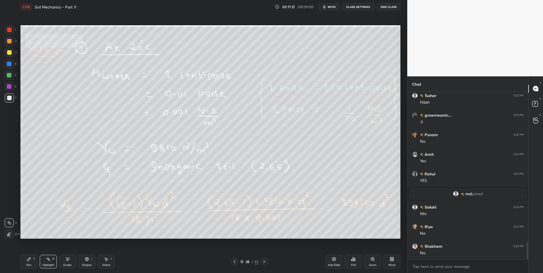
click at [264, 262] on icon at bounding box center [264, 262] width 5 height 5
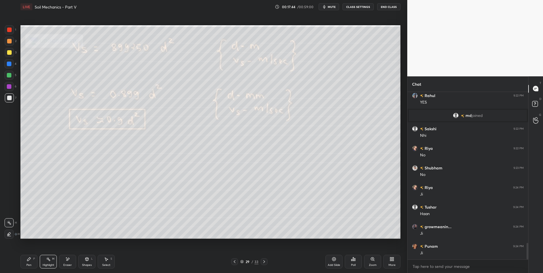
scroll to position [1560, 0]
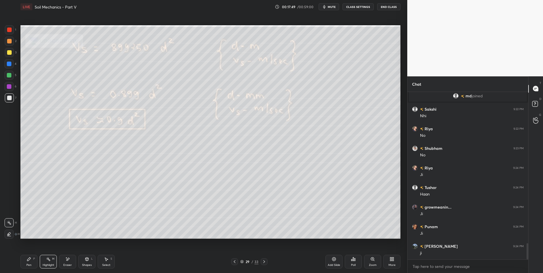
click at [265, 262] on icon at bounding box center [264, 262] width 2 height 3
click at [235, 261] on icon at bounding box center [234, 262] width 5 height 5
click at [234, 261] on icon at bounding box center [235, 262] width 2 height 3
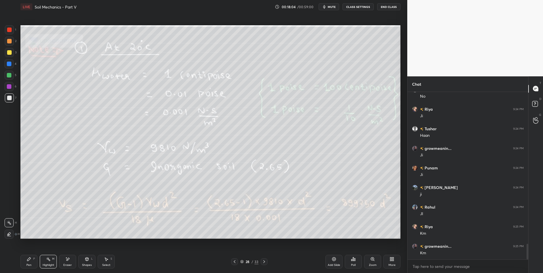
click at [265, 262] on icon at bounding box center [264, 262] width 5 height 5
click at [267, 261] on div at bounding box center [264, 262] width 7 height 7
click at [234, 263] on icon at bounding box center [234, 262] width 5 height 5
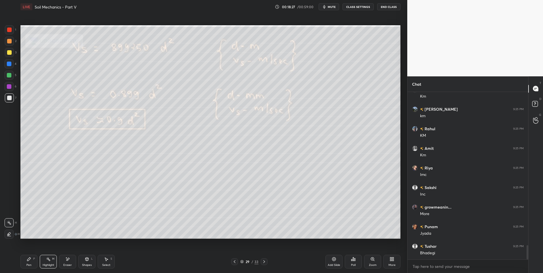
scroll to position [1795, 0]
click at [264, 263] on icon at bounding box center [264, 262] width 2 height 3
click at [263, 263] on icon at bounding box center [264, 262] width 5 height 5
click at [11, 74] on div at bounding box center [9, 75] width 5 height 5
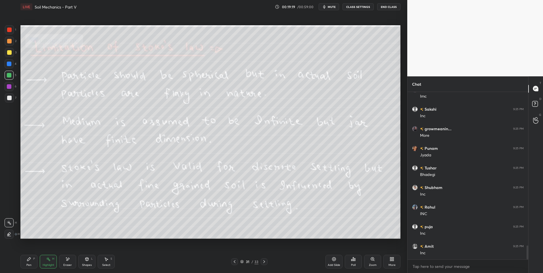
click at [28, 260] on icon at bounding box center [28, 259] width 3 height 3
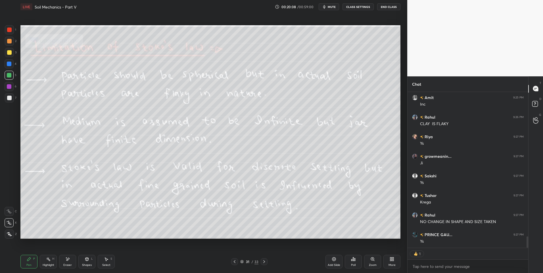
scroll to position [2023, 0]
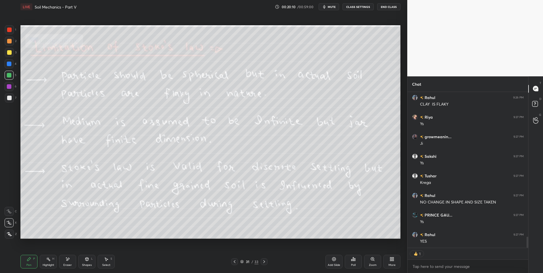
click at [27, 262] on div "Pen P" at bounding box center [28, 262] width 17 height 14
click at [13, 43] on div at bounding box center [9, 41] width 9 height 9
click at [267, 261] on div at bounding box center [264, 262] width 7 height 7
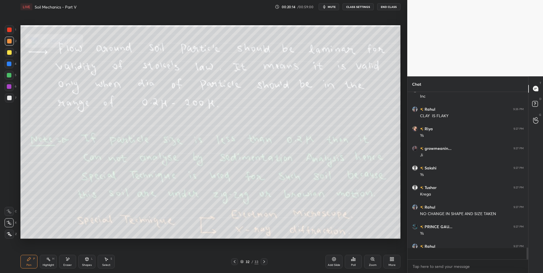
scroll to position [2011, 0]
click at [43, 260] on div "Highlight H" at bounding box center [48, 262] width 17 height 14
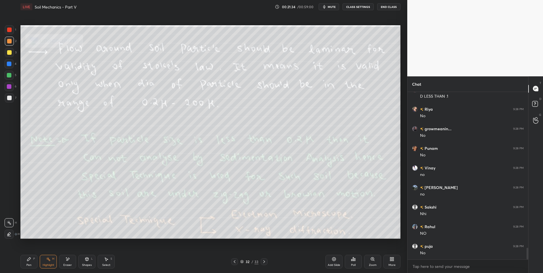
scroll to position [2227, 0]
click at [12, 30] on div at bounding box center [9, 30] width 5 height 5
click at [262, 261] on icon at bounding box center [264, 262] width 5 height 5
click at [264, 261] on icon at bounding box center [264, 262] width 2 height 3
click at [388, 265] on div "More" at bounding box center [392, 262] width 17 height 14
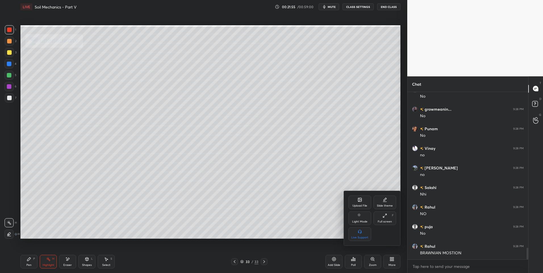
scroll to position [2246, 0]
click at [360, 203] on div "Upload File" at bounding box center [360, 203] width 23 height 14
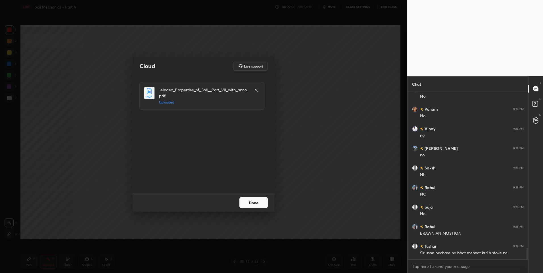
click at [247, 203] on button "Done" at bounding box center [254, 202] width 28 height 11
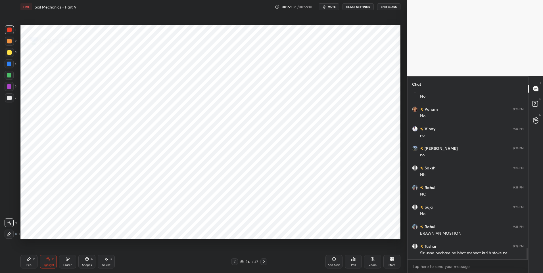
click at [11, 66] on div at bounding box center [9, 63] width 9 height 9
click at [263, 262] on icon at bounding box center [264, 262] width 5 height 5
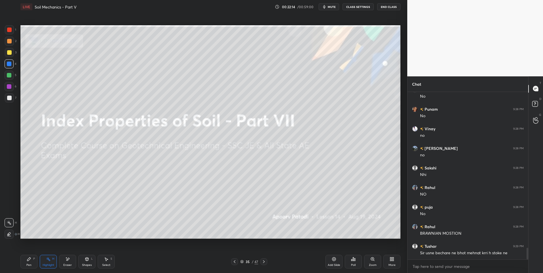
click at [264, 264] on icon at bounding box center [264, 262] width 5 height 5
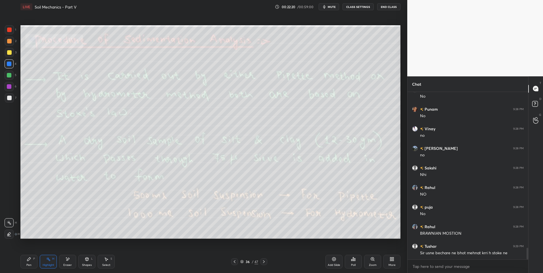
click at [8, 54] on div at bounding box center [9, 52] width 5 height 5
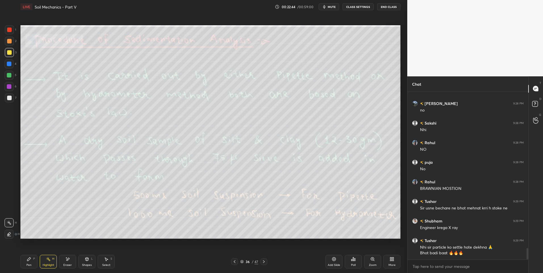
click at [9, 77] on div at bounding box center [9, 75] width 5 height 5
click at [10, 77] on div at bounding box center [9, 75] width 5 height 5
click at [29, 265] on div "Pen" at bounding box center [28, 265] width 5 height 3
click at [28, 264] on div "Pen" at bounding box center [28, 265] width 5 height 3
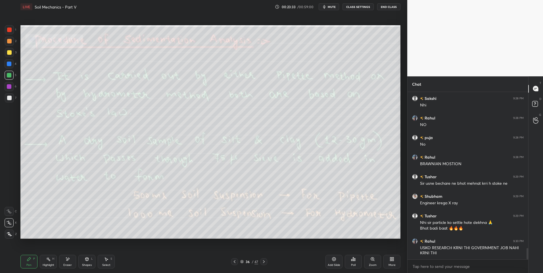
click at [51, 261] on div "Highlight H" at bounding box center [48, 262] width 17 height 14
click at [72, 259] on div "Eraser" at bounding box center [67, 262] width 17 height 14
click at [50, 264] on div "Highlight" at bounding box center [49, 265] width 12 height 3
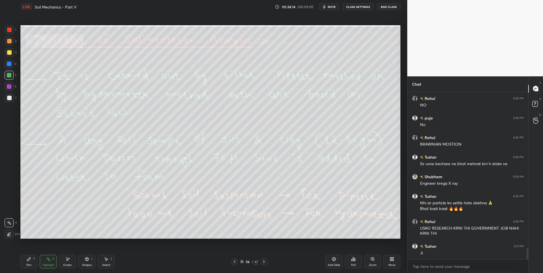
click at [265, 263] on icon at bounding box center [264, 262] width 5 height 5
click at [9, 32] on div at bounding box center [9, 29] width 9 height 9
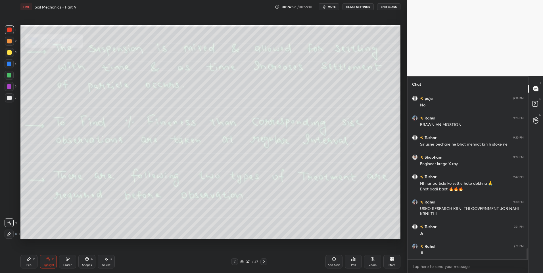
click at [265, 263] on icon at bounding box center [264, 262] width 5 height 5
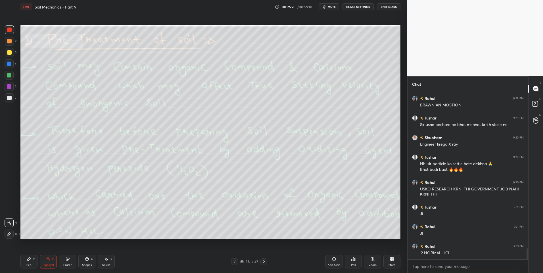
click at [265, 259] on div at bounding box center [264, 262] width 7 height 7
click at [27, 261] on icon at bounding box center [28, 259] width 3 height 3
click at [49, 262] on div "Highlight H" at bounding box center [48, 262] width 17 height 14
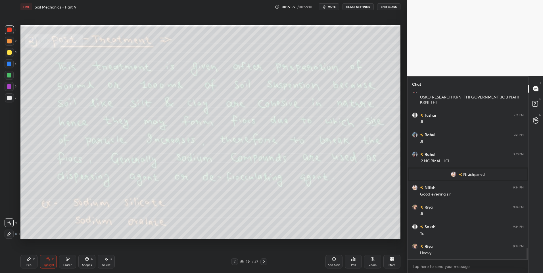
scroll to position [2223, 0]
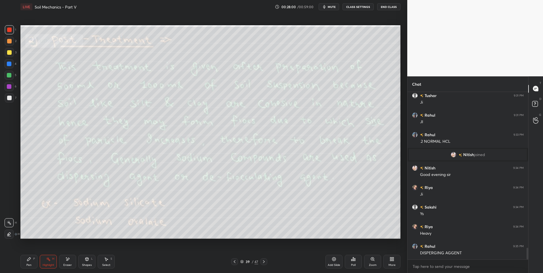
click at [109, 260] on div "Select S" at bounding box center [106, 262] width 17 height 14
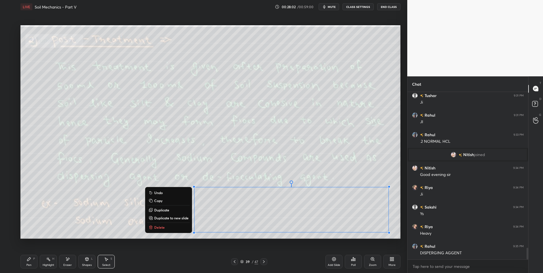
click at [163, 232] on div "0 ° Undo Copy Duplicate Duplicate to new slide Delete" at bounding box center [210, 132] width 380 height 214
click at [159, 227] on p "Delete" at bounding box center [159, 227] width 11 height 5
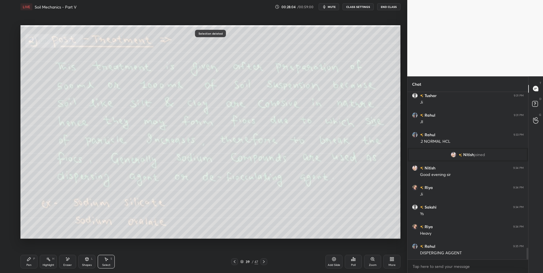
click at [49, 263] on div "Highlight H" at bounding box center [48, 262] width 17 height 14
click at [263, 264] on div at bounding box center [264, 262] width 7 height 7
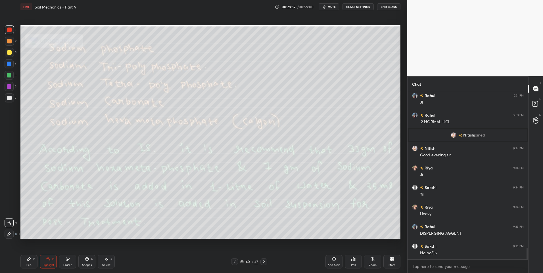
click at [265, 260] on icon at bounding box center [264, 262] width 5 height 5
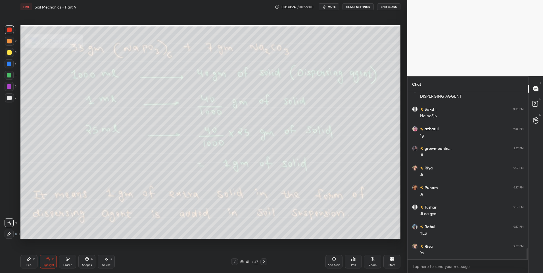
scroll to position [2399, 0]
click at [40, 259] on div "Highlight H" at bounding box center [48, 262] width 17 height 14
click at [264, 264] on icon at bounding box center [264, 262] width 5 height 5
click at [267, 262] on div at bounding box center [264, 262] width 7 height 7
click at [234, 263] on icon at bounding box center [234, 262] width 5 height 5
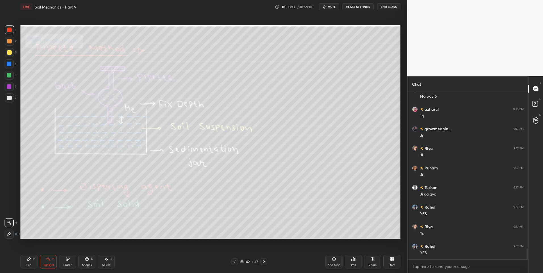
click at [262, 260] on icon at bounding box center [264, 262] width 5 height 5
click at [236, 262] on icon at bounding box center [234, 262] width 5 height 5
click at [266, 262] on icon at bounding box center [264, 262] width 5 height 5
click at [265, 263] on icon at bounding box center [264, 262] width 5 height 5
click at [233, 264] on icon at bounding box center [234, 262] width 5 height 5
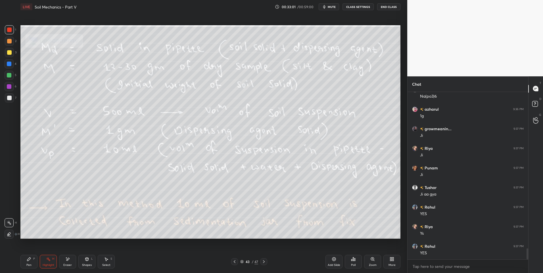
click at [233, 265] on div at bounding box center [234, 262] width 7 height 7
click at [264, 262] on icon at bounding box center [264, 262] width 2 height 3
click at [264, 262] on icon at bounding box center [264, 262] width 5 height 5
click at [262, 263] on icon at bounding box center [264, 262] width 5 height 5
click at [233, 262] on icon at bounding box center [234, 262] width 5 height 5
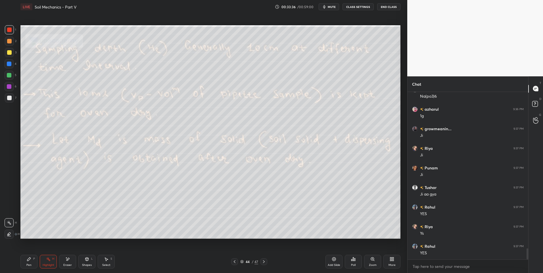
click at [233, 265] on div at bounding box center [234, 262] width 7 height 7
click at [234, 265] on div at bounding box center [234, 262] width 7 height 7
click at [265, 263] on icon at bounding box center [264, 262] width 5 height 5
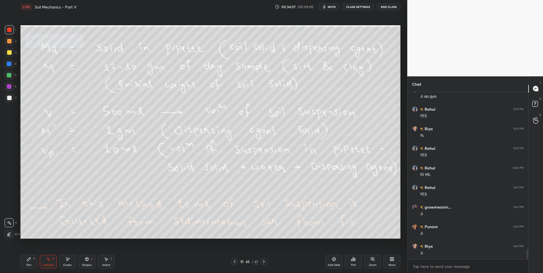
click at [263, 262] on icon at bounding box center [264, 262] width 5 height 5
click at [257, 260] on div "47" at bounding box center [257, 261] width 4 height 5
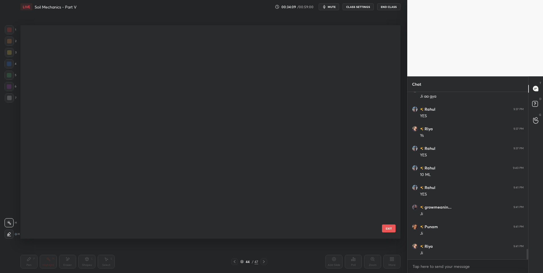
scroll to position [212, 377]
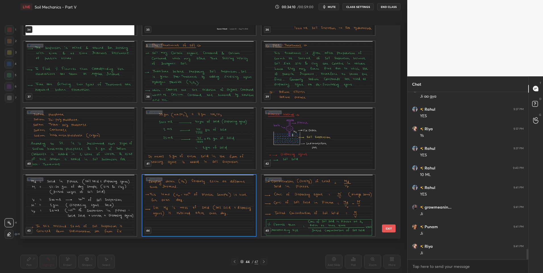
click at [277, 211] on img "grid" at bounding box center [318, 205] width 113 height 61
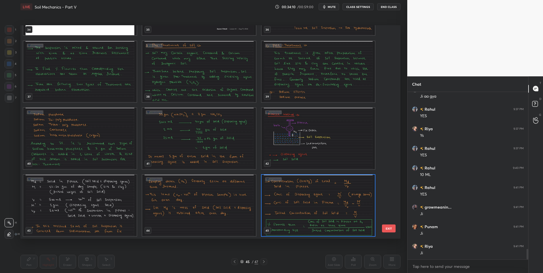
click at [236, 214] on img "grid" at bounding box center [198, 205] width 113 height 61
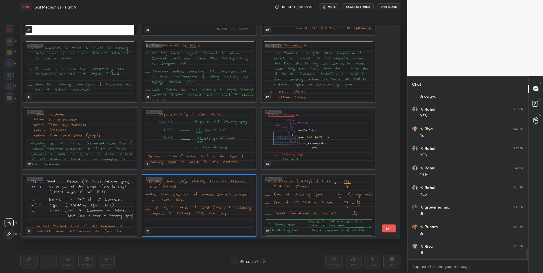
click at [238, 212] on img "grid" at bounding box center [198, 205] width 113 height 61
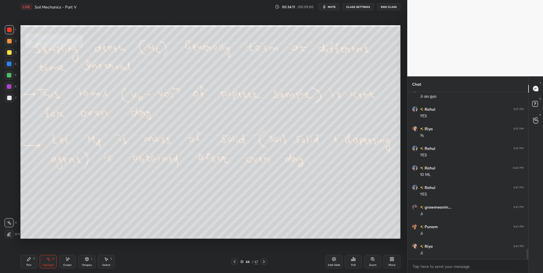
click at [263, 261] on icon at bounding box center [264, 262] width 5 height 5
click at [234, 262] on icon at bounding box center [235, 262] width 2 height 3
click at [236, 263] on icon at bounding box center [234, 262] width 5 height 5
click at [236, 264] on div at bounding box center [234, 262] width 7 height 7
click at [234, 263] on icon at bounding box center [234, 262] width 5 height 5
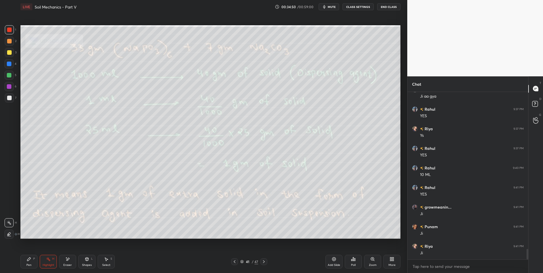
scroll to position [2517, 0]
click at [262, 259] on div at bounding box center [264, 262] width 7 height 7
click at [264, 263] on icon at bounding box center [264, 262] width 5 height 5
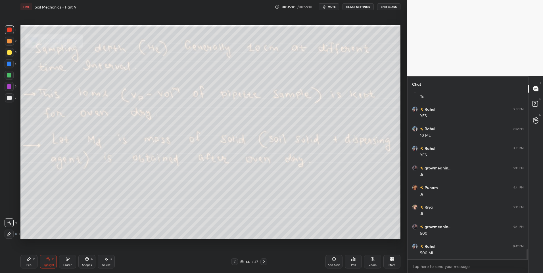
scroll to position [2561, 0]
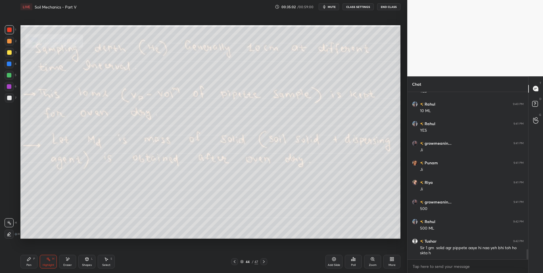
click at [265, 261] on icon at bounding box center [264, 262] width 5 height 5
click at [9, 72] on div at bounding box center [9, 75] width 9 height 9
click at [232, 261] on icon at bounding box center [234, 262] width 5 height 5
click at [234, 261] on icon at bounding box center [234, 262] width 5 height 5
click at [236, 261] on icon at bounding box center [234, 262] width 5 height 5
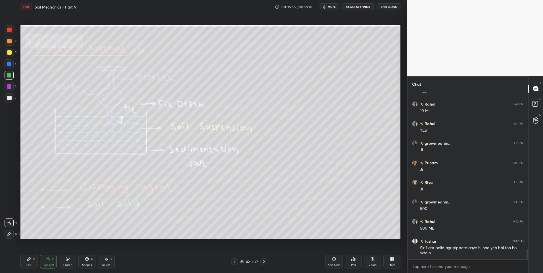
scroll to position [2581, 0]
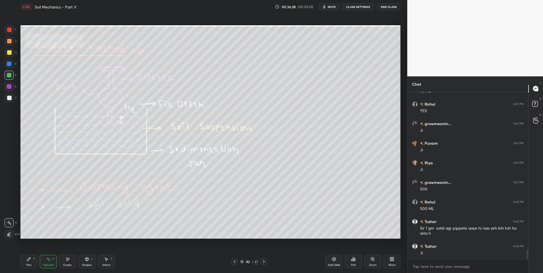
click at [264, 264] on icon at bounding box center [264, 262] width 5 height 5
click at [265, 263] on icon at bounding box center [264, 262] width 5 height 5
click at [236, 264] on div at bounding box center [234, 262] width 7 height 7
click at [263, 261] on icon at bounding box center [264, 262] width 5 height 5
click at [47, 260] on icon at bounding box center [48, 259] width 5 height 5
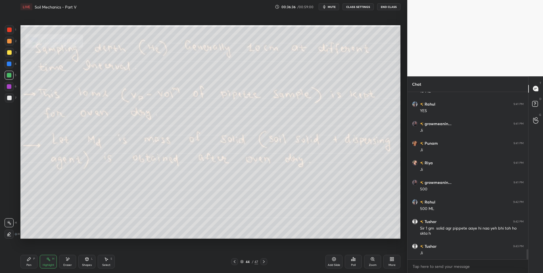
click at [266, 262] on icon at bounding box center [264, 262] width 5 height 5
click at [234, 262] on icon at bounding box center [235, 262] width 2 height 3
click at [234, 263] on icon at bounding box center [234, 262] width 5 height 5
click at [232, 259] on div at bounding box center [234, 262] width 7 height 7
click at [265, 261] on icon at bounding box center [264, 262] width 5 height 5
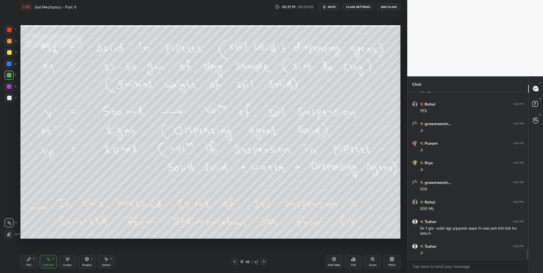
click at [265, 263] on icon at bounding box center [264, 262] width 5 height 5
click at [264, 263] on icon at bounding box center [264, 262] width 5 height 5
click at [233, 263] on icon at bounding box center [234, 262] width 5 height 5
click at [234, 263] on icon at bounding box center [234, 262] width 5 height 5
click at [263, 262] on icon at bounding box center [264, 262] width 5 height 5
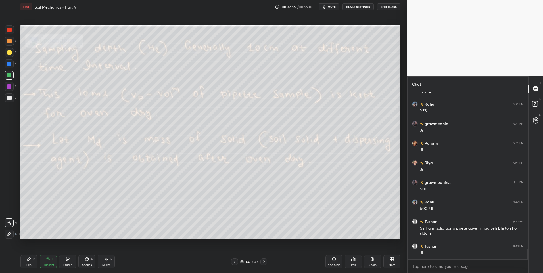
click at [264, 264] on icon at bounding box center [264, 262] width 5 height 5
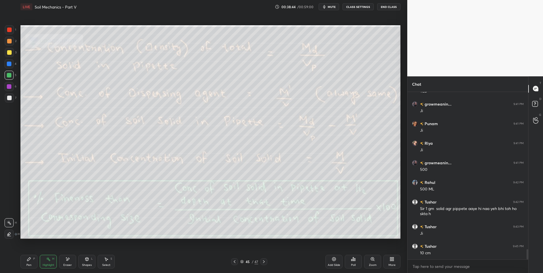
scroll to position [2620, 0]
click at [265, 263] on icon at bounding box center [264, 262] width 5 height 5
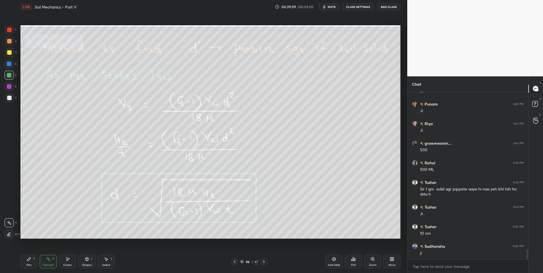
scroll to position [2640, 0]
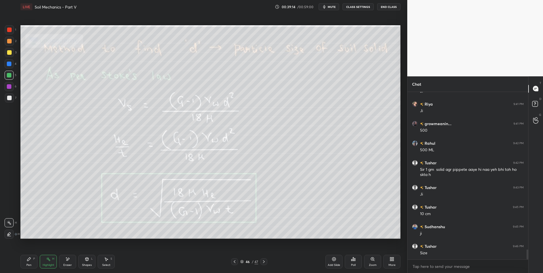
click at [32, 262] on div "Pen P" at bounding box center [28, 262] width 17 height 14
click at [45, 264] on div "Highlight" at bounding box center [49, 265] width 12 height 3
click at [47, 266] on div "Highlight" at bounding box center [49, 265] width 12 height 3
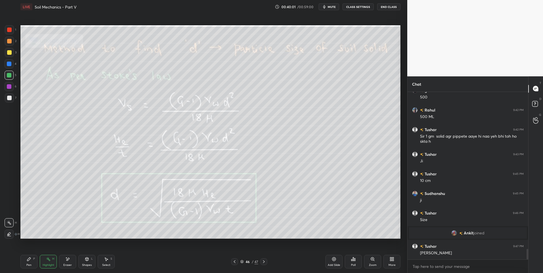
scroll to position [2522, 0]
click at [234, 263] on icon at bounding box center [234, 262] width 5 height 5
click at [264, 262] on icon at bounding box center [264, 262] width 5 height 5
click at [236, 262] on icon at bounding box center [234, 262] width 5 height 5
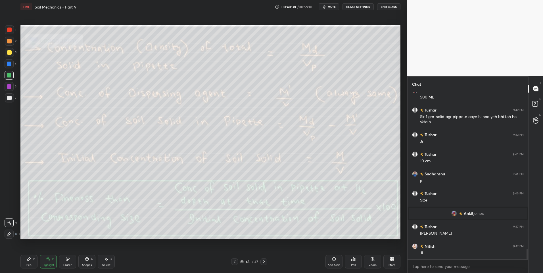
click at [6, 55] on div at bounding box center [9, 52] width 9 height 9
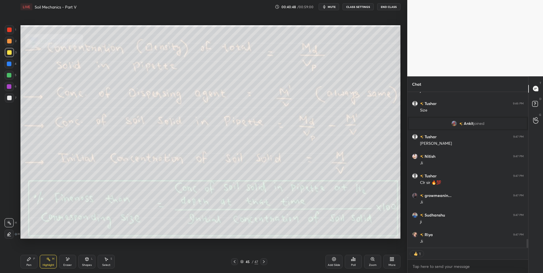
scroll to position [2652, 0]
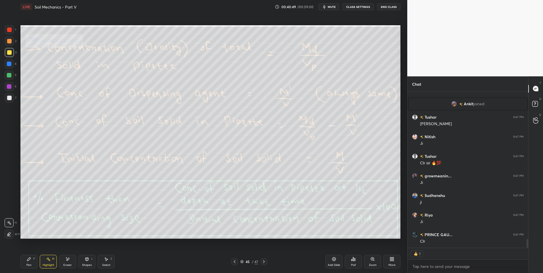
click at [267, 262] on div at bounding box center [264, 262] width 7 height 7
click at [264, 261] on icon at bounding box center [264, 262] width 2 height 3
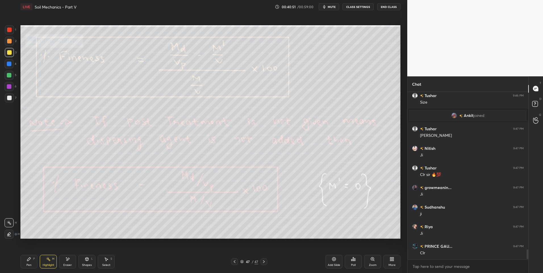
click at [264, 263] on icon at bounding box center [264, 262] width 5 height 5
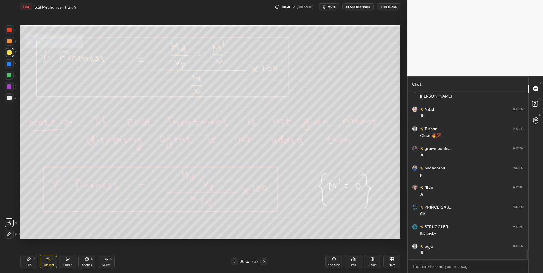
click at [264, 263] on icon at bounding box center [264, 262] width 5 height 5
click at [264, 264] on icon at bounding box center [264, 262] width 5 height 5
click at [263, 263] on icon at bounding box center [264, 262] width 5 height 5
click at [264, 261] on icon at bounding box center [264, 262] width 2 height 3
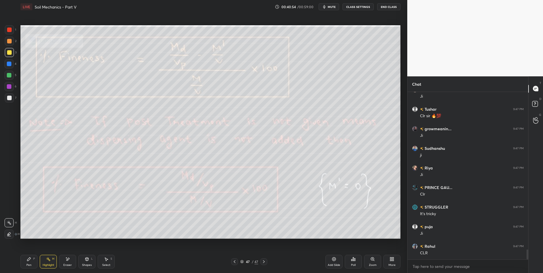
click at [264, 262] on icon at bounding box center [264, 262] width 5 height 5
click at [46, 260] on icon at bounding box center [48, 259] width 5 height 5
click at [7, 95] on div at bounding box center [9, 97] width 9 height 9
click at [9, 101] on div at bounding box center [9, 97] width 9 height 9
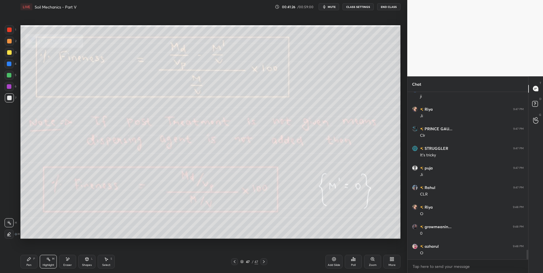
click at [263, 263] on icon at bounding box center [264, 262] width 2 height 3
click at [264, 263] on icon at bounding box center [264, 262] width 2 height 3
click at [392, 263] on div "More" at bounding box center [392, 262] width 17 height 14
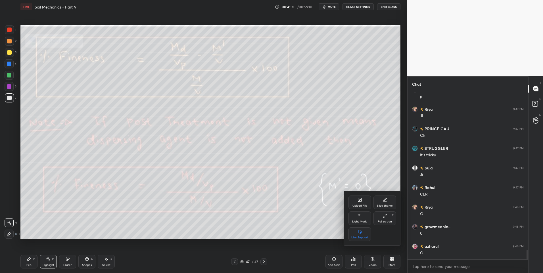
click at [356, 201] on div "Upload File" at bounding box center [360, 203] width 23 height 14
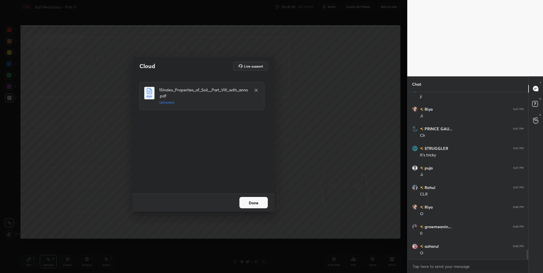
click at [251, 204] on button "Done" at bounding box center [254, 202] width 28 height 11
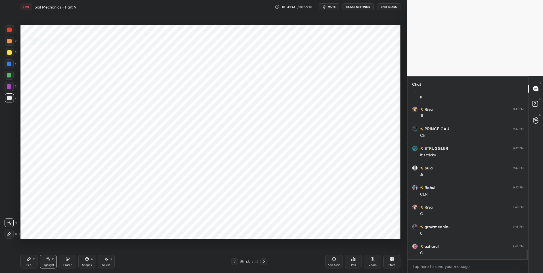
click at [11, 51] on div at bounding box center [9, 52] width 5 height 5
click at [9, 29] on div at bounding box center [9, 30] width 5 height 5
click at [263, 263] on icon at bounding box center [264, 262] width 5 height 5
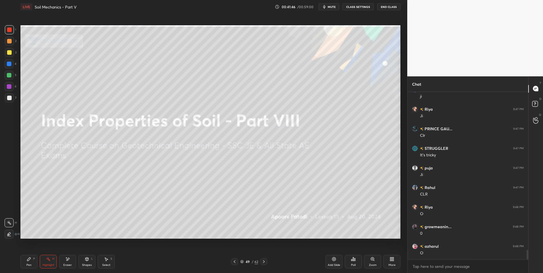
click at [264, 263] on icon at bounding box center [264, 262] width 5 height 5
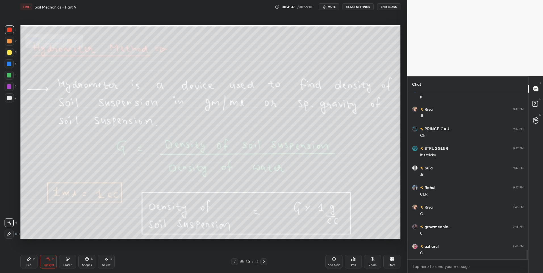
click at [49, 262] on div "Highlight H" at bounding box center [48, 262] width 17 height 14
click at [10, 53] on div at bounding box center [9, 52] width 5 height 5
click at [264, 261] on icon at bounding box center [264, 262] width 2 height 3
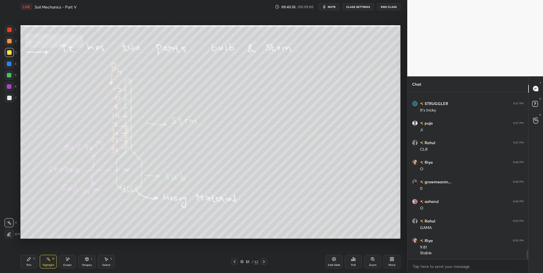
scroll to position [2822, 0]
click at [27, 265] on div "Pen" at bounding box center [28, 265] width 5 height 3
click at [29, 264] on div "Pen" at bounding box center [28, 265] width 5 height 3
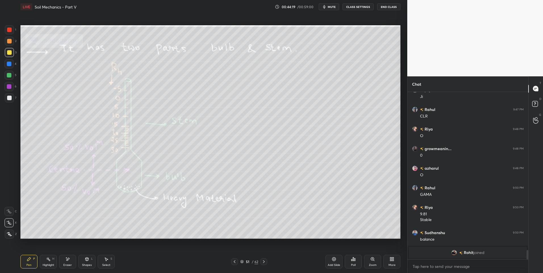
click at [49, 266] on div "Highlight" at bounding box center [49, 265] width 12 height 3
click at [28, 262] on div "Pen P" at bounding box center [28, 262] width 17 height 14
click at [53, 263] on div "Highlight H" at bounding box center [48, 262] width 17 height 14
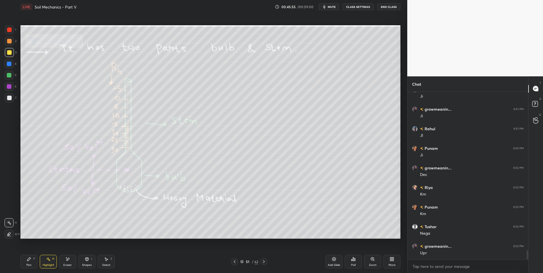
click at [10, 77] on div at bounding box center [9, 75] width 5 height 5
click at [265, 263] on icon at bounding box center [264, 262] width 5 height 5
click at [264, 262] on icon at bounding box center [264, 262] width 5 height 5
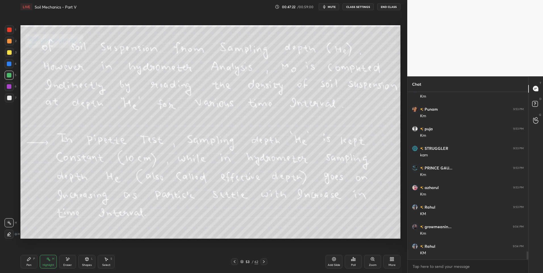
click at [233, 260] on icon at bounding box center [234, 262] width 5 height 5
click at [264, 262] on icon at bounding box center [264, 262] width 5 height 5
click at [268, 263] on div "53 / 62" at bounding box center [249, 262] width 153 height 7
click at [264, 261] on icon at bounding box center [264, 262] width 5 height 5
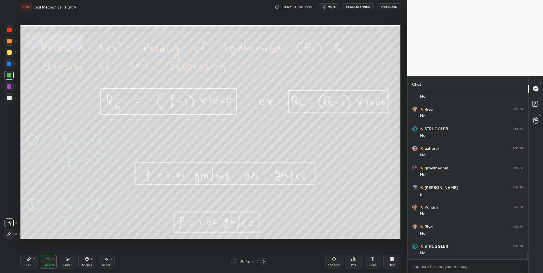
click at [29, 259] on icon at bounding box center [28, 259] width 3 height 3
click at [67, 262] on div "Eraser" at bounding box center [67, 262] width 17 height 14
click at [51, 265] on div "Highlight" at bounding box center [49, 265] width 12 height 3
click at [88, 264] on div "Shapes" at bounding box center [87, 265] width 10 height 3
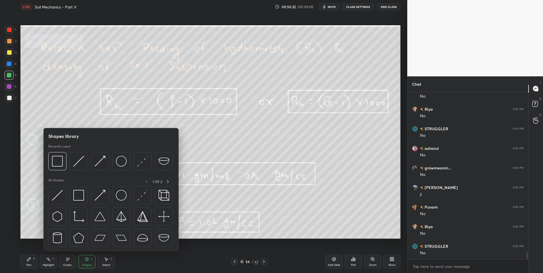
click at [71, 261] on div "Eraser" at bounding box center [67, 262] width 17 height 14
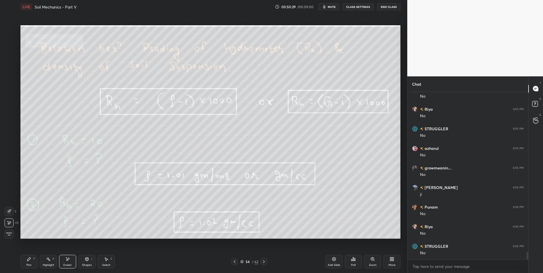
click at [49, 263] on div "Highlight H" at bounding box center [48, 262] width 17 height 14
click at [30, 261] on icon at bounding box center [29, 259] width 5 height 5
click at [13, 53] on div at bounding box center [9, 52] width 9 height 9
click at [264, 262] on icon at bounding box center [264, 262] width 2 height 3
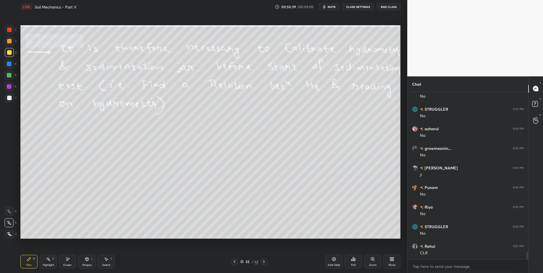
click at [51, 265] on div "Highlight" at bounding box center [49, 265] width 12 height 3
click at [51, 262] on div "Highlight H" at bounding box center [48, 262] width 17 height 14
click at [263, 263] on icon at bounding box center [264, 262] width 5 height 5
click at [262, 260] on icon at bounding box center [264, 262] width 5 height 5
click at [263, 261] on icon at bounding box center [264, 262] width 5 height 5
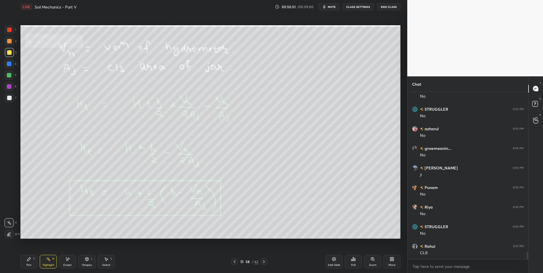
click at [263, 261] on icon at bounding box center [264, 262] width 5 height 5
click at [262, 261] on icon at bounding box center [264, 262] width 5 height 5
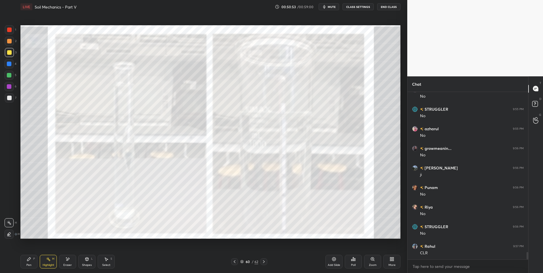
click at [262, 263] on icon at bounding box center [264, 262] width 5 height 5
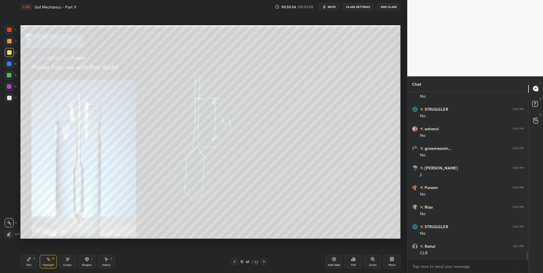
click at [264, 262] on icon at bounding box center [264, 262] width 5 height 5
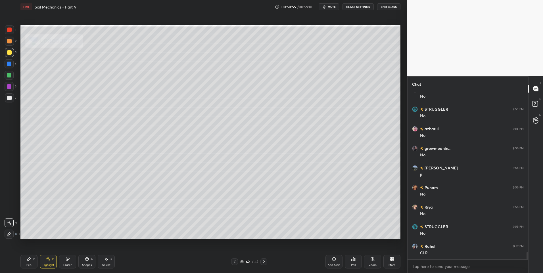
click at [263, 262] on icon at bounding box center [264, 262] width 5 height 5
click at [399, 263] on div "More" at bounding box center [392, 262] width 17 height 14
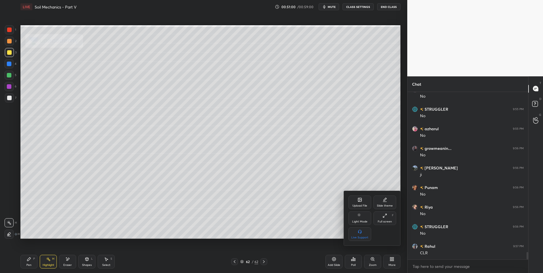
click at [365, 202] on div "Upload File" at bounding box center [360, 203] width 23 height 14
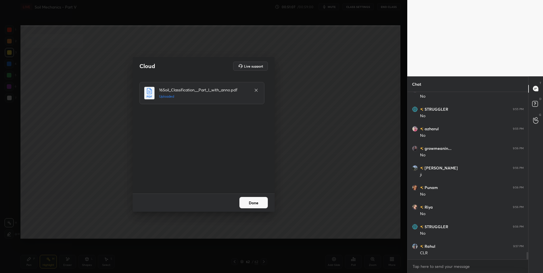
click at [257, 204] on button "Done" at bounding box center [254, 202] width 28 height 11
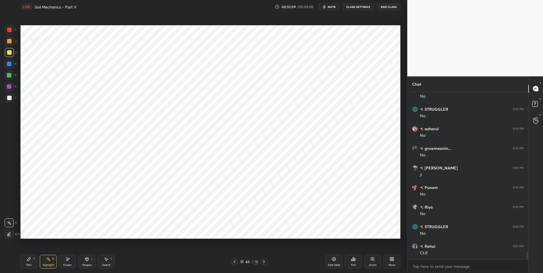
click at [265, 262] on icon at bounding box center [264, 262] width 5 height 5
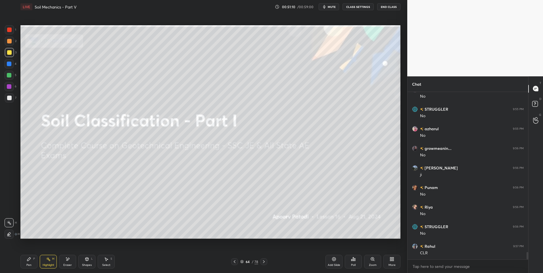
click at [263, 263] on icon at bounding box center [264, 262] width 5 height 5
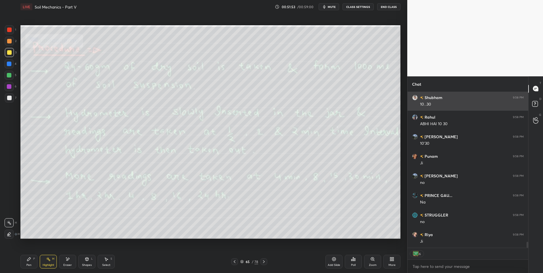
scroll to position [3902, 0]
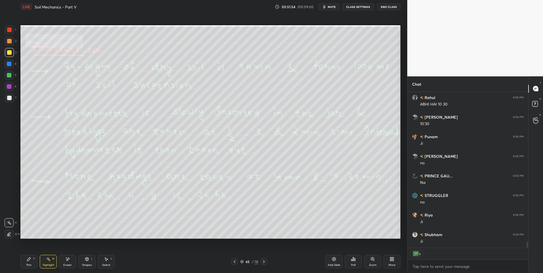
click at [47, 265] on div "Highlight" at bounding box center [49, 265] width 12 height 3
click at [266, 262] on icon at bounding box center [264, 262] width 5 height 5
click at [265, 263] on icon at bounding box center [264, 262] width 5 height 5
click at [266, 263] on icon at bounding box center [264, 262] width 5 height 5
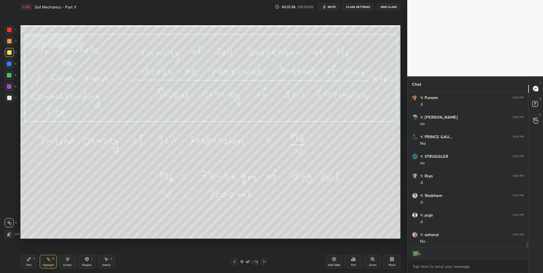
scroll to position [3961, 0]
click at [265, 263] on icon at bounding box center [264, 262] width 5 height 5
click at [264, 263] on icon at bounding box center [264, 262] width 5 height 5
click at [262, 264] on icon at bounding box center [264, 262] width 5 height 5
click at [263, 263] on icon at bounding box center [264, 262] width 5 height 5
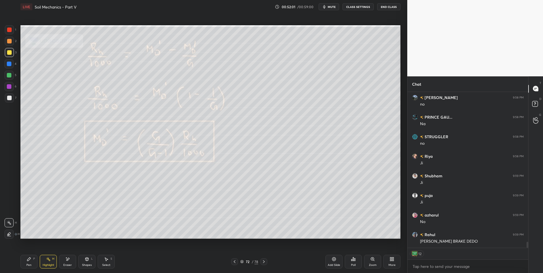
click at [262, 263] on icon at bounding box center [264, 262] width 5 height 5
click at [262, 264] on icon at bounding box center [264, 262] width 5 height 5
click at [263, 263] on icon at bounding box center [264, 262] width 5 height 5
click at [264, 263] on icon at bounding box center [264, 262] width 5 height 5
click at [263, 263] on icon at bounding box center [264, 262] width 2 height 3
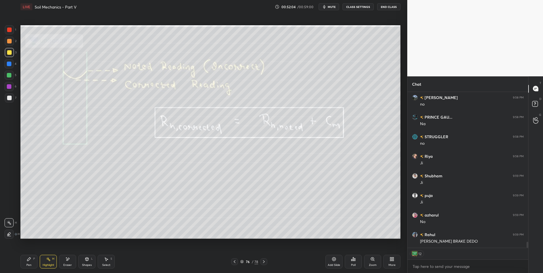
scroll to position [3980, 0]
click at [265, 262] on icon at bounding box center [264, 262] width 2 height 3
click at [236, 263] on icon at bounding box center [234, 262] width 5 height 5
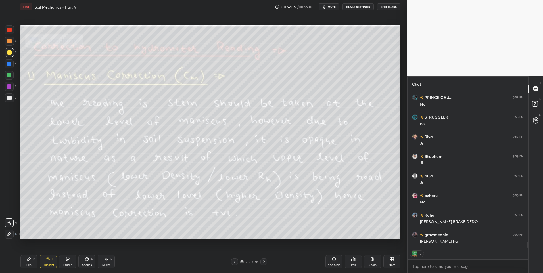
click at [237, 263] on icon at bounding box center [234, 262] width 5 height 5
click at [236, 263] on icon at bounding box center [234, 262] width 5 height 5
click at [237, 264] on icon at bounding box center [234, 262] width 5 height 5
click at [237, 263] on div at bounding box center [234, 262] width 7 height 7
click at [236, 264] on icon at bounding box center [234, 262] width 5 height 5
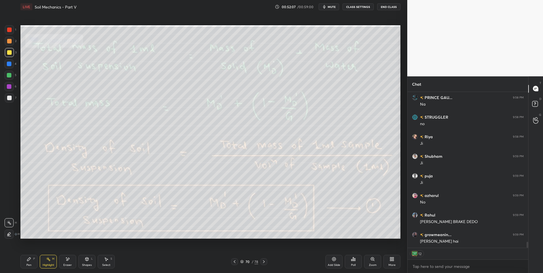
click at [236, 264] on icon at bounding box center [234, 262] width 5 height 5
click at [236, 264] on div at bounding box center [234, 262] width 7 height 7
click at [236, 264] on icon at bounding box center [234, 262] width 5 height 5
click at [234, 263] on icon at bounding box center [234, 262] width 5 height 5
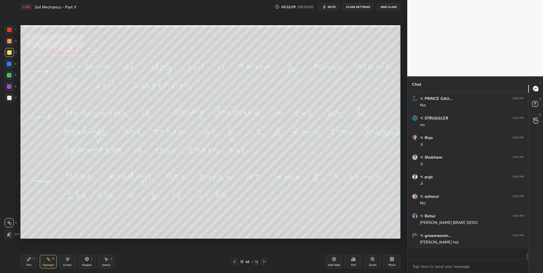
scroll to position [3969, 0]
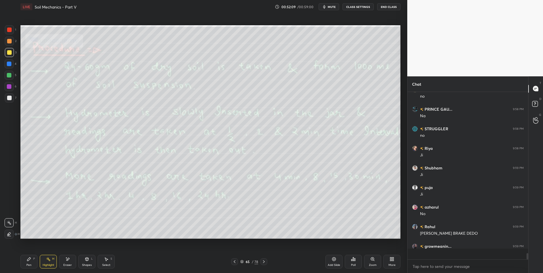
click at [234, 263] on icon at bounding box center [234, 262] width 5 height 5
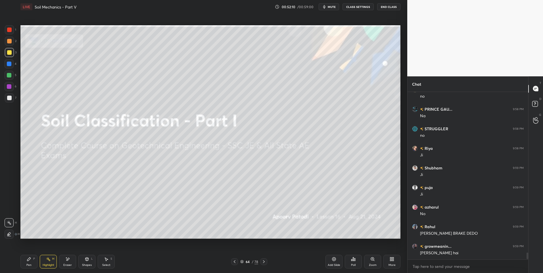
click at [234, 263] on icon at bounding box center [234, 262] width 5 height 5
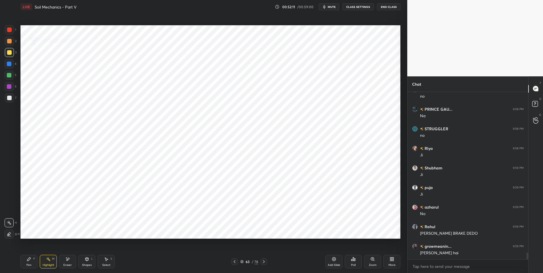
scroll to position [3988, 0]
click at [264, 260] on icon at bounding box center [264, 262] width 5 height 5
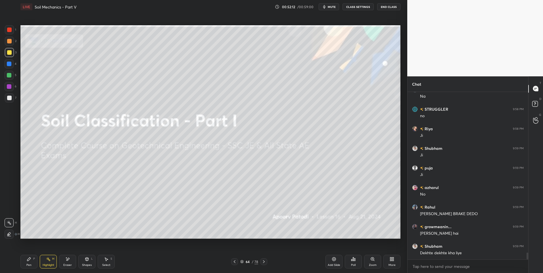
scroll to position [4008, 0]
click at [50, 261] on icon at bounding box center [48, 259] width 5 height 5
click at [7, 97] on div at bounding box center [9, 98] width 5 height 5
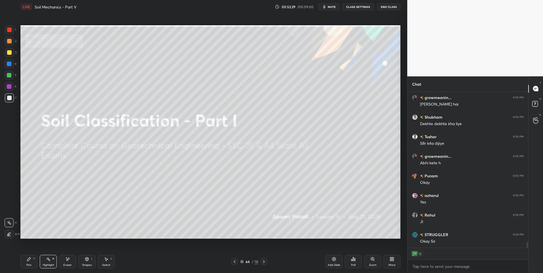
scroll to position [4137, 0]
click at [7, 52] on div at bounding box center [9, 52] width 5 height 5
click at [9, 43] on div at bounding box center [9, 41] width 9 height 9
click at [8, 88] on div at bounding box center [9, 86] width 5 height 5
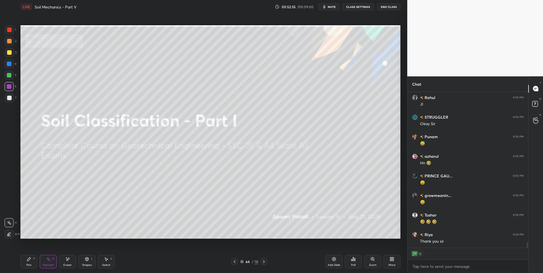
scroll to position [4255, 0]
click at [10, 66] on div at bounding box center [9, 64] width 5 height 5
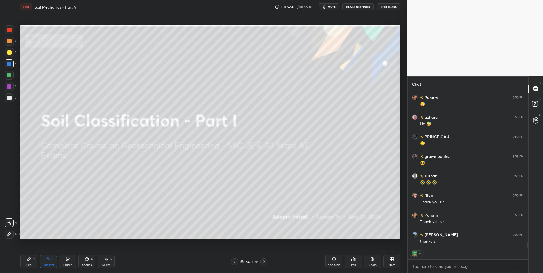
click at [392, 7] on button "End Class" at bounding box center [388, 6] width 23 height 7
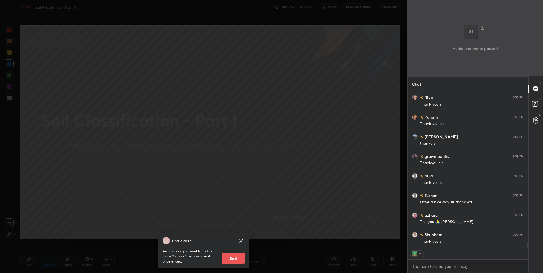
scroll to position [166, 119]
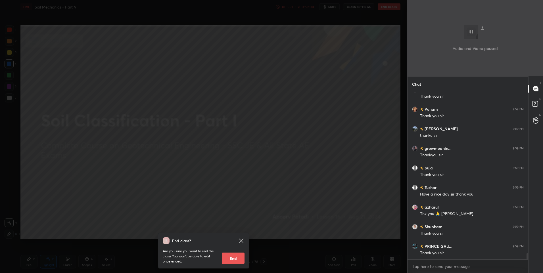
click at [237, 259] on button "End" at bounding box center [233, 258] width 23 height 11
type textarea "x"
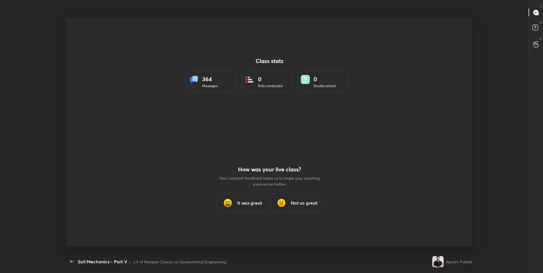
scroll to position [0, 0]
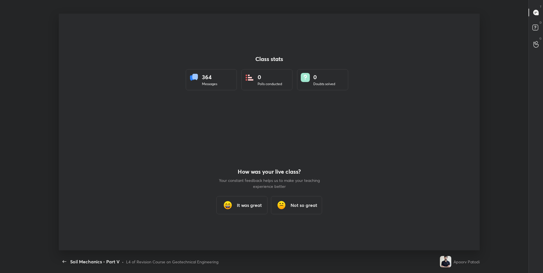
click at [253, 202] on h3 "It was great" at bounding box center [249, 205] width 25 height 7
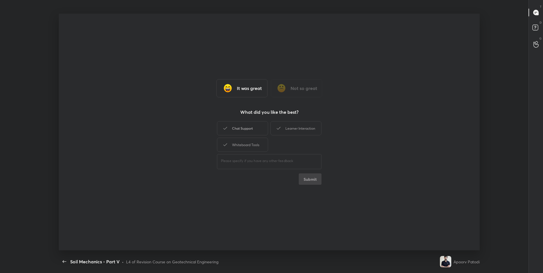
click at [253, 124] on div "Chat Support" at bounding box center [242, 128] width 51 height 14
drag, startPoint x: 283, startPoint y: 126, endPoint x: 271, endPoint y: 139, distance: 17.7
click at [284, 126] on div "Learner Interaction" at bounding box center [296, 128] width 51 height 14
drag, startPoint x: 259, startPoint y: 143, endPoint x: 264, endPoint y: 147, distance: 6.3
click at [259, 144] on div "Whiteboard Tools" at bounding box center [242, 145] width 51 height 14
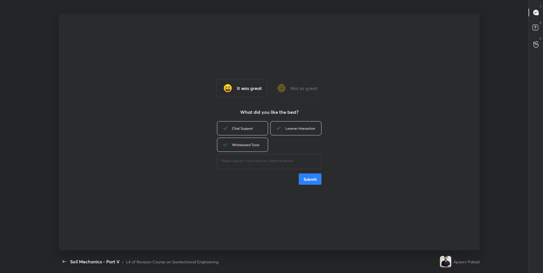
click at [315, 180] on button "Submit" at bounding box center [310, 179] width 23 height 11
